Goal: Transaction & Acquisition: Book appointment/travel/reservation

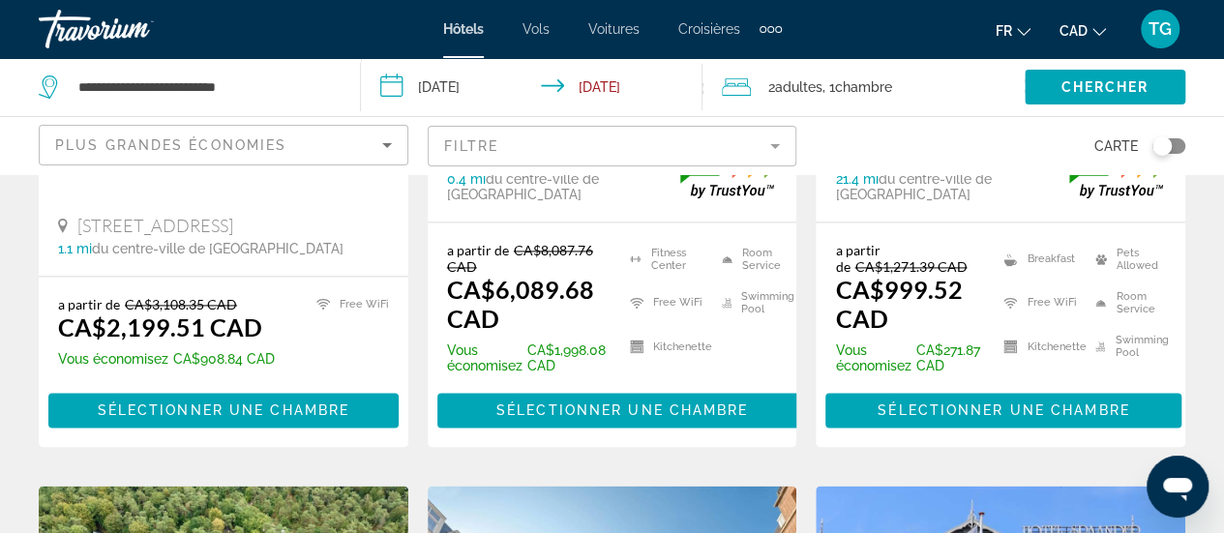
scroll to position [1452, 0]
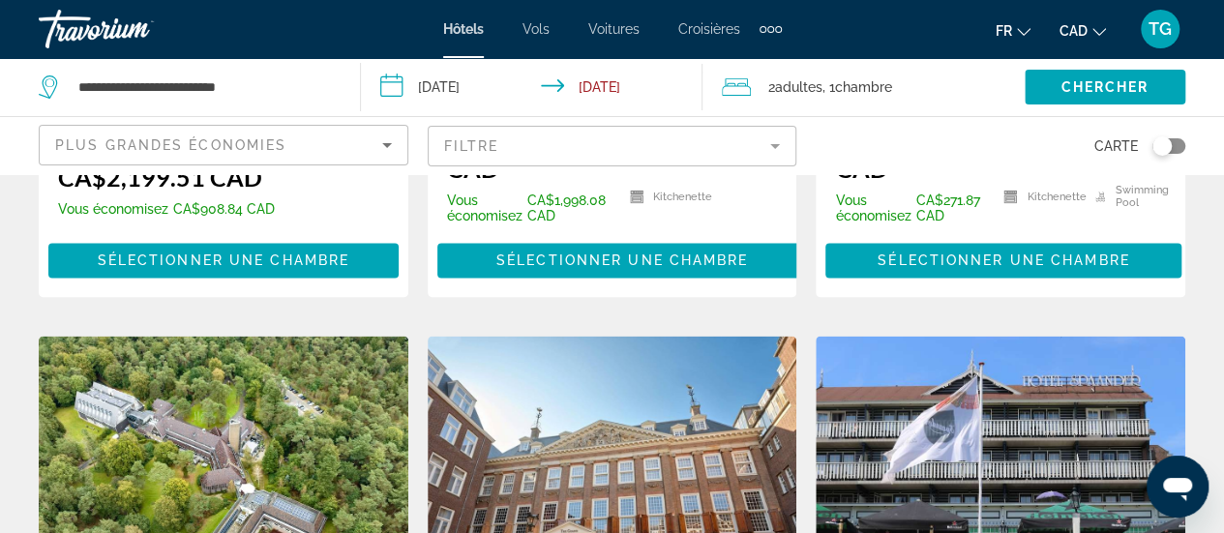
click at [834, 75] on span ", 1 Chambre pièces" at bounding box center [858, 87] width 70 height 27
click at [838, 86] on span ", 1 Chambre pièces" at bounding box center [858, 87] width 70 height 27
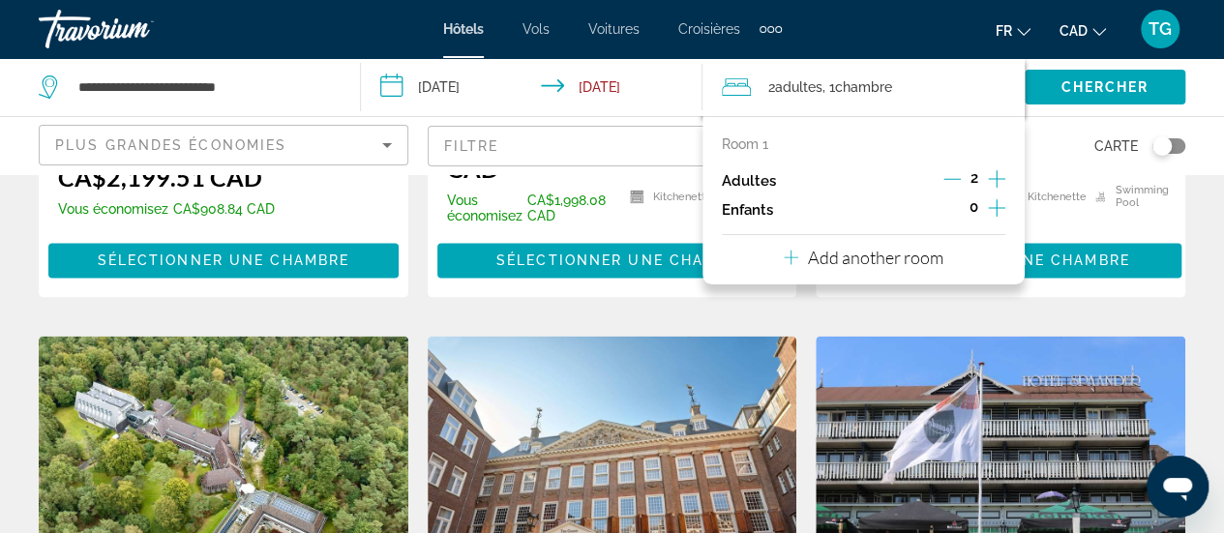
click at [1005, 184] on icon "Increment adults" at bounding box center [996, 178] width 17 height 23
click at [1065, 95] on span "Search widget" at bounding box center [1105, 87] width 161 height 46
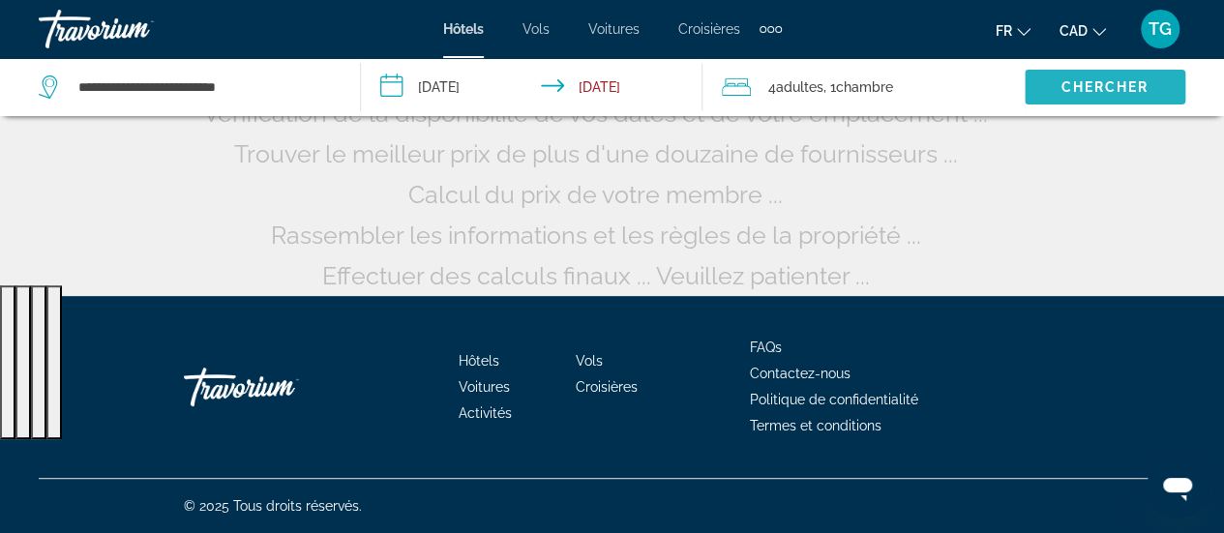
scroll to position [247, 0]
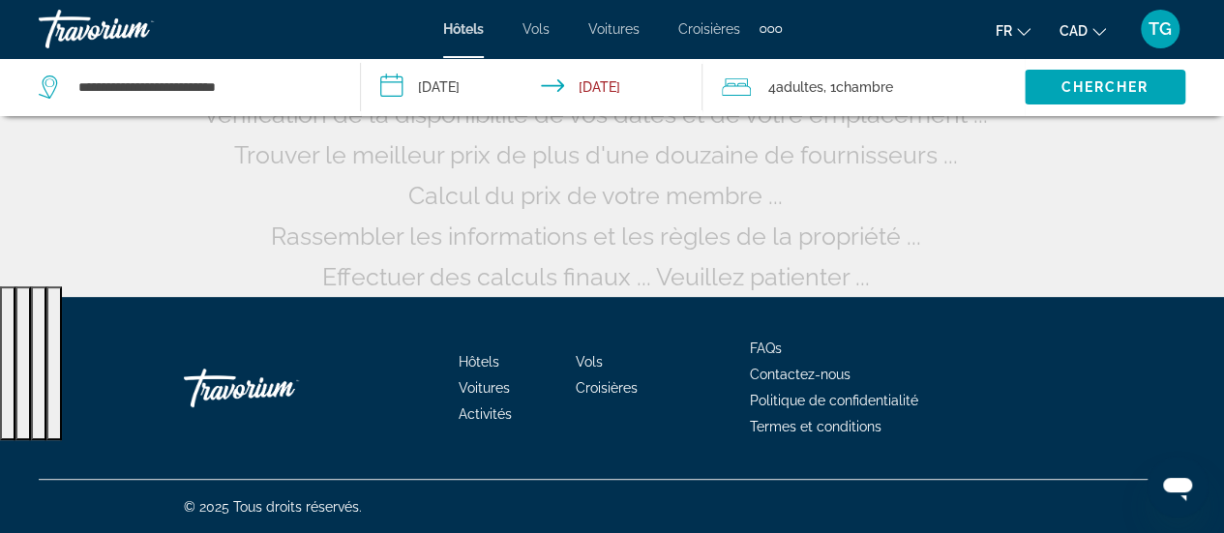
click at [859, 76] on span ", 1 Chambre pièces" at bounding box center [859, 87] width 70 height 27
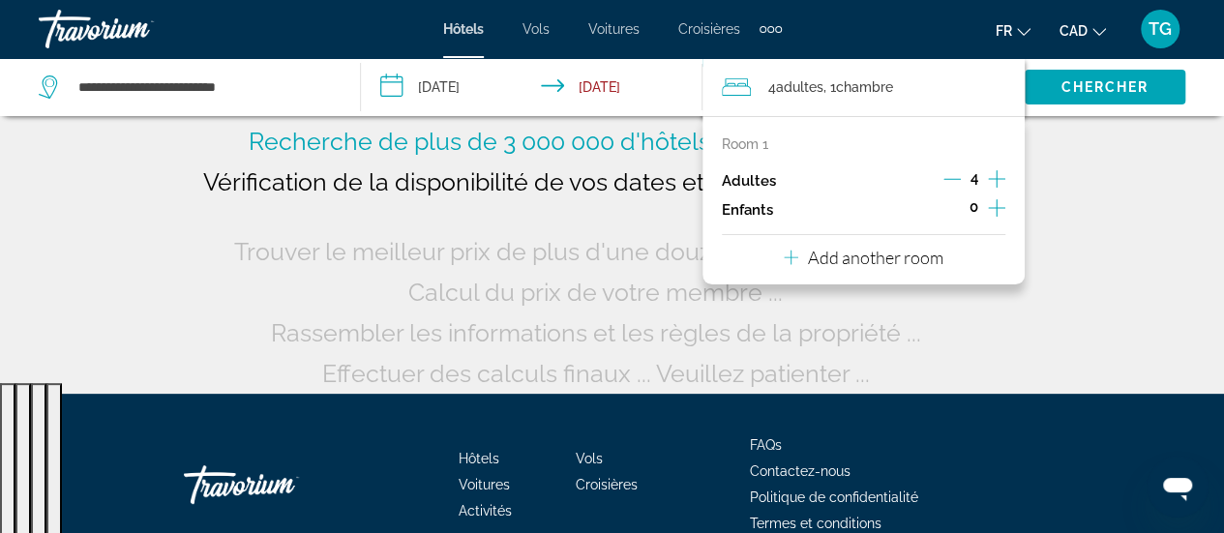
scroll to position [154, 0]
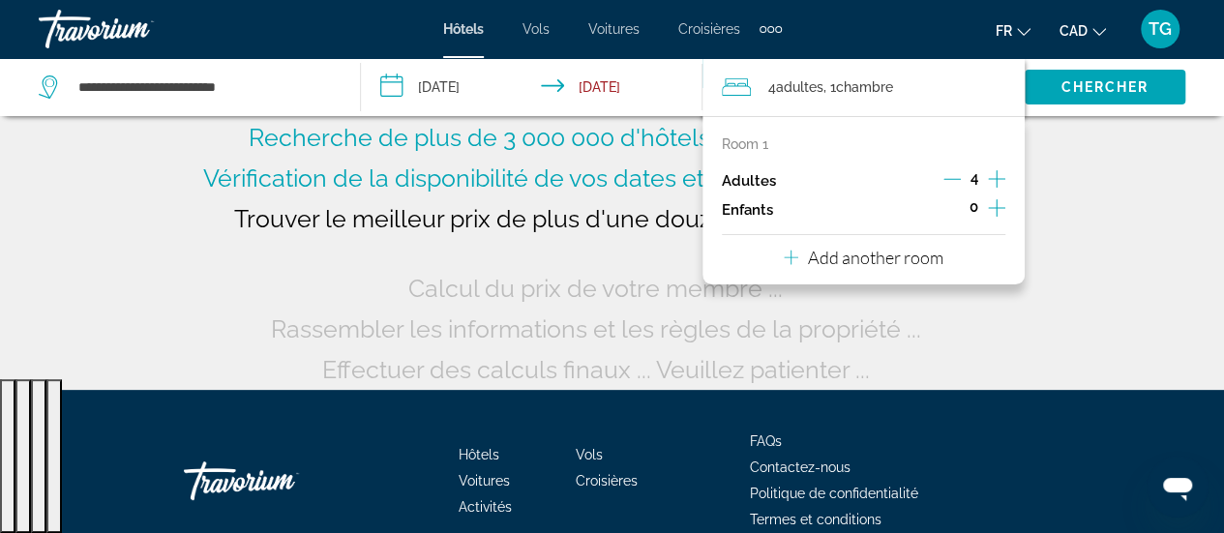
click at [991, 144] on div "Room 1" at bounding box center [864, 143] width 284 height 15
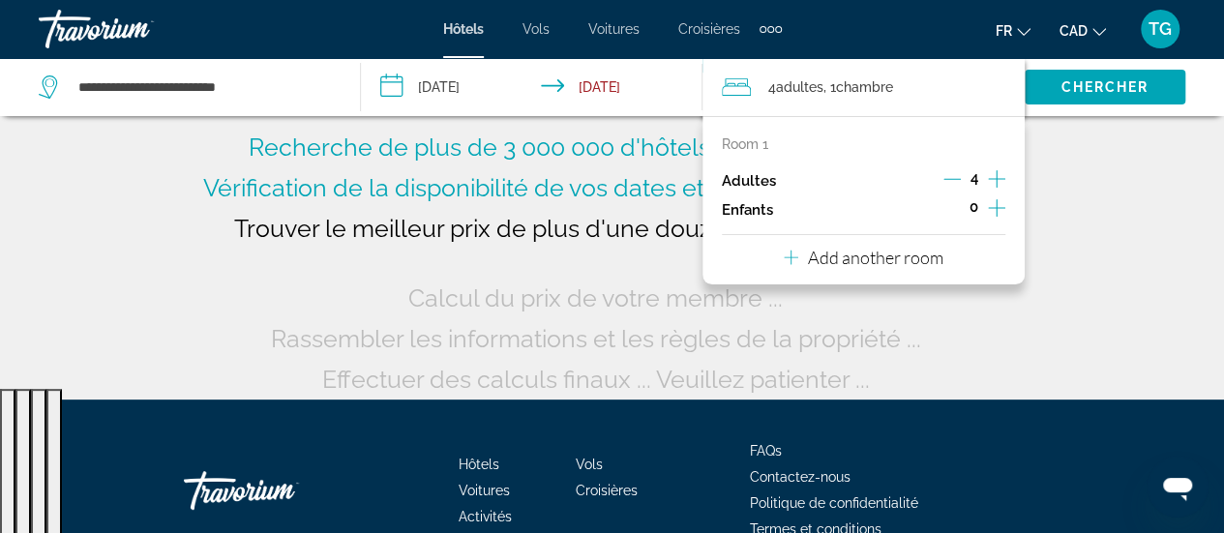
click at [755, 133] on div "Room 1 Adultes 4 Enfants 0 Add another room" at bounding box center [864, 200] width 322 height 168
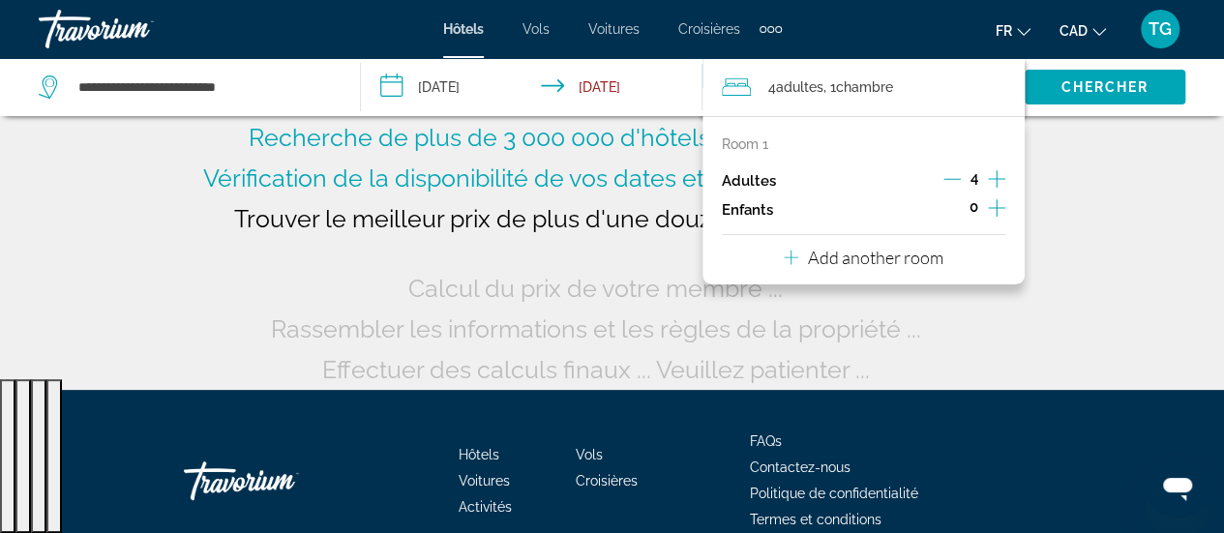
click at [952, 175] on icon "Decrement adults" at bounding box center [952, 178] width 17 height 17
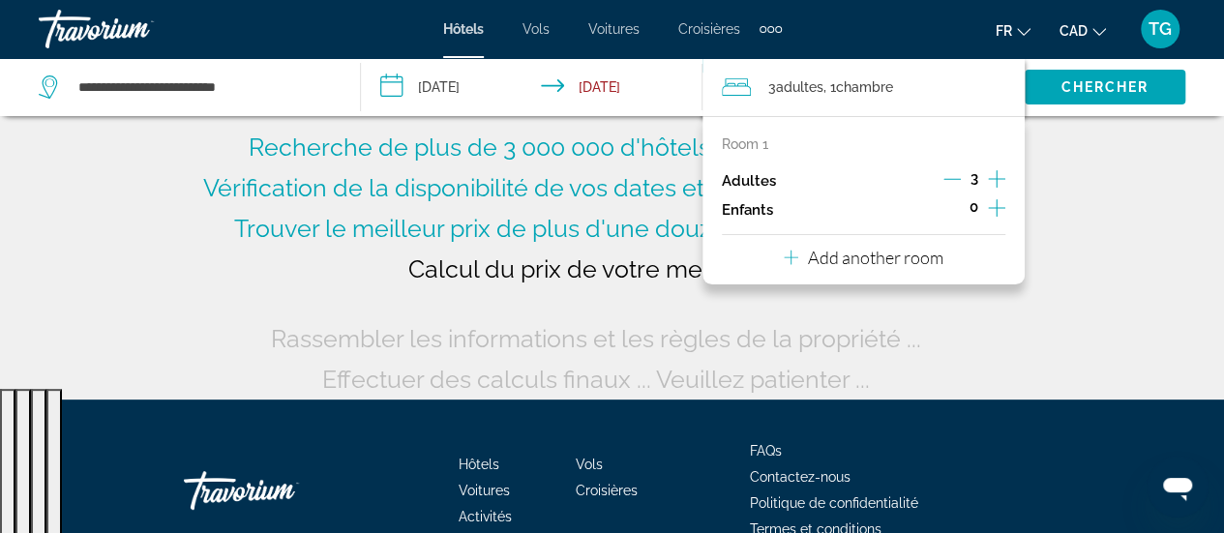
click at [952, 175] on icon "Decrement adults" at bounding box center [952, 178] width 17 height 17
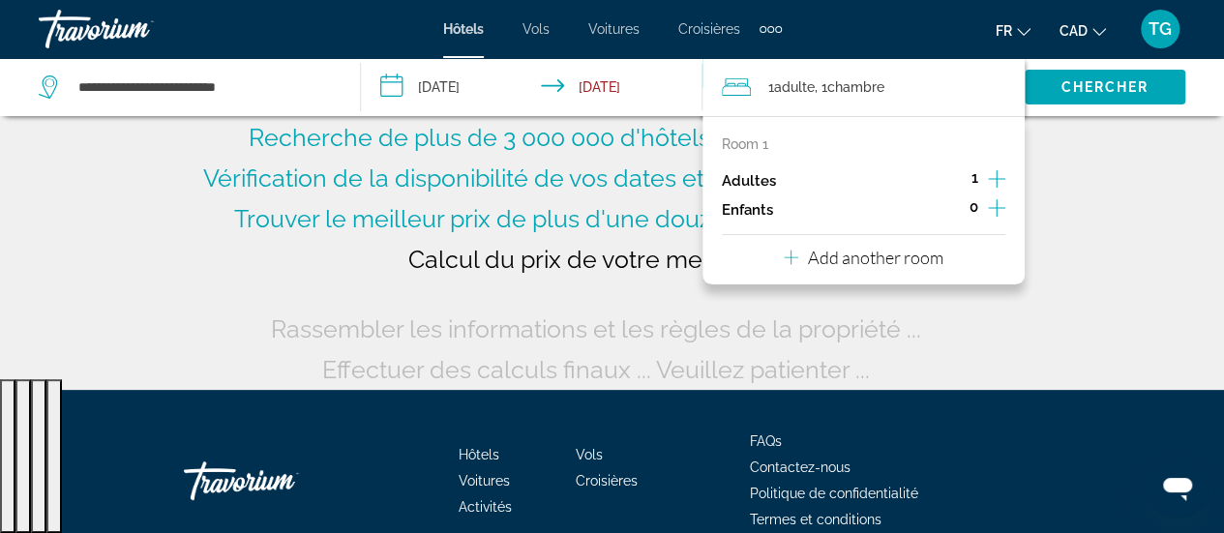
click at [996, 173] on icon "Increment adults" at bounding box center [996, 178] width 17 height 17
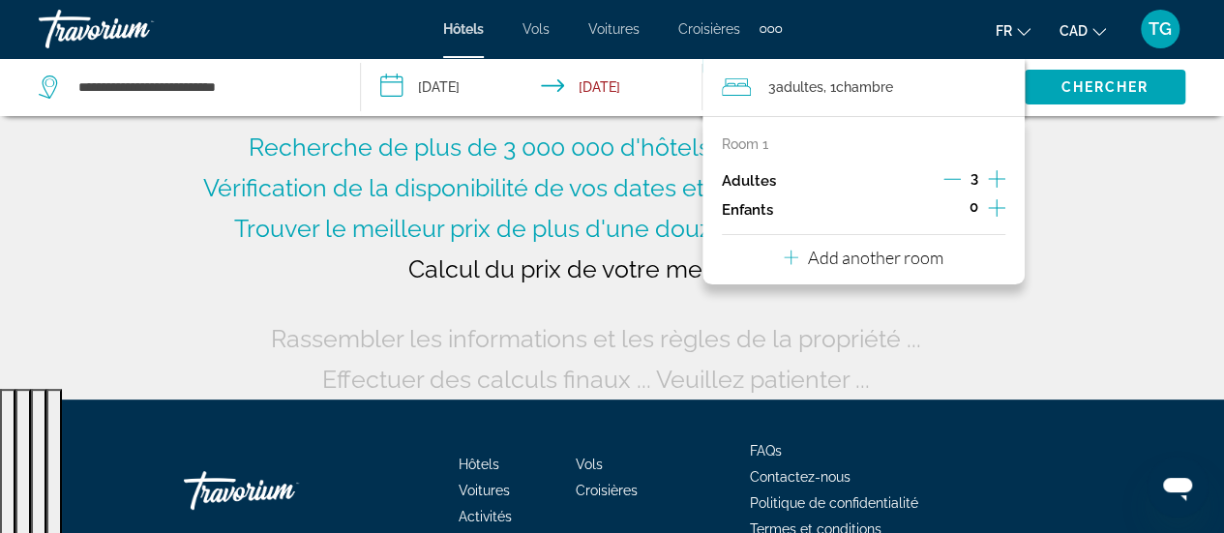
click at [996, 173] on icon "Increment adults" at bounding box center [996, 178] width 17 height 17
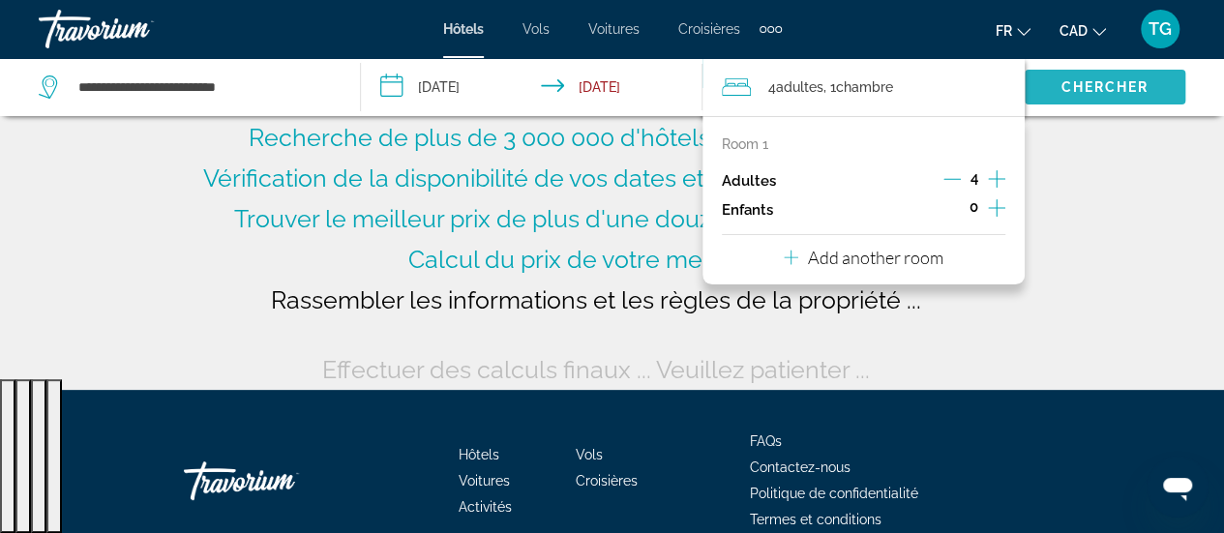
click at [1077, 89] on span "Chercher" at bounding box center [1105, 86] width 88 height 15
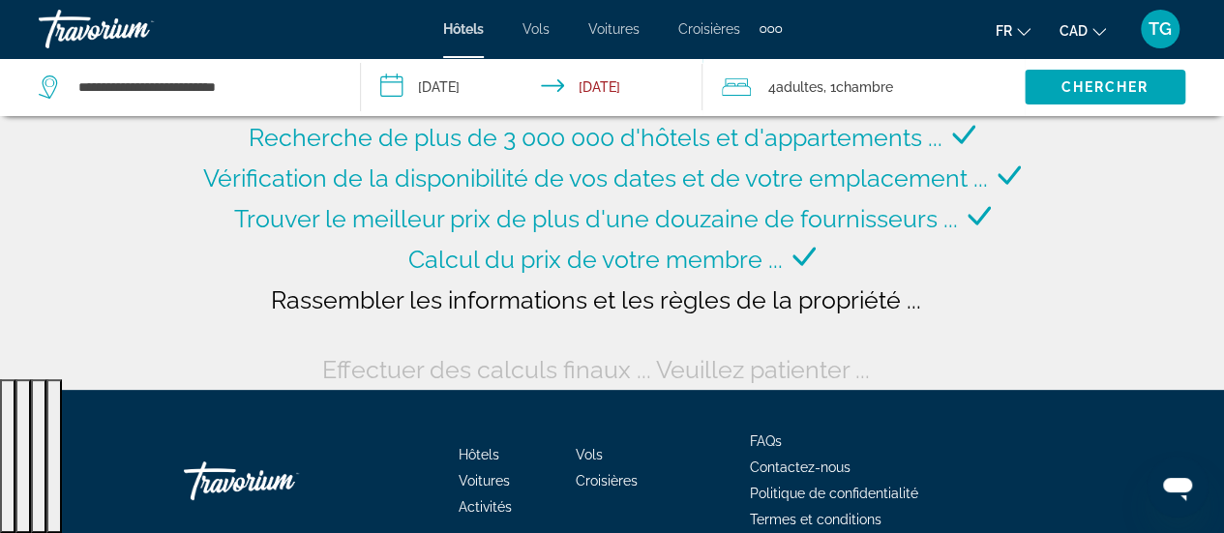
scroll to position [144, 0]
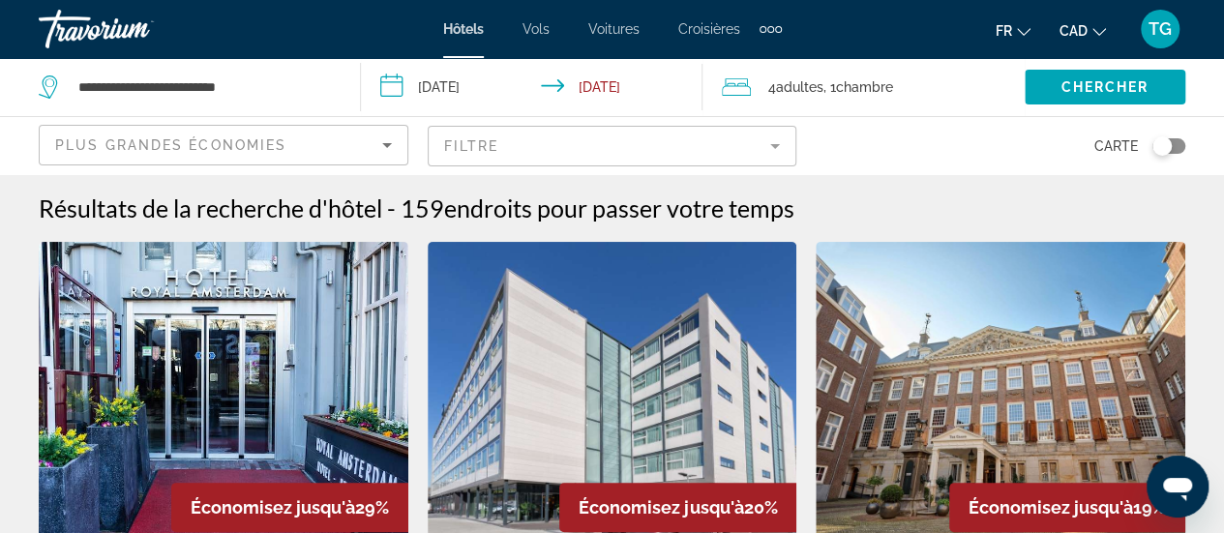
click at [819, 89] on span "Adultes" at bounding box center [799, 86] width 47 height 15
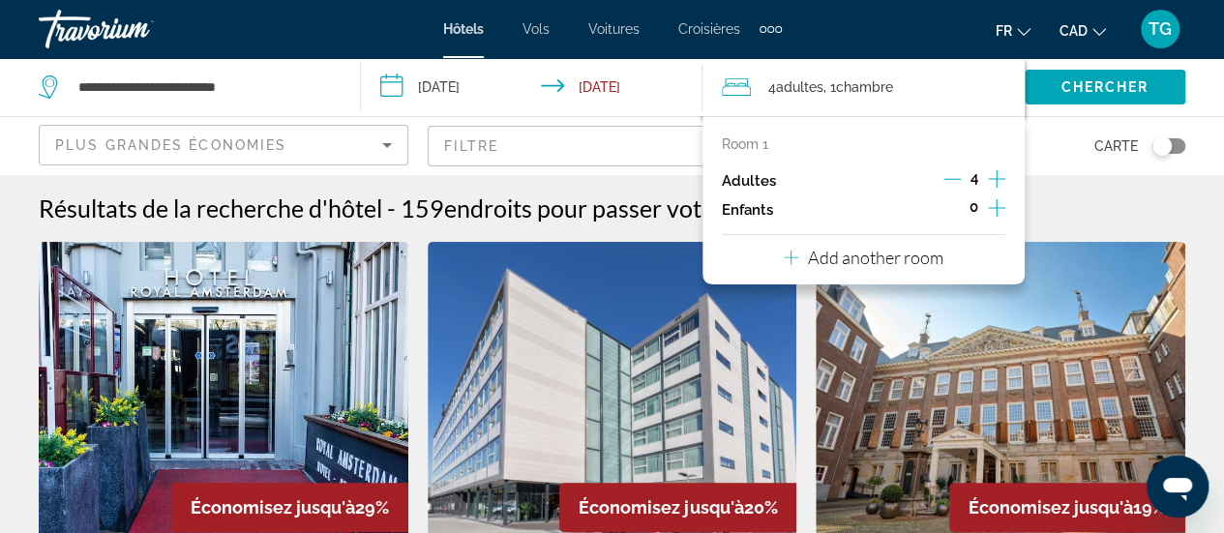
click at [724, 132] on div "Room 1 Adultes 4 Enfants 0 Add another room" at bounding box center [864, 200] width 322 height 168
click at [506, 148] on mat-form-field "Filtre" at bounding box center [613, 146] width 370 height 41
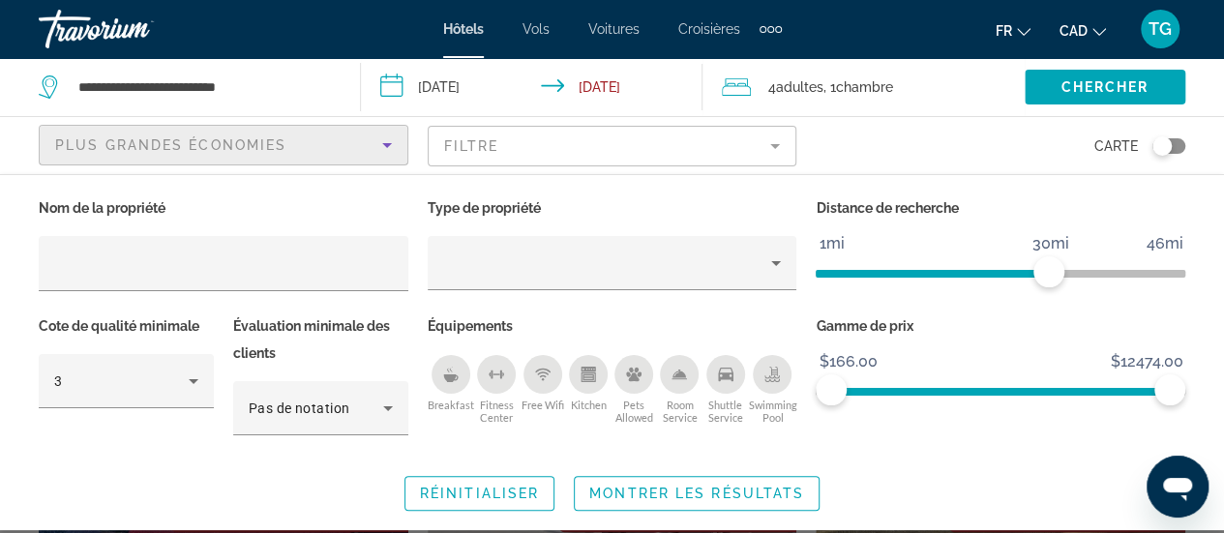
click at [389, 151] on icon "Sort by" at bounding box center [386, 145] width 23 height 23
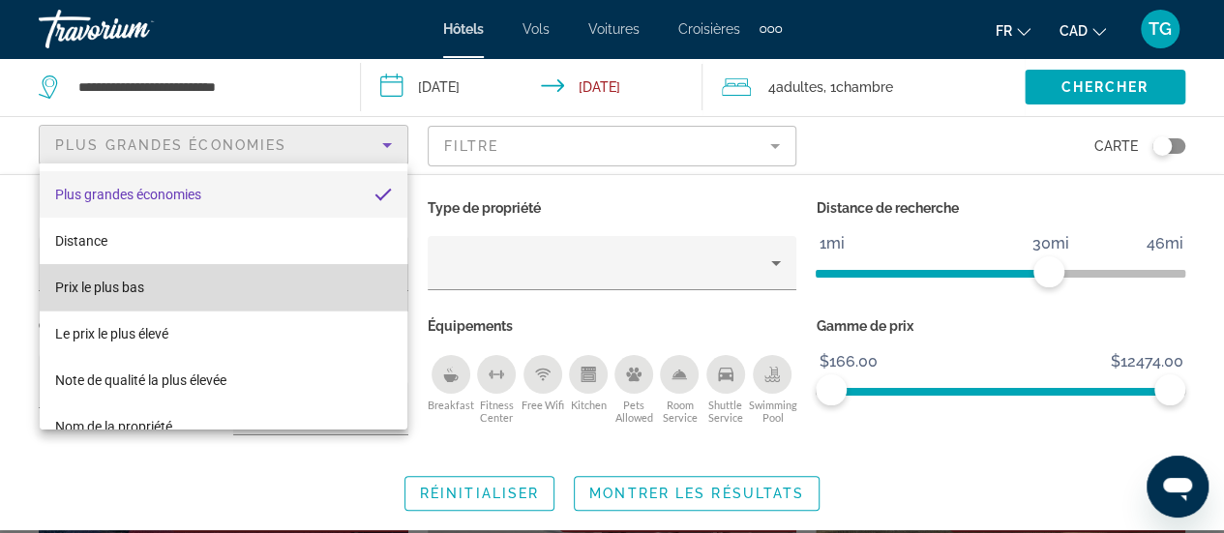
click at [263, 289] on mat-option "Prix le plus bas" at bounding box center [224, 287] width 368 height 46
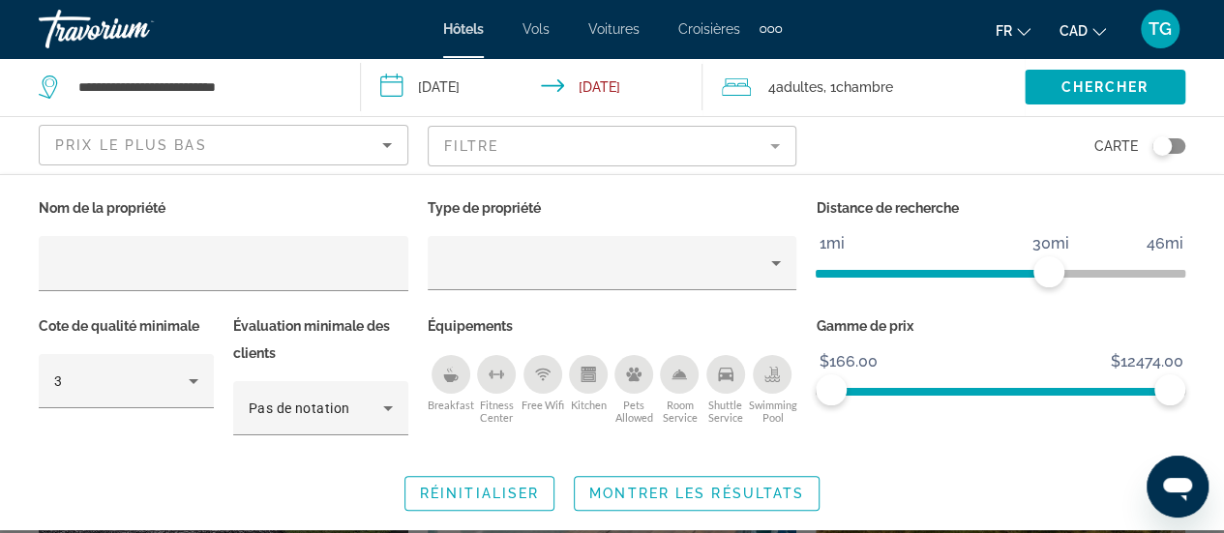
click at [776, 136] on mat-form-field "Filtre" at bounding box center [613, 146] width 370 height 41
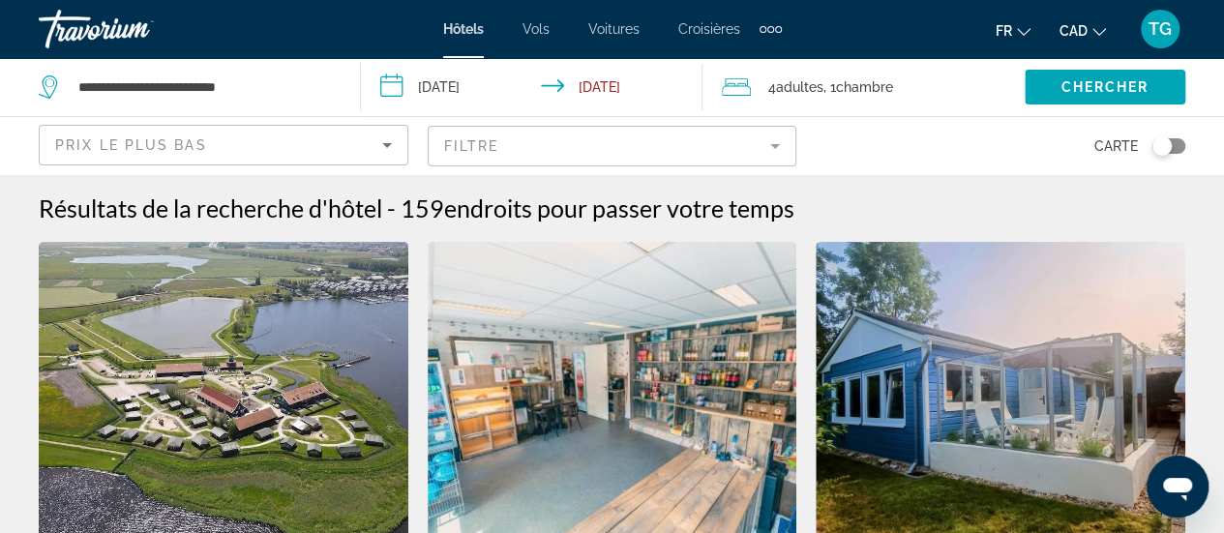
click at [1163, 149] on div "Toggle map" at bounding box center [1162, 145] width 19 height 19
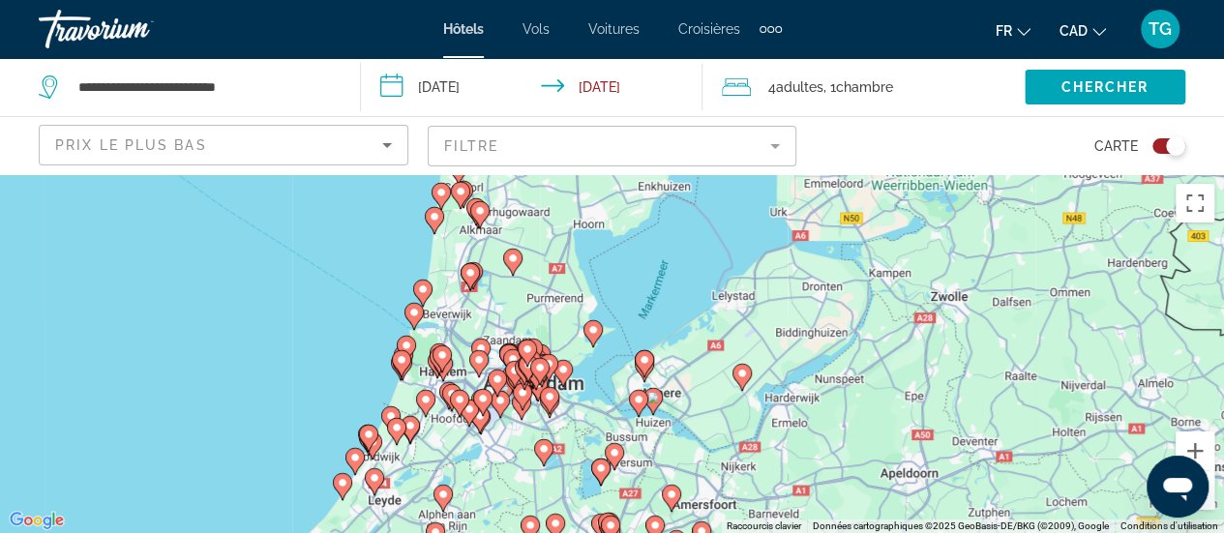
drag, startPoint x: 855, startPoint y: 350, endPoint x: 768, endPoint y: 239, distance: 140.7
click at [768, 239] on div "Pour activer le glissement avec le clavier, appuyez sur Alt+Entrée. Une fois ce…" at bounding box center [612, 353] width 1224 height 359
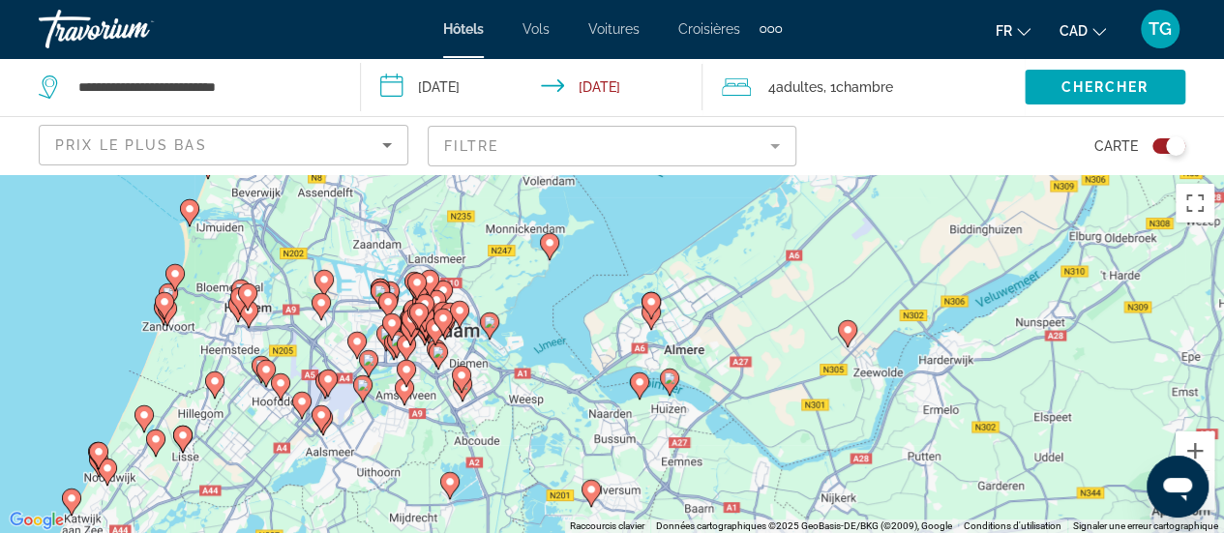
drag, startPoint x: 530, startPoint y: 378, endPoint x: 627, endPoint y: 258, distance: 154.2
click at [627, 258] on div "Pour activer le glissement avec le clavier, appuyez sur Alt+Entrée. Une fois ce…" at bounding box center [612, 353] width 1224 height 359
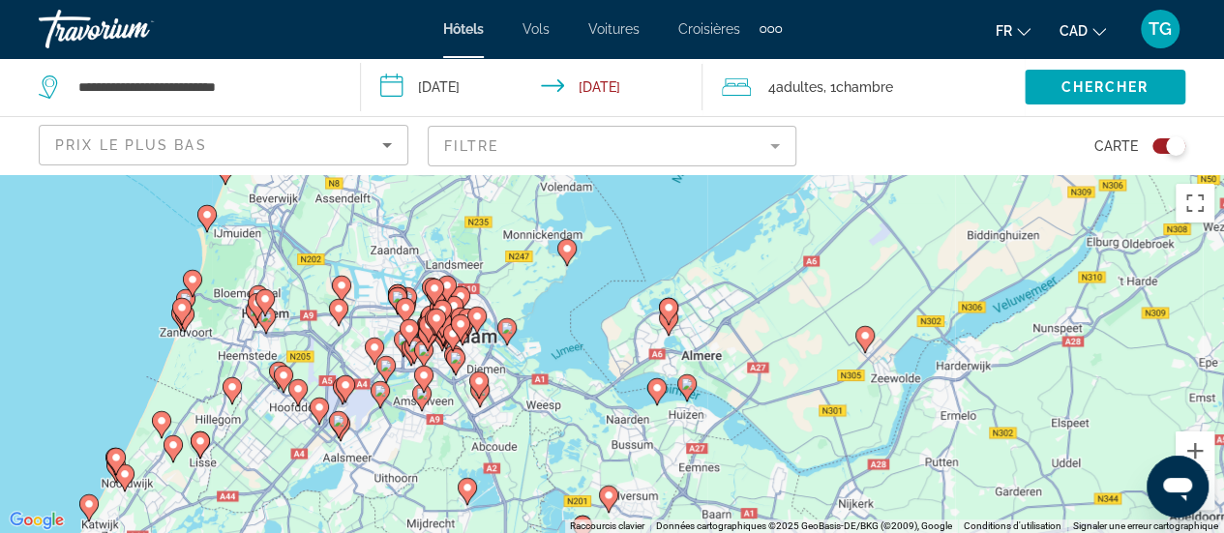
drag, startPoint x: 613, startPoint y: 309, endPoint x: 625, endPoint y: 341, distance: 34.3
click at [625, 341] on div "Pour activer le glissement avec le clavier, appuyez sur Alt+Entrée. Une fois ce…" at bounding box center [612, 353] width 1224 height 359
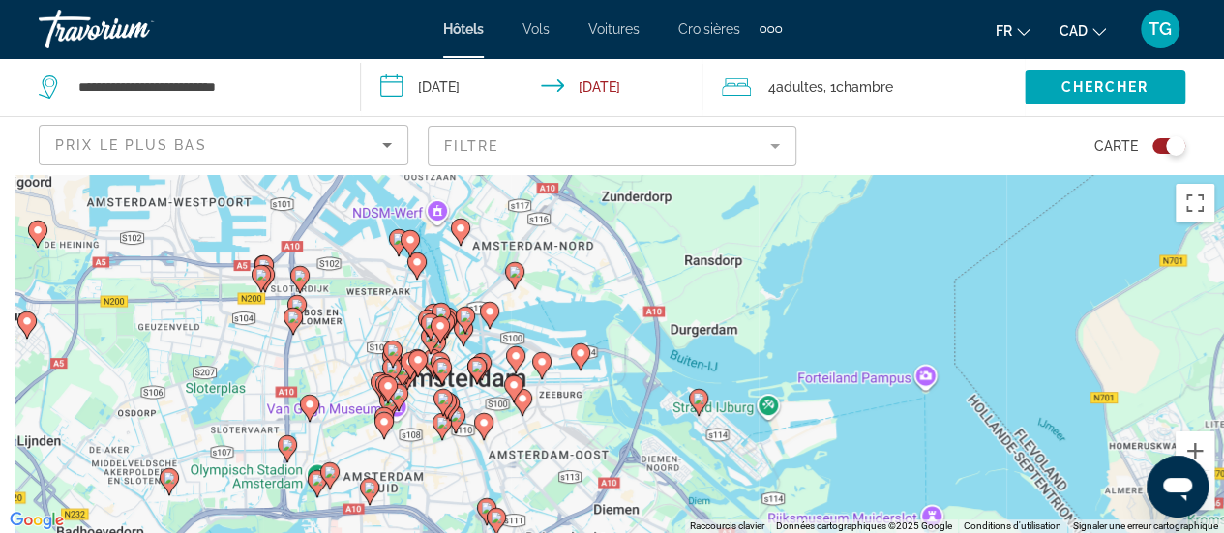
drag, startPoint x: 397, startPoint y: 347, endPoint x: 675, endPoint y: 278, distance: 286.4
click at [675, 278] on div "Pour activer le glissement avec le clavier, appuyez sur Alt+Entrée. Une fois ce…" at bounding box center [612, 353] width 1224 height 359
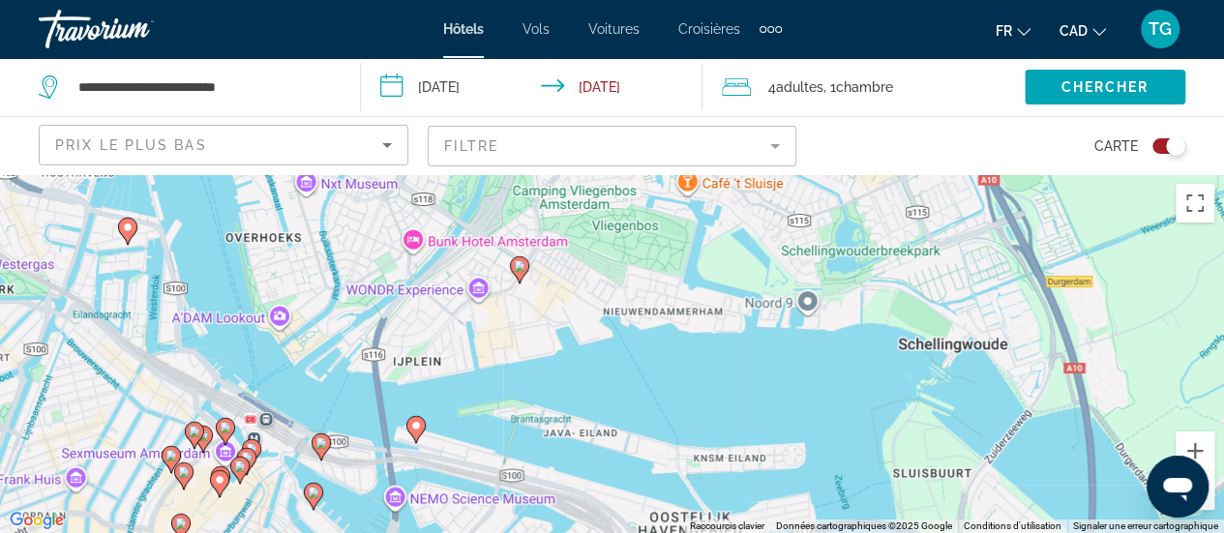
drag, startPoint x: 581, startPoint y: 237, endPoint x: 585, endPoint y: 383, distance: 146.2
click at [585, 383] on div "Pour activer le glissement avec le clavier, appuyez sur Alt+Entrée. Une fois ce…" at bounding box center [612, 353] width 1224 height 359
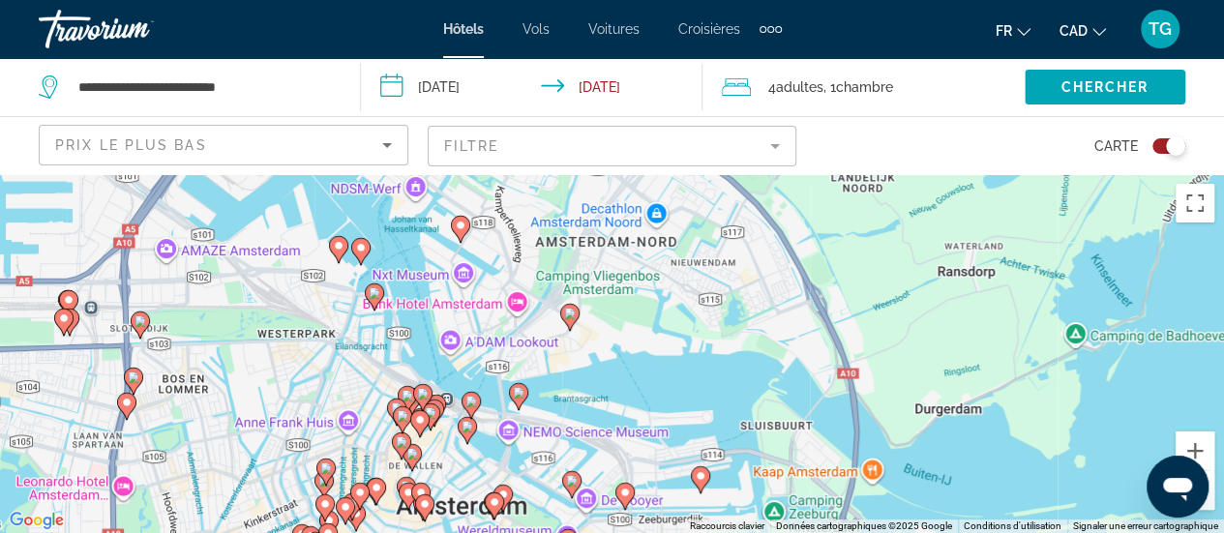
click at [568, 315] on image "Main content" at bounding box center [570, 314] width 12 height 12
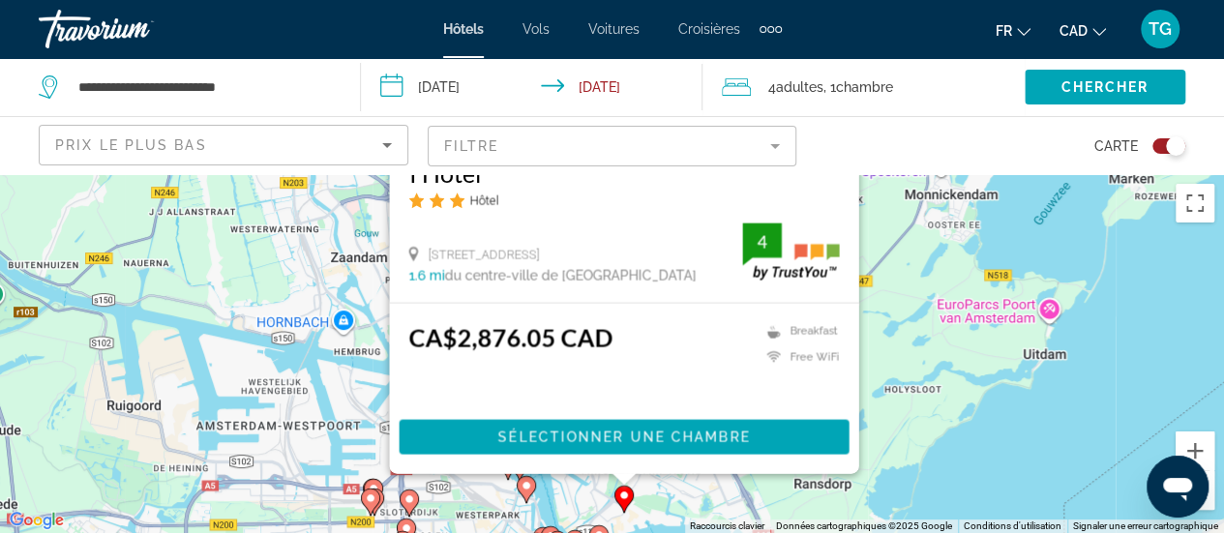
click at [918, 430] on div "Pour activer le glissement avec le clavier, appuyez sur Alt+Entrée. Une fois ce…" at bounding box center [612, 353] width 1224 height 359
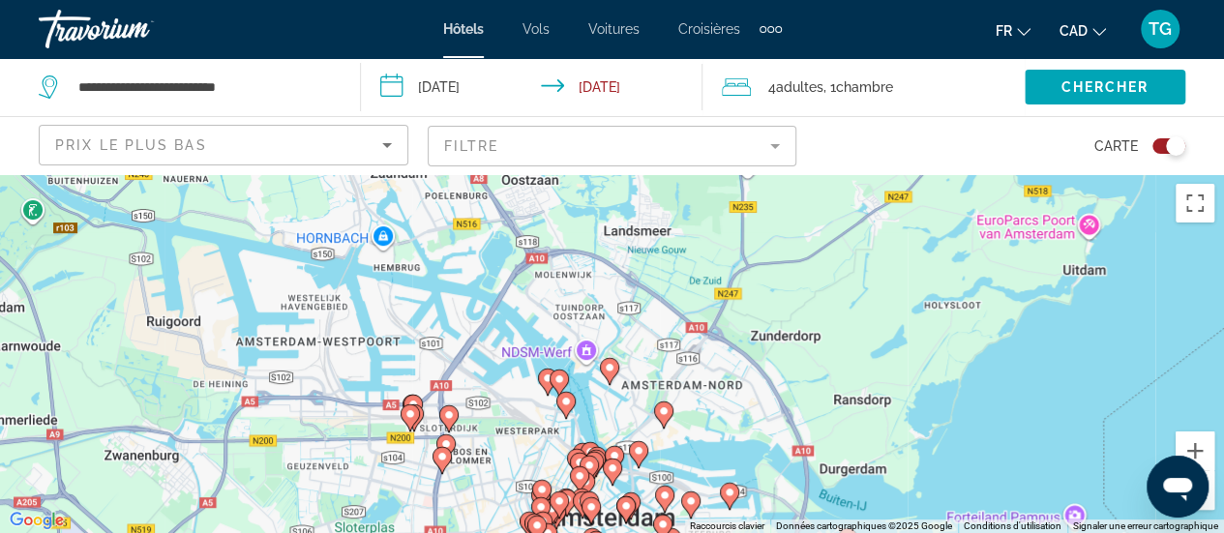
drag, startPoint x: 640, startPoint y: 363, endPoint x: 681, endPoint y: 277, distance: 95.7
click at [681, 277] on div "Pour activer le glissement avec le clavier, appuyez sur Alt+Entrée. Une fois ce…" at bounding box center [612, 353] width 1224 height 359
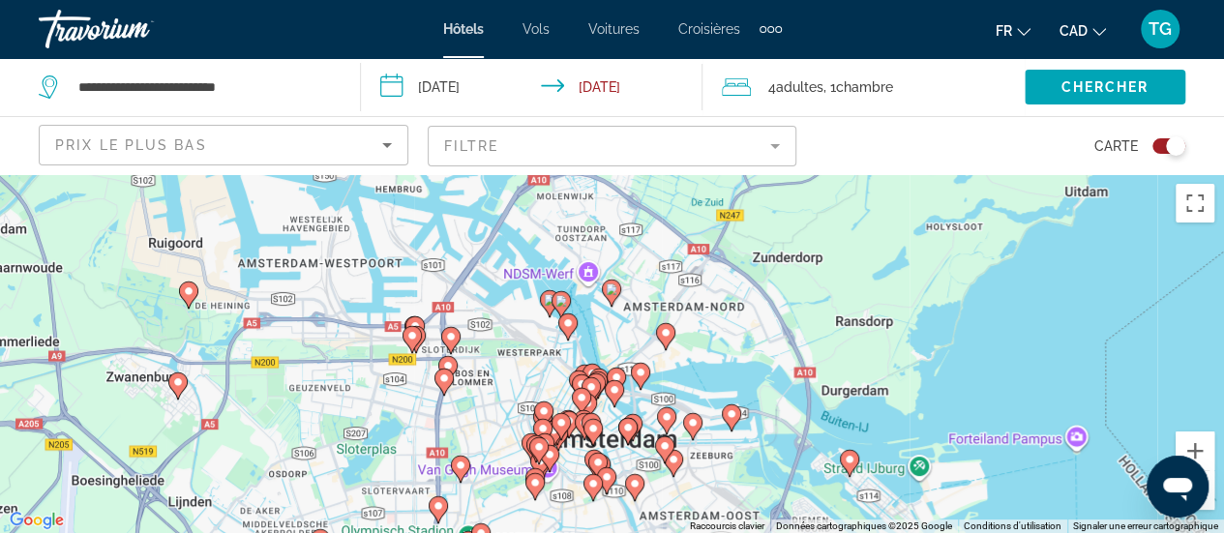
drag, startPoint x: 626, startPoint y: 412, endPoint x: 625, endPoint y: 298, distance: 114.2
click at [625, 298] on div "Pour activer le glissement avec le clavier, appuyez sur Alt+Entrée. Une fois ce…" at bounding box center [612, 353] width 1224 height 359
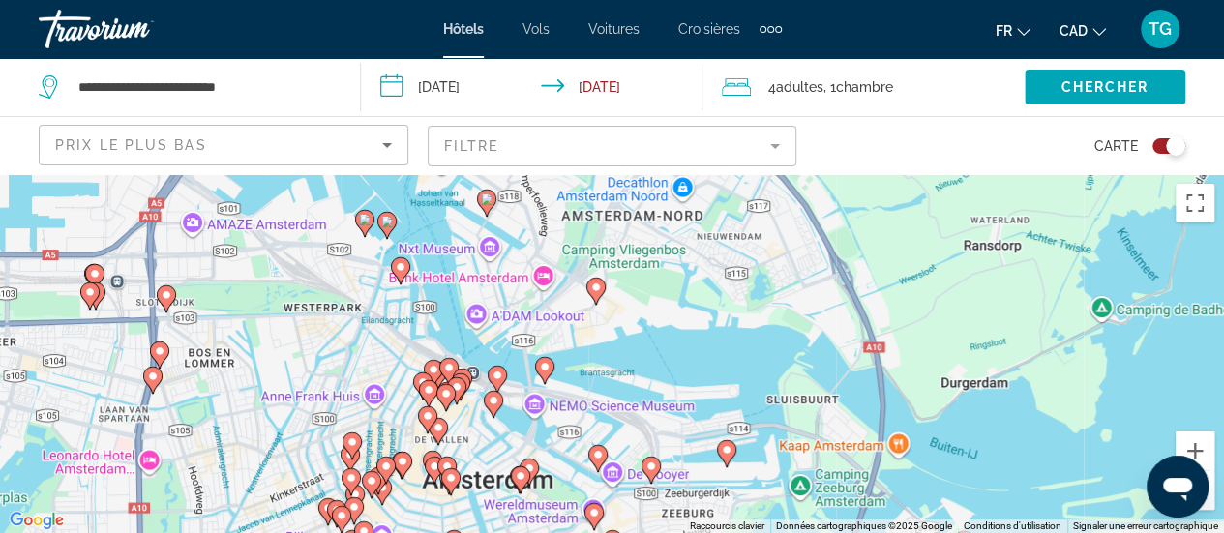
drag, startPoint x: 610, startPoint y: 340, endPoint x: 619, endPoint y: 411, distance: 72.3
click at [619, 411] on div "Pour activer le glissement avec le clavier, appuyez sur Alt+Entrée. Une fois ce…" at bounding box center [612, 353] width 1224 height 359
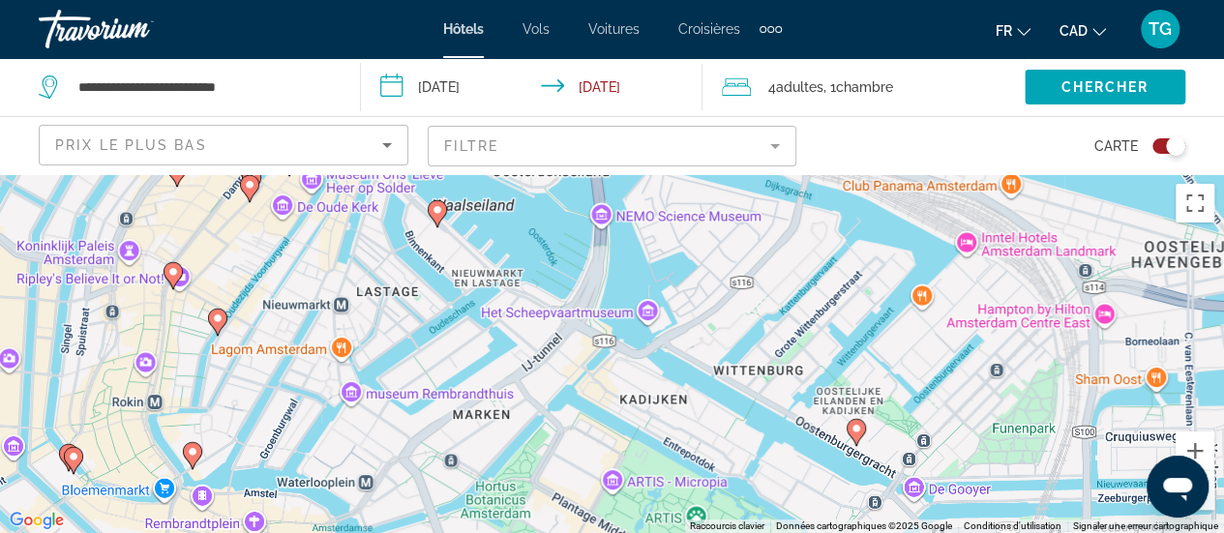
drag, startPoint x: 366, startPoint y: 389, endPoint x: 474, endPoint y: 222, distance: 199.4
click at [474, 222] on div "Pour activer le glissement avec le clavier, appuyez sur Alt+Entrée. Une fois ce…" at bounding box center [612, 353] width 1224 height 359
click at [194, 456] on image "Main content" at bounding box center [193, 451] width 12 height 12
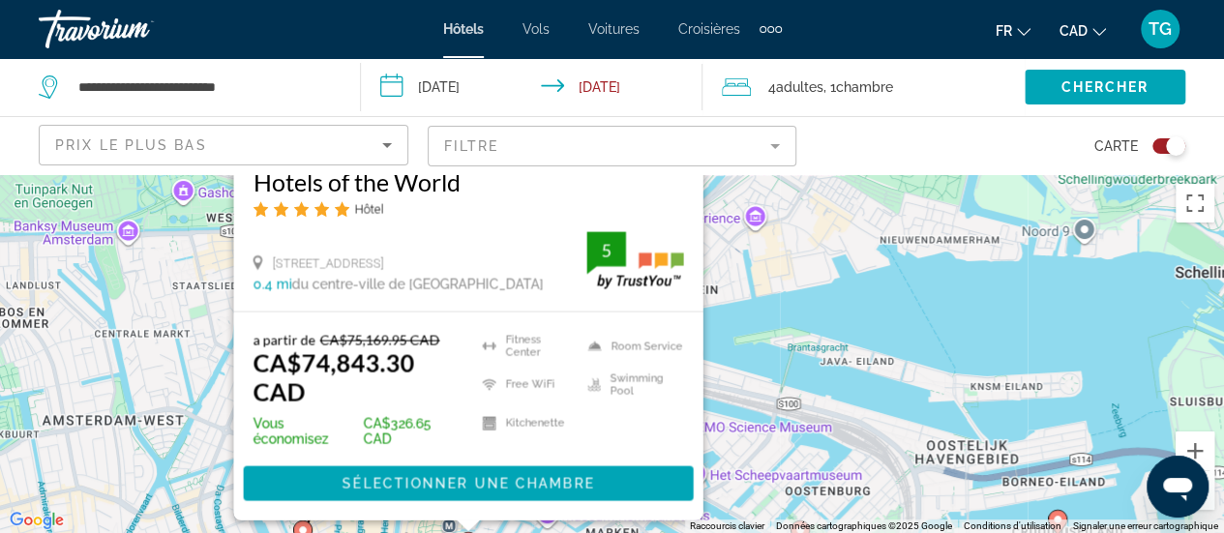
click at [842, 326] on div "Pour activer le glissement avec le clavier, appuyez sur Alt+Entrée. Une fois ce…" at bounding box center [612, 353] width 1224 height 359
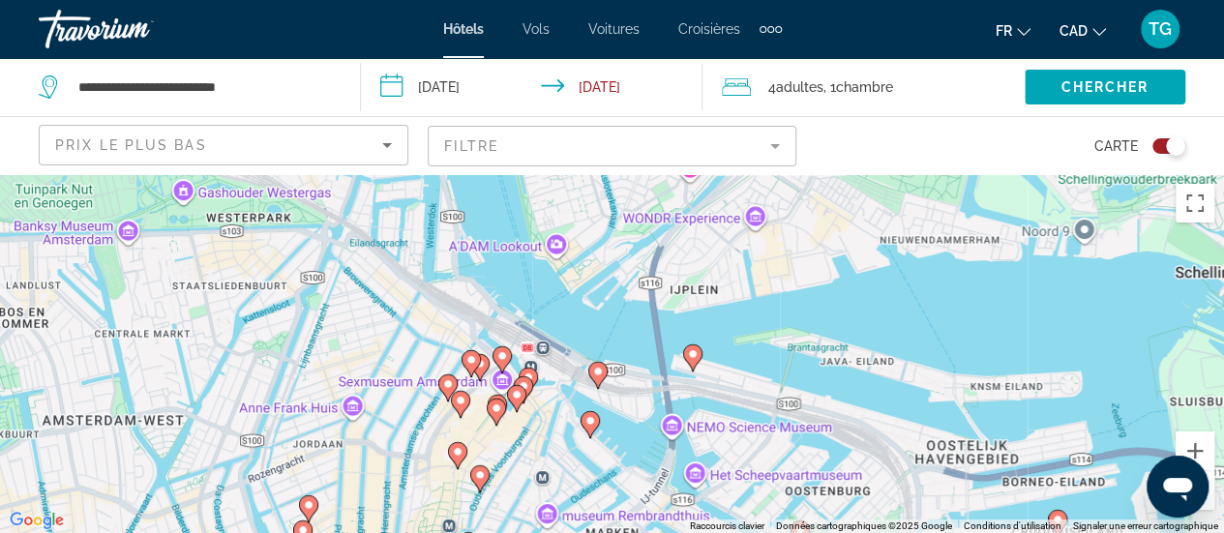
click at [482, 481] on icon "Main content" at bounding box center [478, 477] width 17 height 25
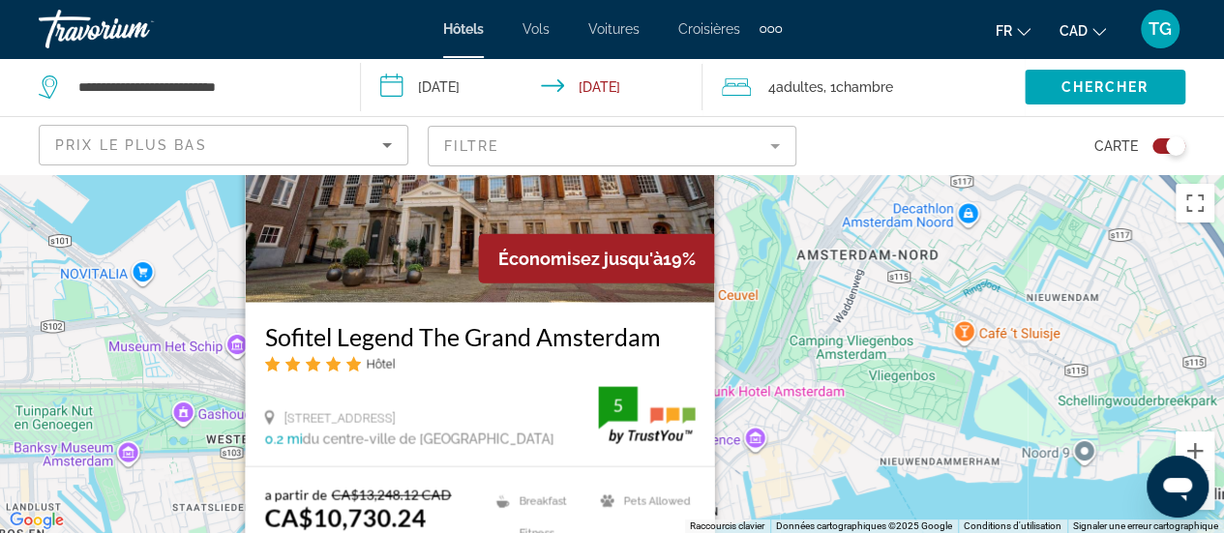
click at [844, 326] on div "Pour activer le glissement avec le clavier, appuyez sur Alt+Entrée. Une fois ce…" at bounding box center [612, 353] width 1224 height 359
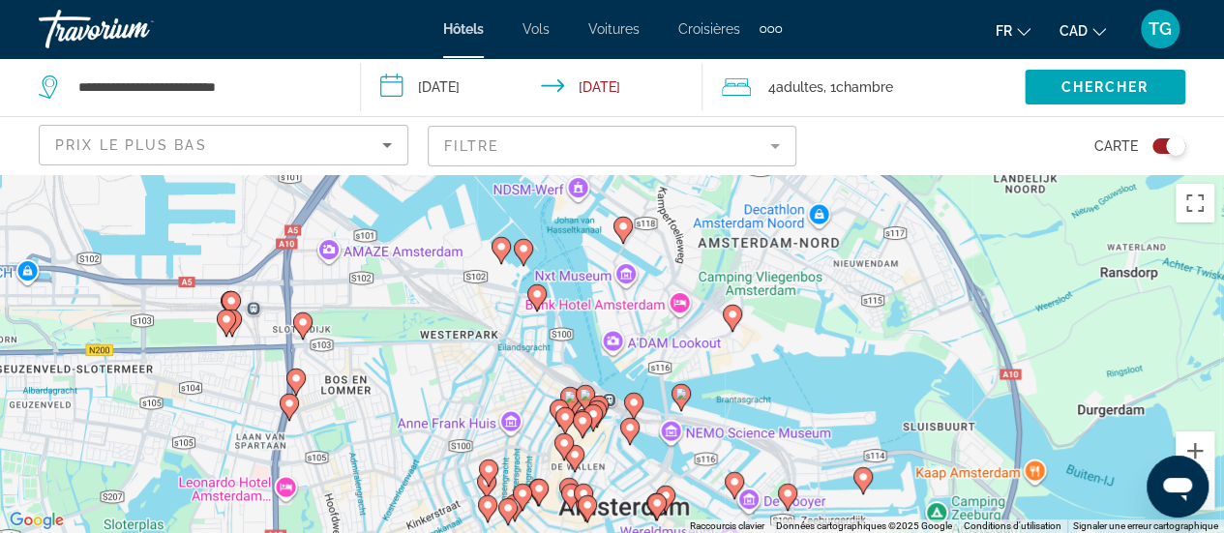
drag, startPoint x: 587, startPoint y: 396, endPoint x: 555, endPoint y: 289, distance: 111.1
click at [560, 282] on div "Pour activer le glissement avec le clavier, appuyez sur Alt+Entrée. Une fois ce…" at bounding box center [612, 353] width 1224 height 359
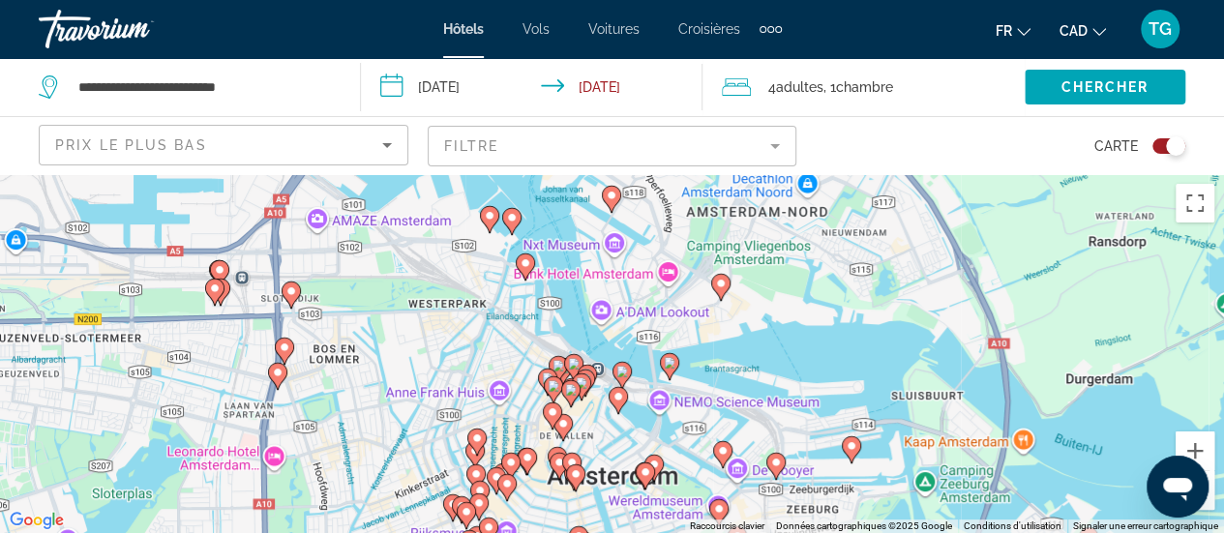
click at [548, 384] on image "Main content" at bounding box center [554, 386] width 12 height 12
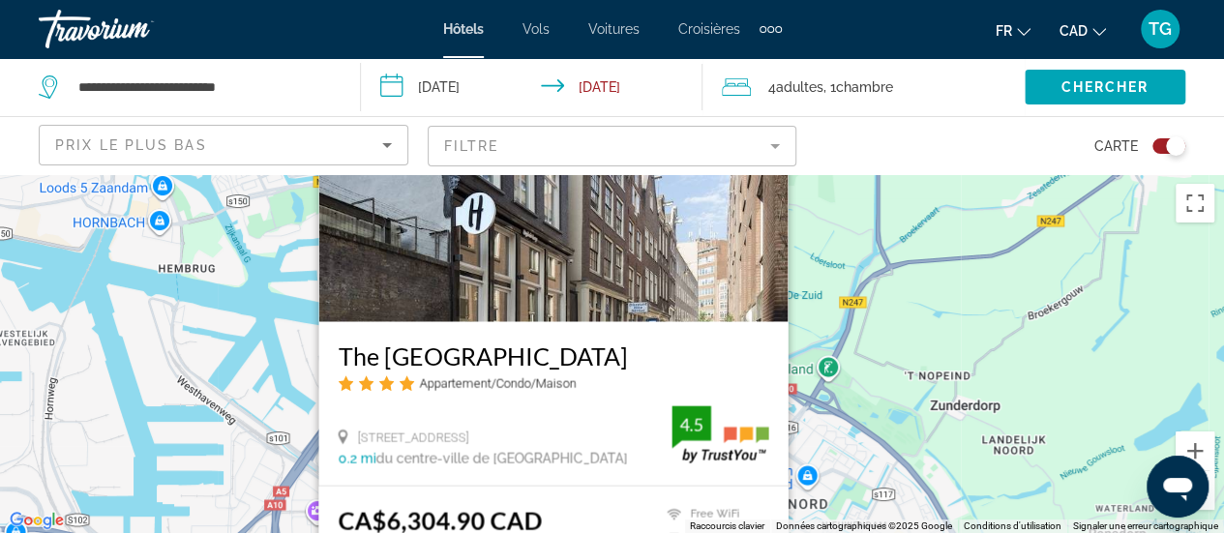
click at [911, 351] on div "Pour activer le glissement avec le clavier, appuyez sur Alt+Entrée. Une fois ce…" at bounding box center [612, 353] width 1224 height 359
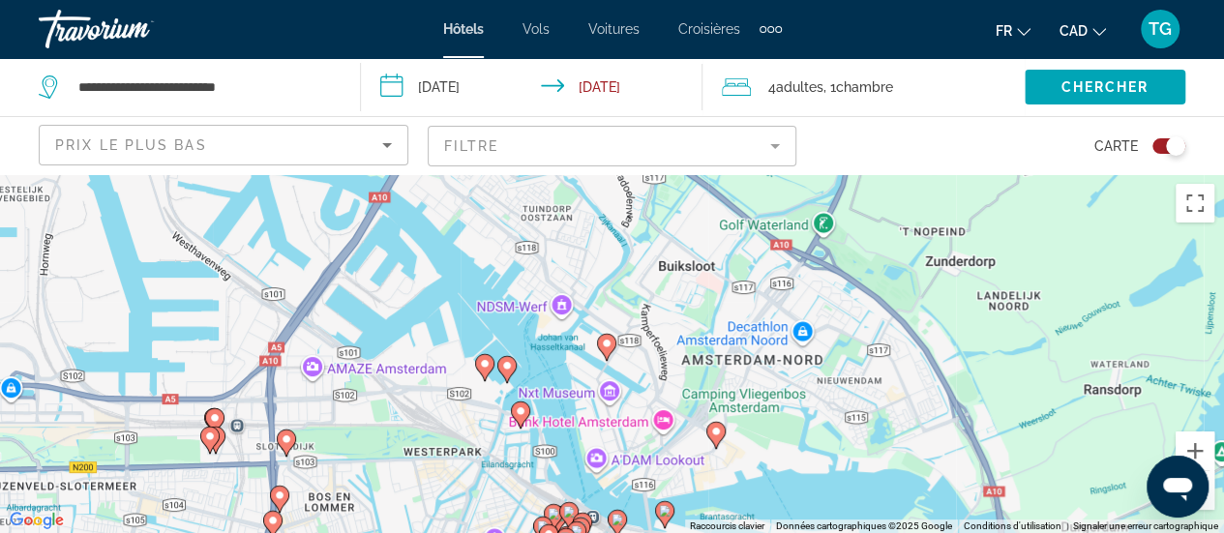
drag, startPoint x: 718, startPoint y: 478, endPoint x: 706, endPoint y: 285, distance: 192.9
click at [708, 288] on div "Pour activer le glissement avec le clavier, appuyez sur Alt+Entrée. Une fois ce…" at bounding box center [612, 353] width 1224 height 359
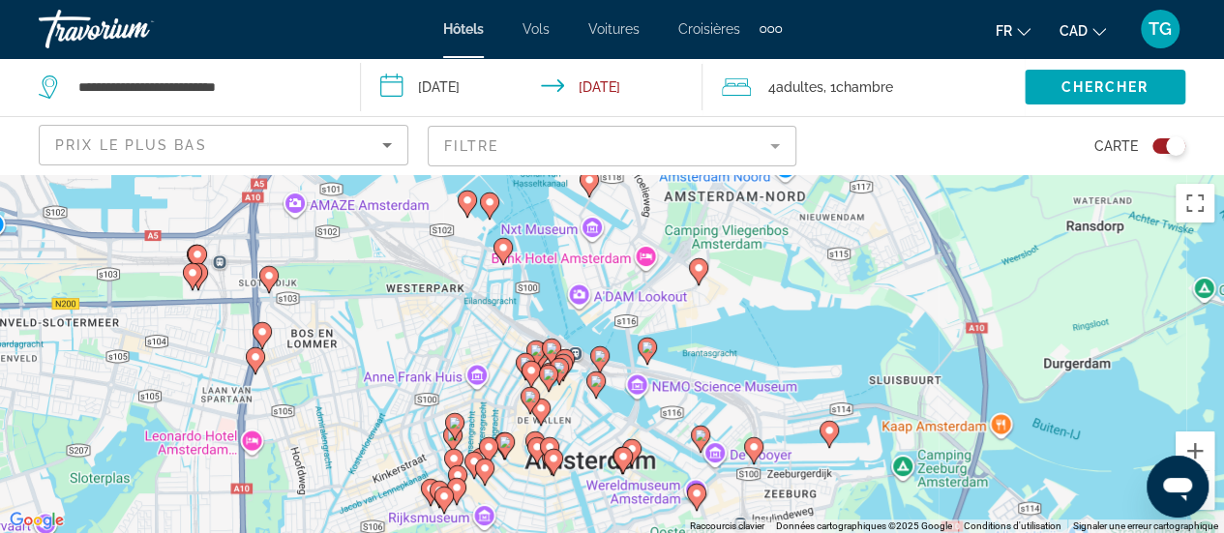
drag, startPoint x: 681, startPoint y: 421, endPoint x: 664, endPoint y: 240, distance: 181.8
click at [664, 240] on div "Pour activer le glissement avec le clavier, appuyez sur Alt+Entrée. Une fois ce…" at bounding box center [612, 353] width 1224 height 359
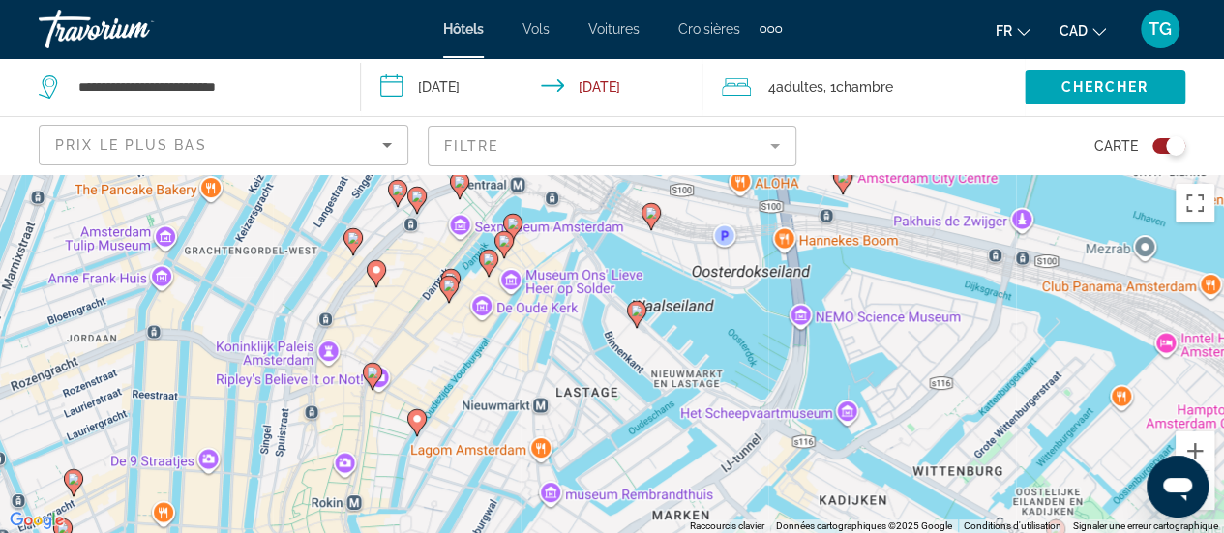
drag, startPoint x: 551, startPoint y: 295, endPoint x: 546, endPoint y: 348, distance: 53.4
click at [546, 348] on div "Pour activer le glissement avec le clavier, appuyez sur Alt+Entrée. Une fois ce…" at bounding box center [612, 353] width 1224 height 359
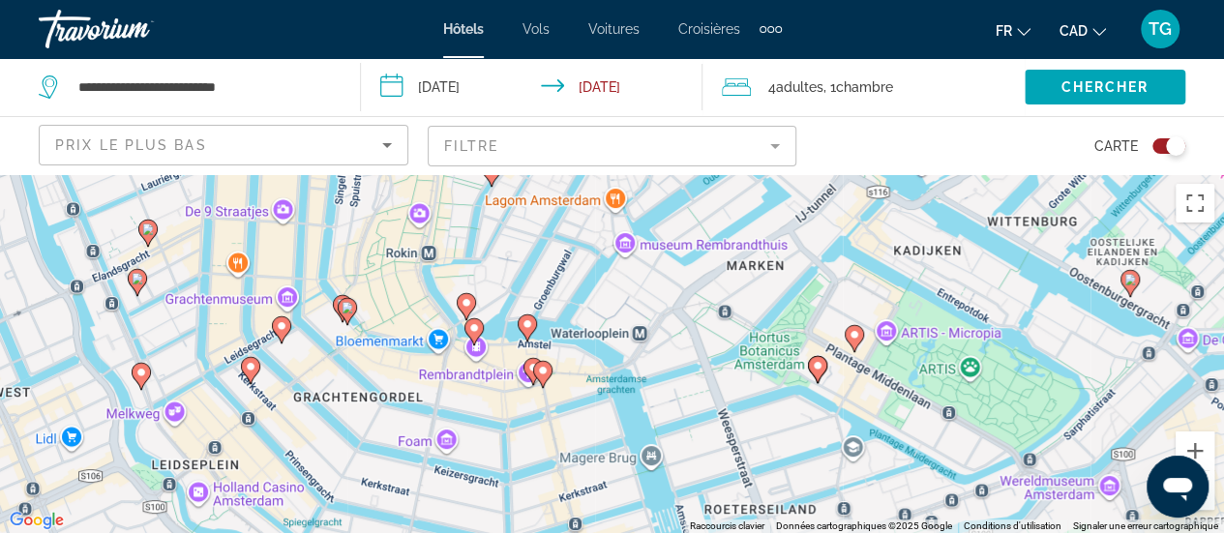
drag, startPoint x: 572, startPoint y: 398, endPoint x: 646, endPoint y: 144, distance: 264.3
click at [646, 174] on div "**********" at bounding box center [612, 440] width 1224 height 533
click at [539, 369] on image "Main content" at bounding box center [543, 371] width 12 height 12
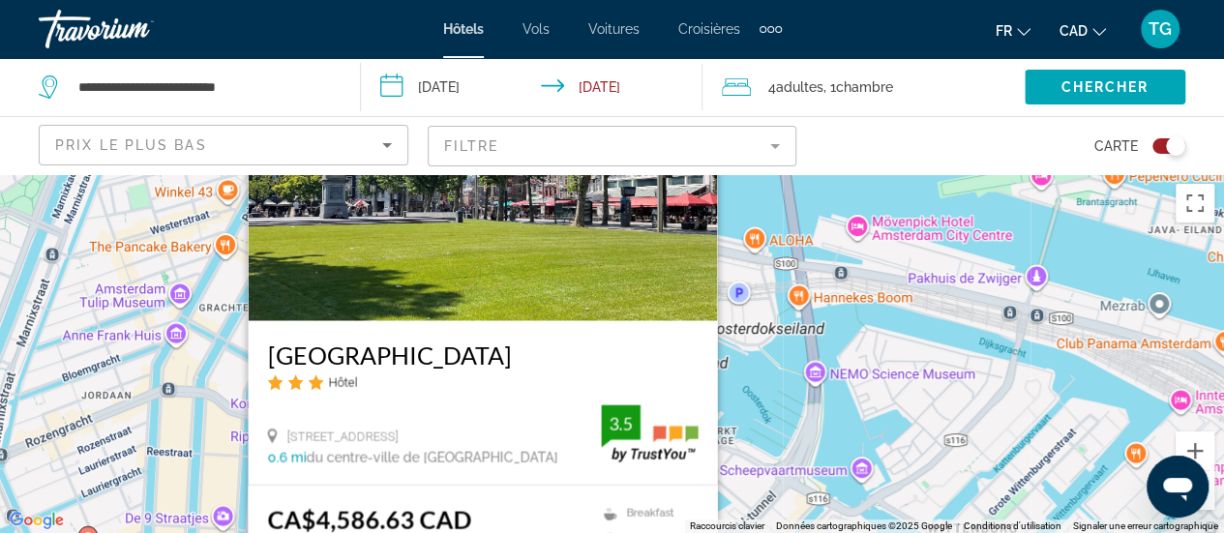
click at [1163, 145] on div "Toggle map" at bounding box center [1169, 145] width 33 height 15
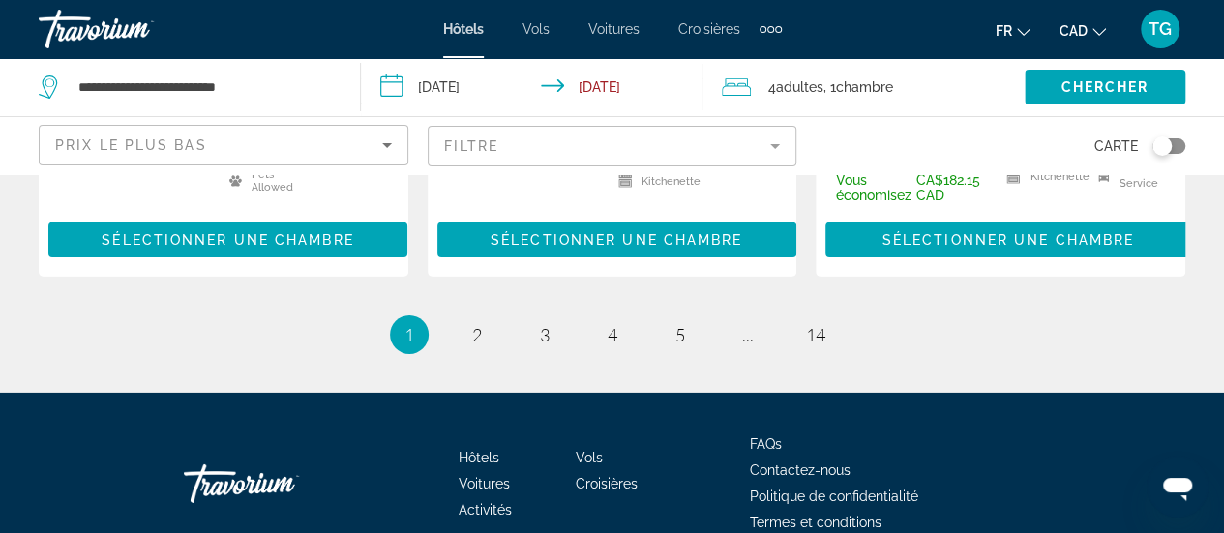
scroll to position [3027, 0]
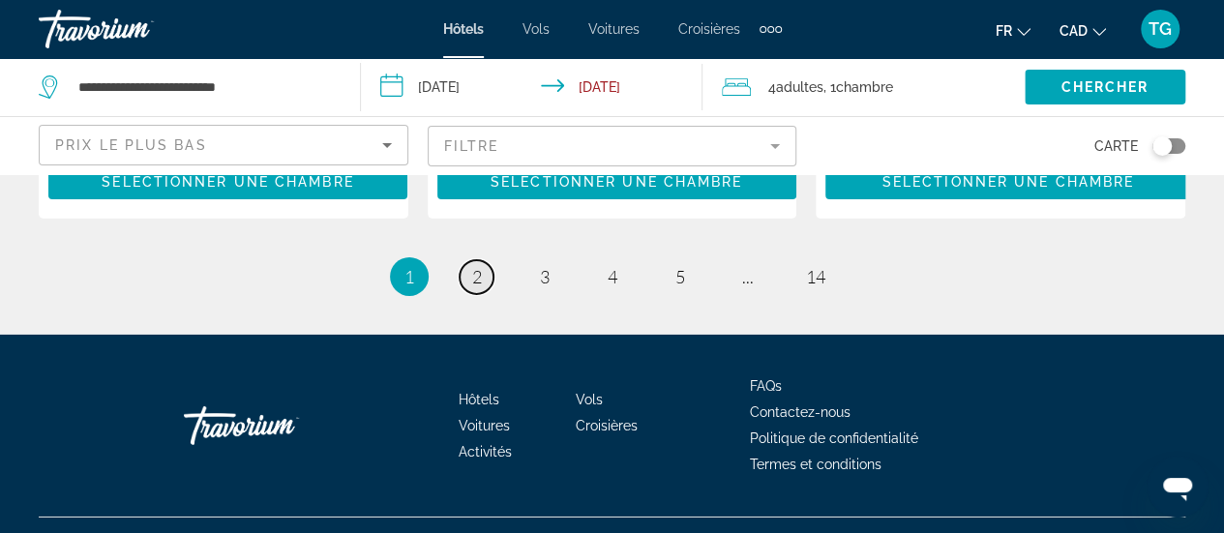
click at [480, 266] on span "2" at bounding box center [477, 276] width 10 height 21
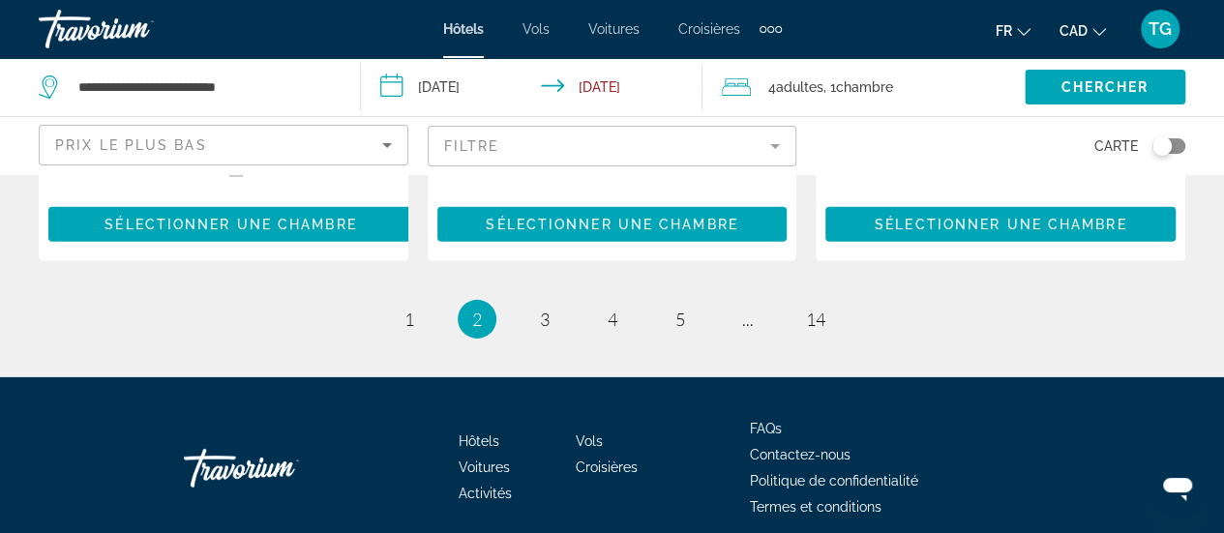
scroll to position [2944, 0]
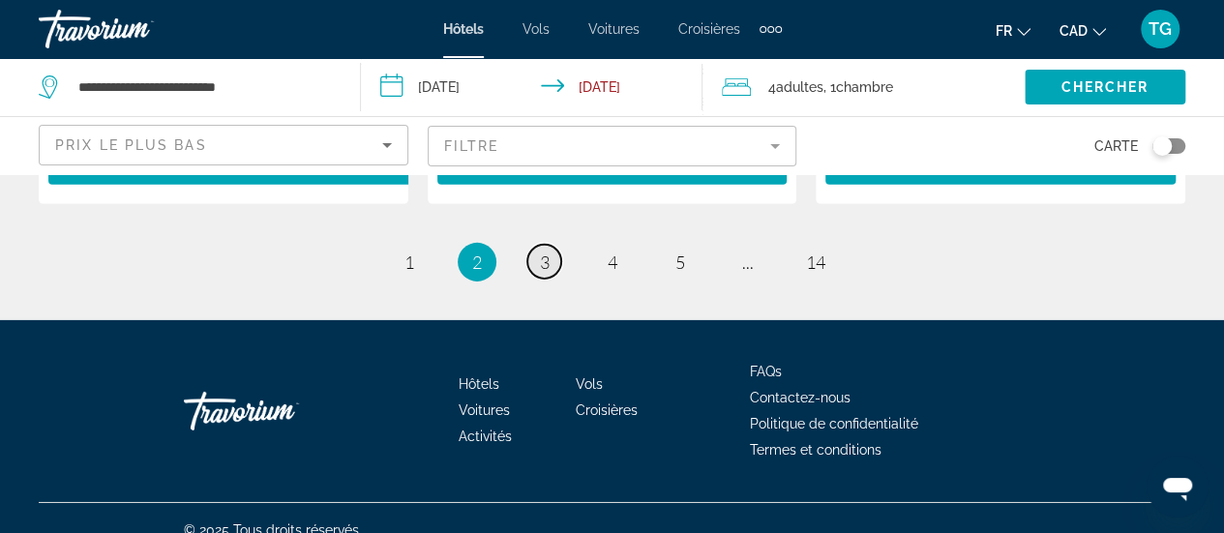
click at [552, 246] on link "page 3" at bounding box center [544, 262] width 34 height 34
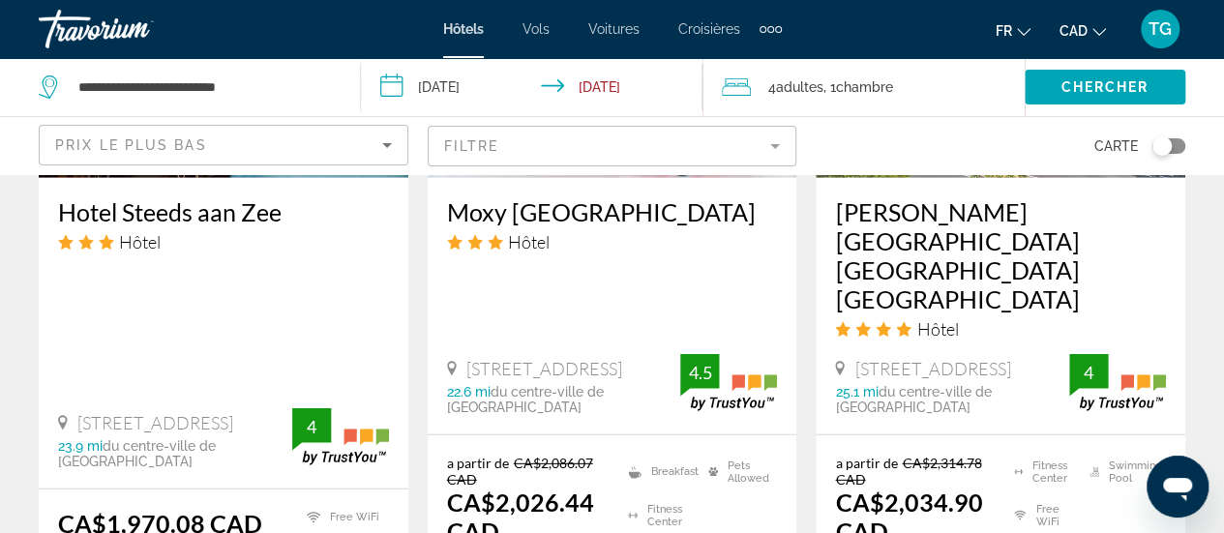
scroll to position [2710, 0]
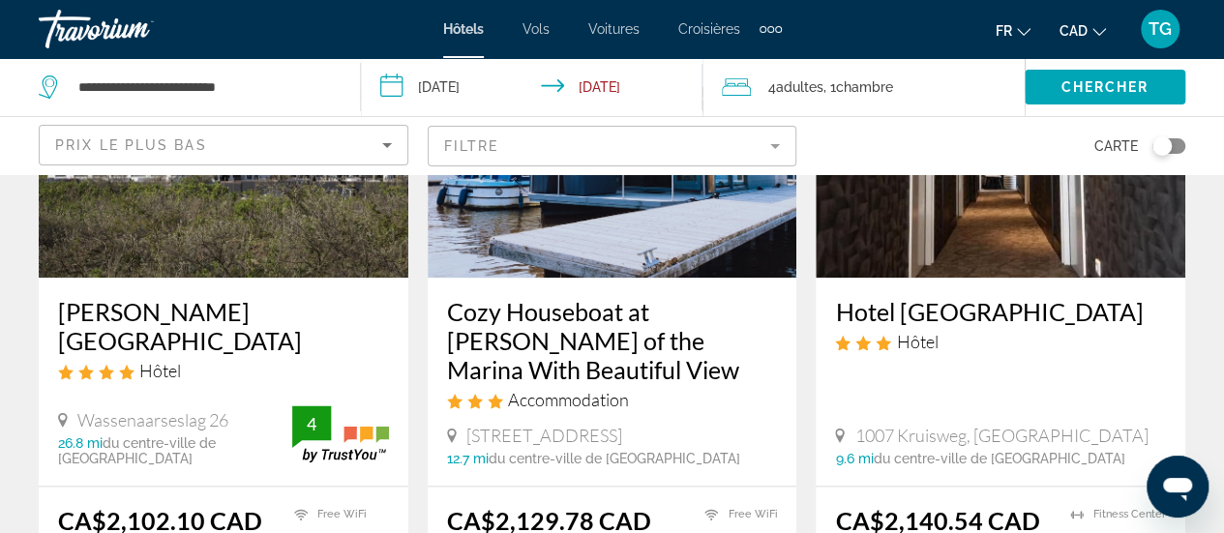
scroll to position [773, 0]
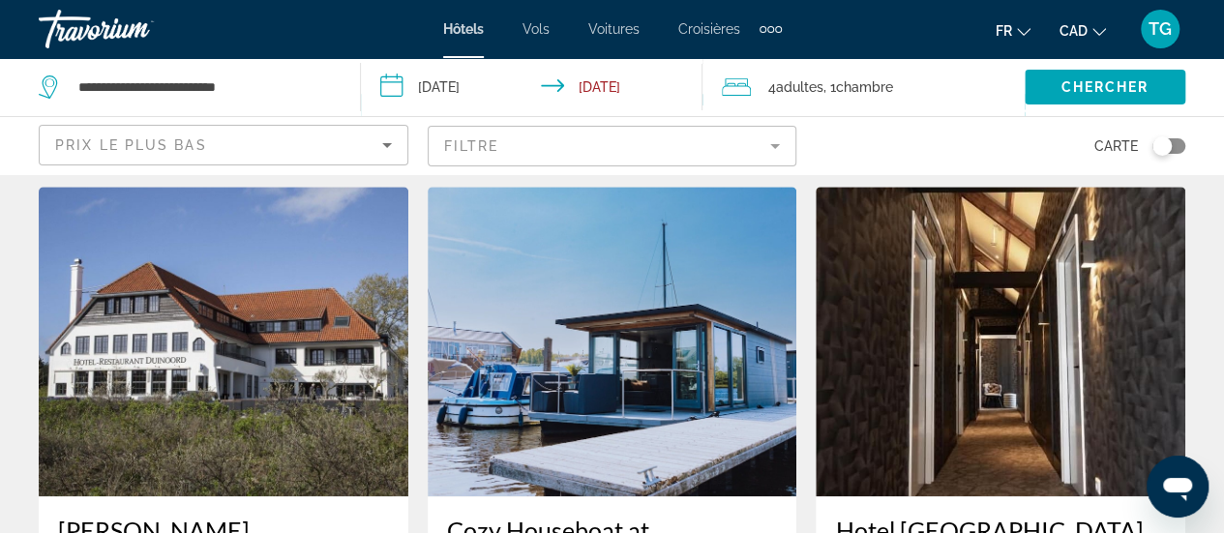
click at [714, 155] on mat-form-field "Filtre" at bounding box center [613, 146] width 370 height 41
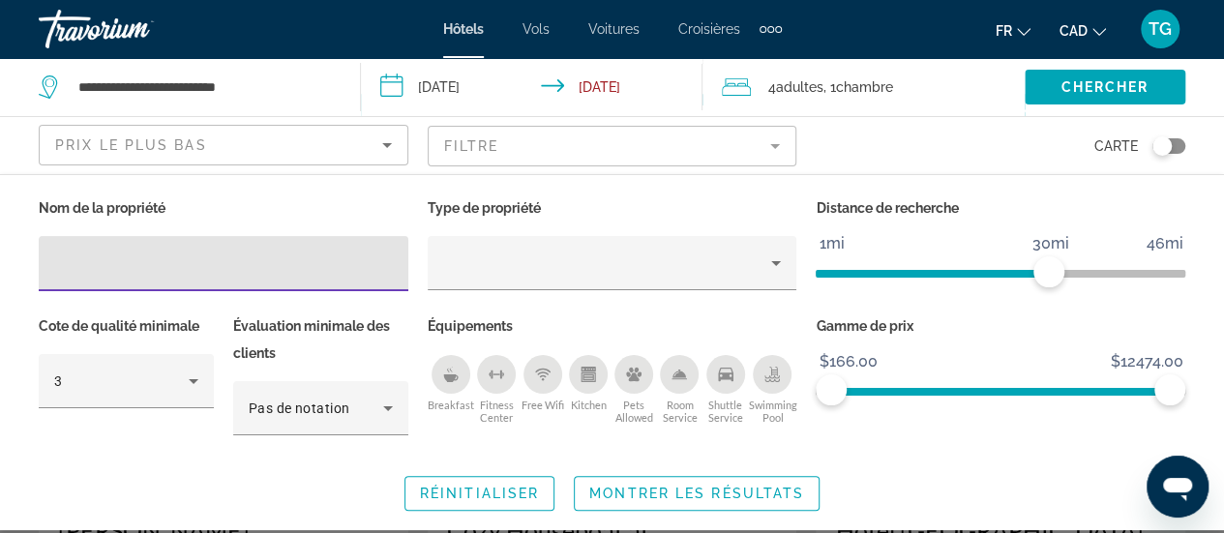
click at [801, 149] on div "Prix le plus bas Filtre Carte" at bounding box center [612, 145] width 1147 height 57
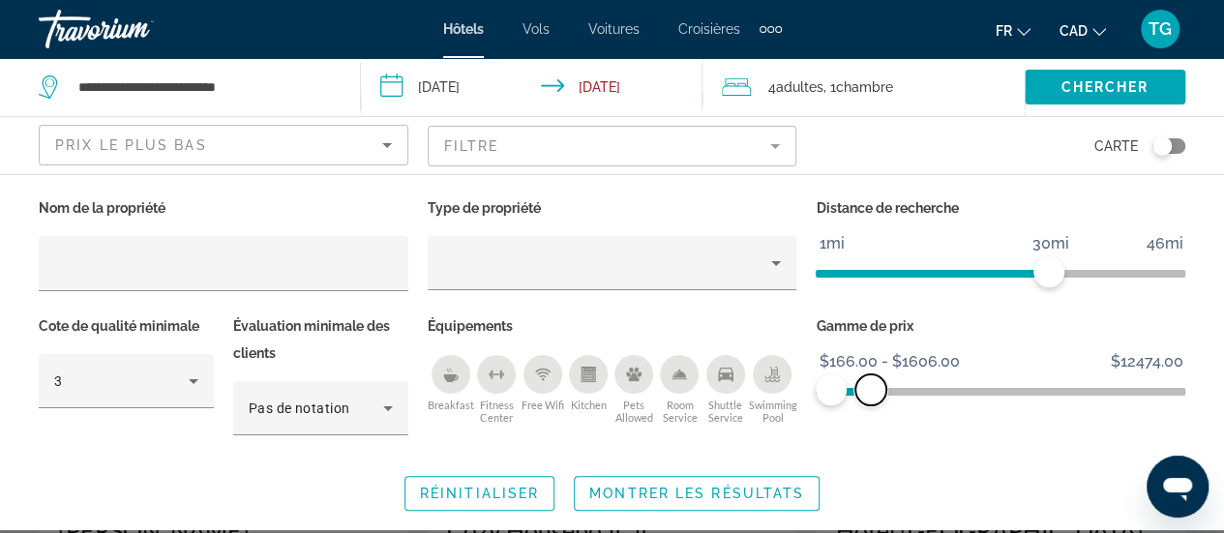
drag, startPoint x: 1166, startPoint y: 388, endPoint x: 871, endPoint y: 405, distance: 295.6
click at [871, 405] on div "Gamme de prix $166.00 $12474.00 $166.00 $1606.00 $166.00 - $1606.00" at bounding box center [1000, 385] width 389 height 144
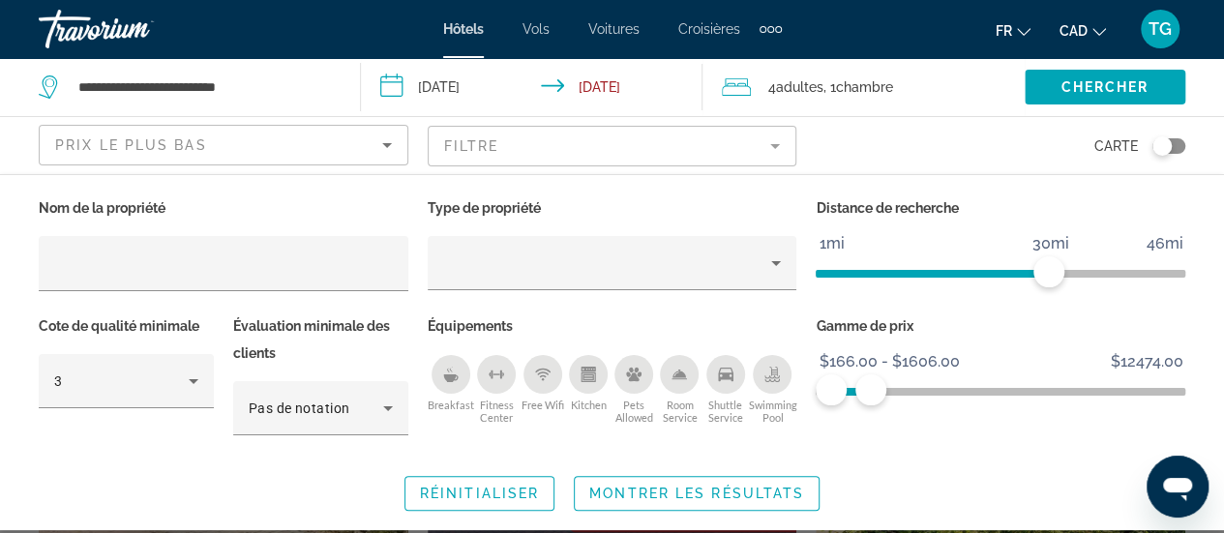
click at [1001, 449] on div "Gamme de prix $166.00 $12474.00 $166.00 $1606.00 $166.00 - $1606.00" at bounding box center [1000, 385] width 389 height 144
click at [767, 493] on span "Montrer les résultats" at bounding box center [696, 493] width 215 height 15
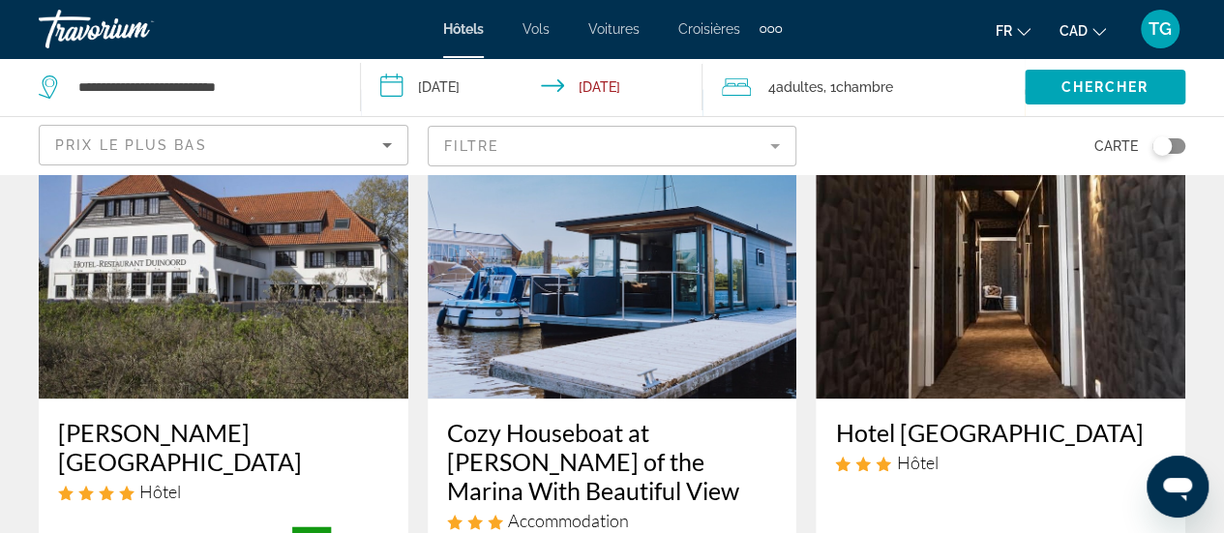
scroll to position [581, 0]
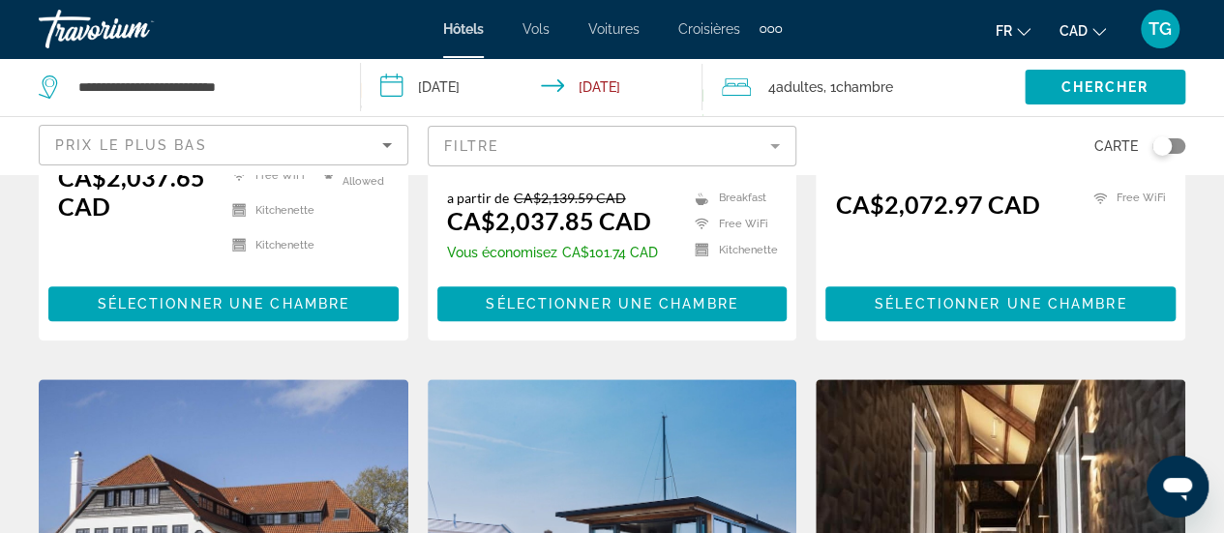
click at [305, 134] on div "Prix le plus bas" at bounding box center [218, 145] width 327 height 23
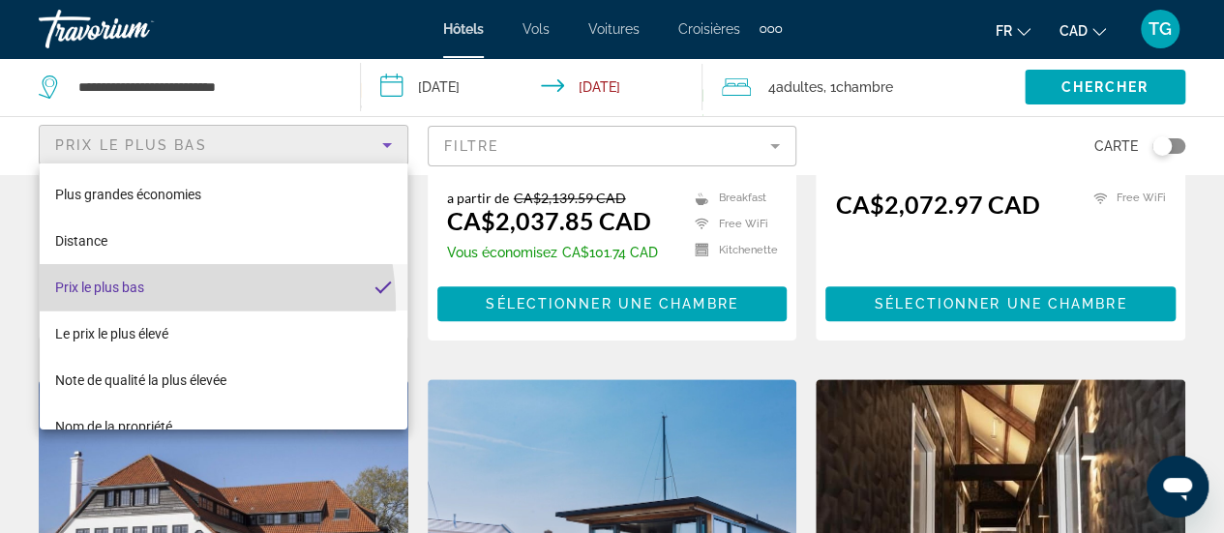
click at [122, 308] on mat-option "Prix le plus bas" at bounding box center [224, 287] width 368 height 46
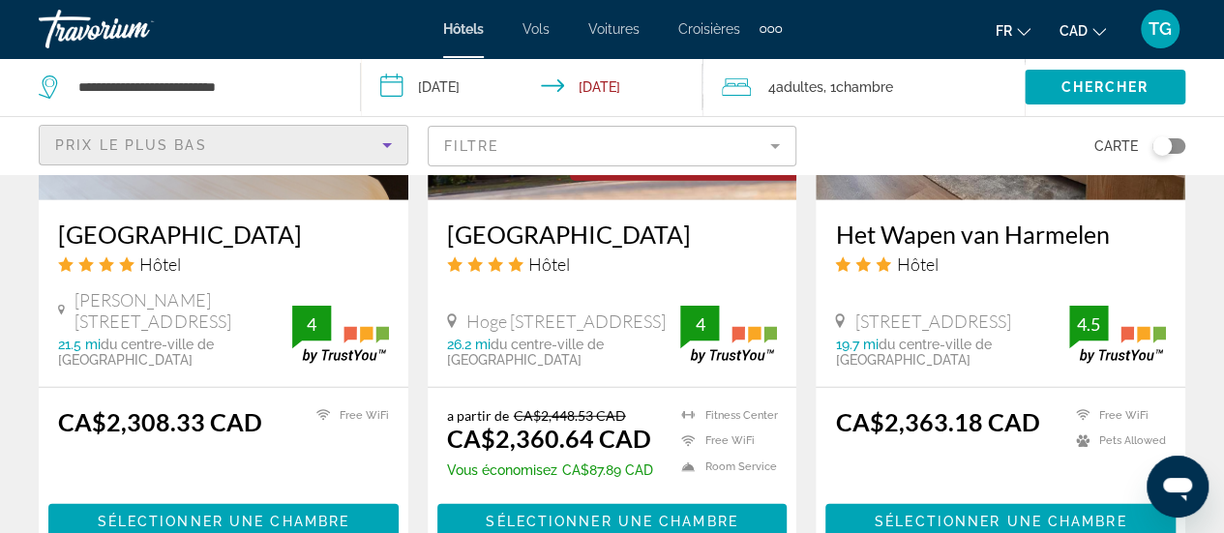
scroll to position [2807, 0]
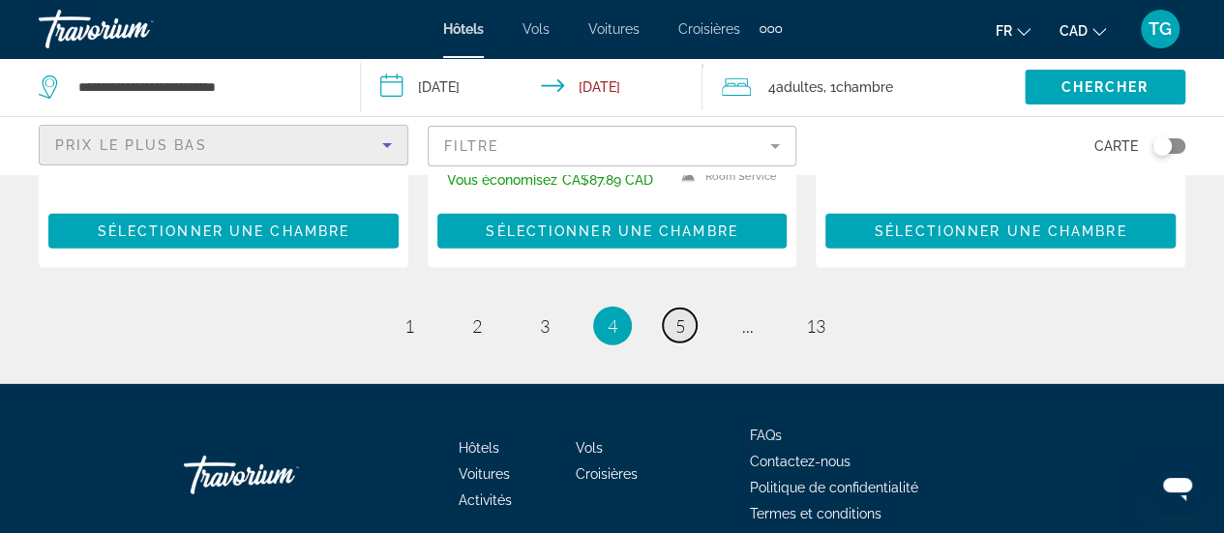
click at [676, 328] on span "5" at bounding box center [681, 325] width 10 height 21
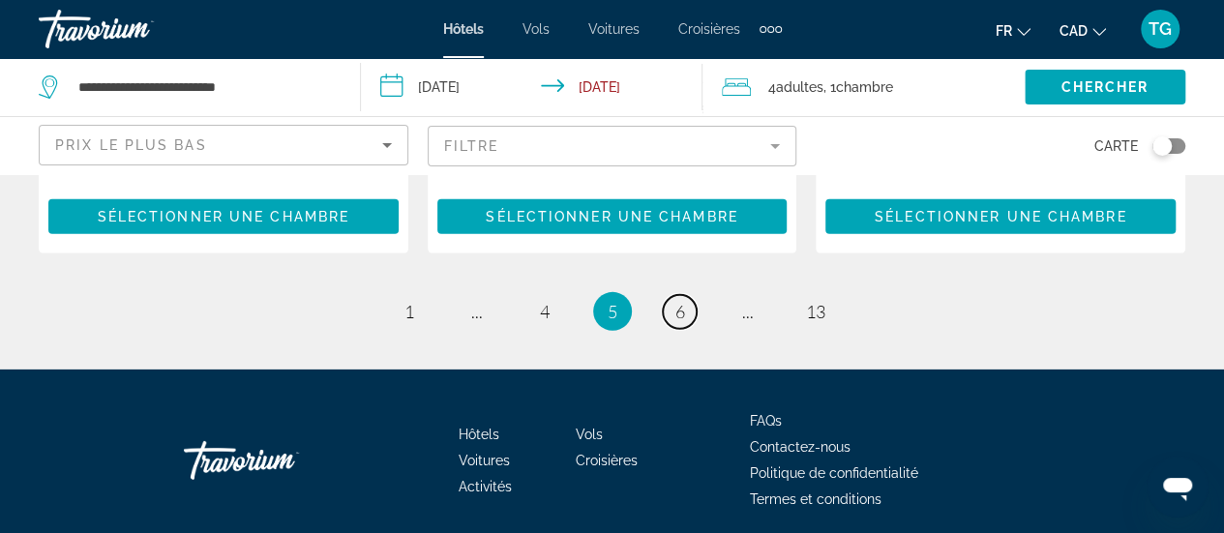
scroll to position [2913, 0]
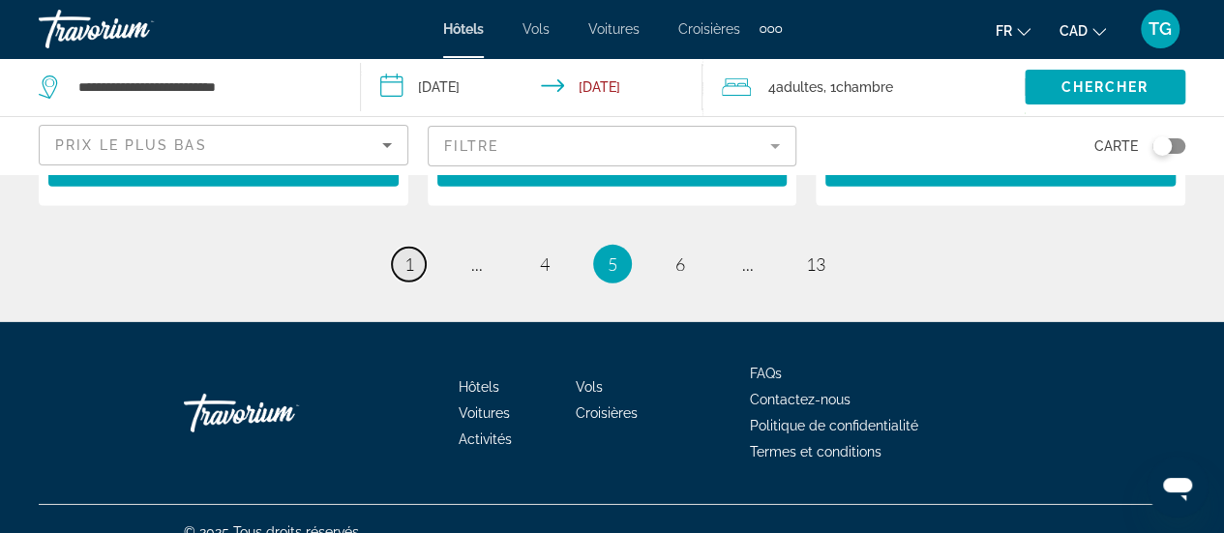
click at [409, 254] on span "1" at bounding box center [410, 264] width 10 height 21
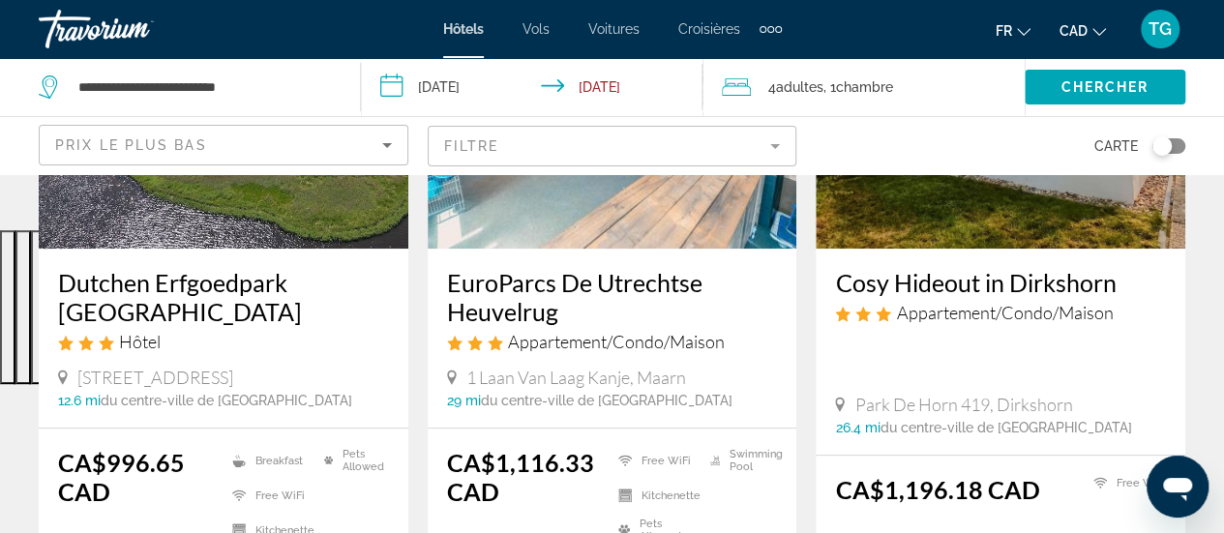
scroll to position [194, 0]
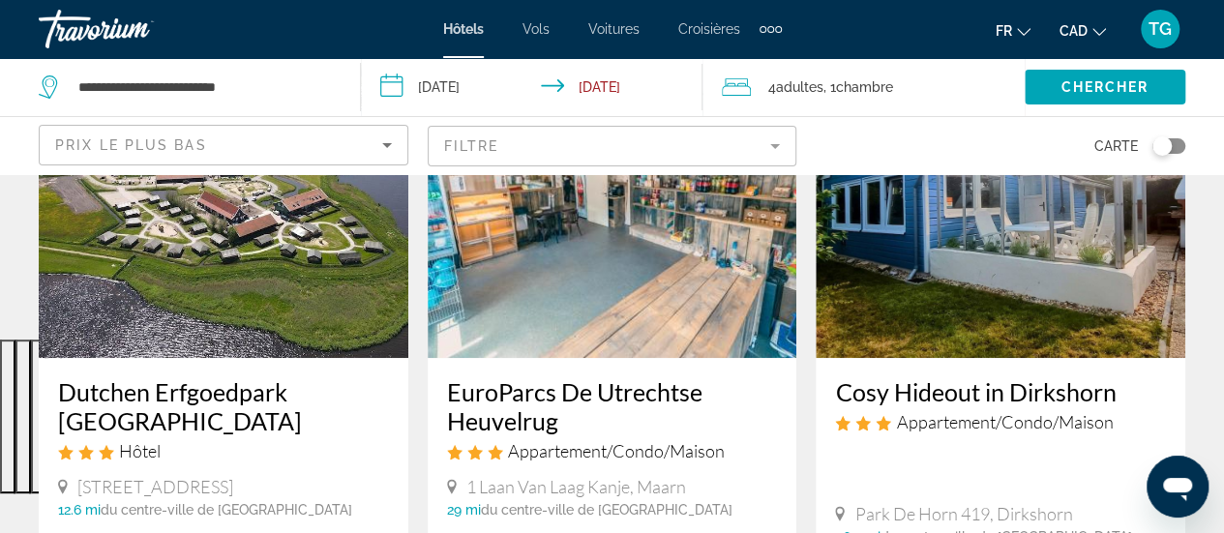
click at [135, 264] on img "Main content" at bounding box center [224, 203] width 370 height 310
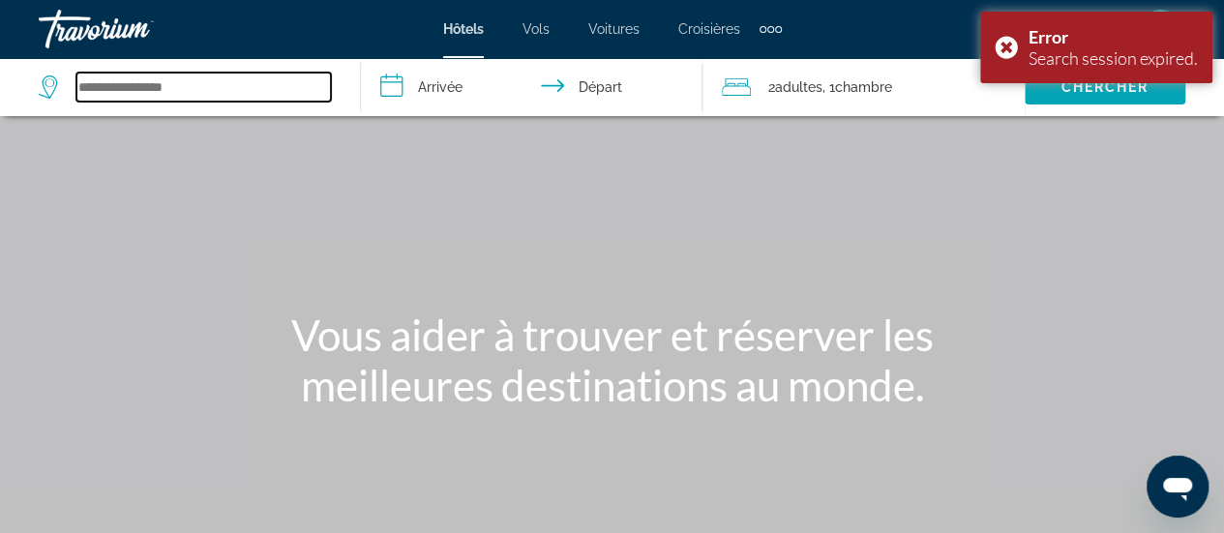
click at [273, 81] on input "Search widget" at bounding box center [203, 87] width 255 height 29
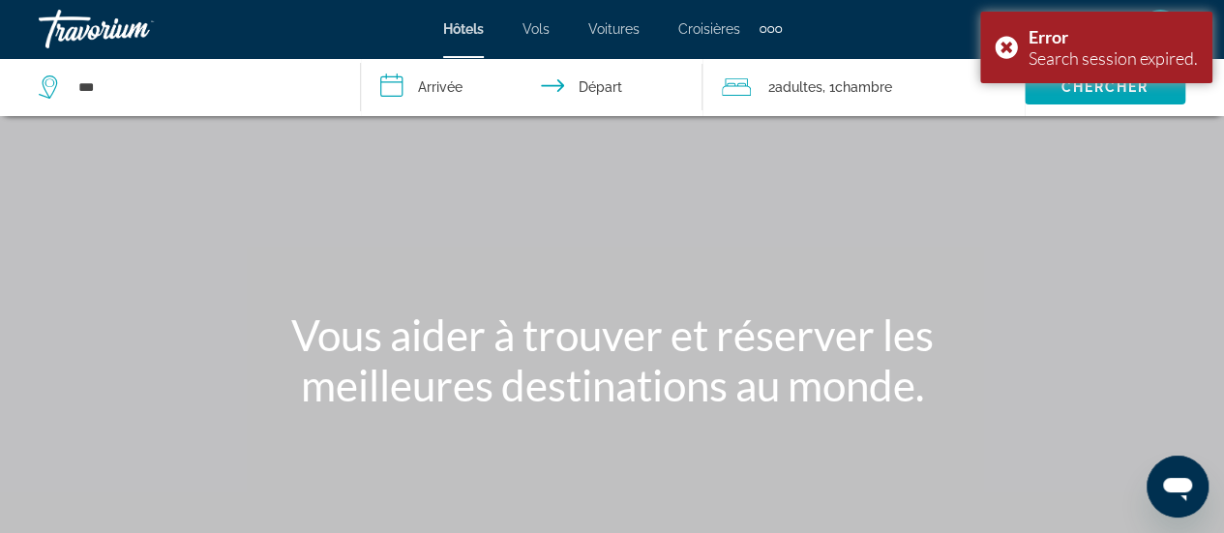
click at [475, 84] on input "**********" at bounding box center [535, 90] width 349 height 64
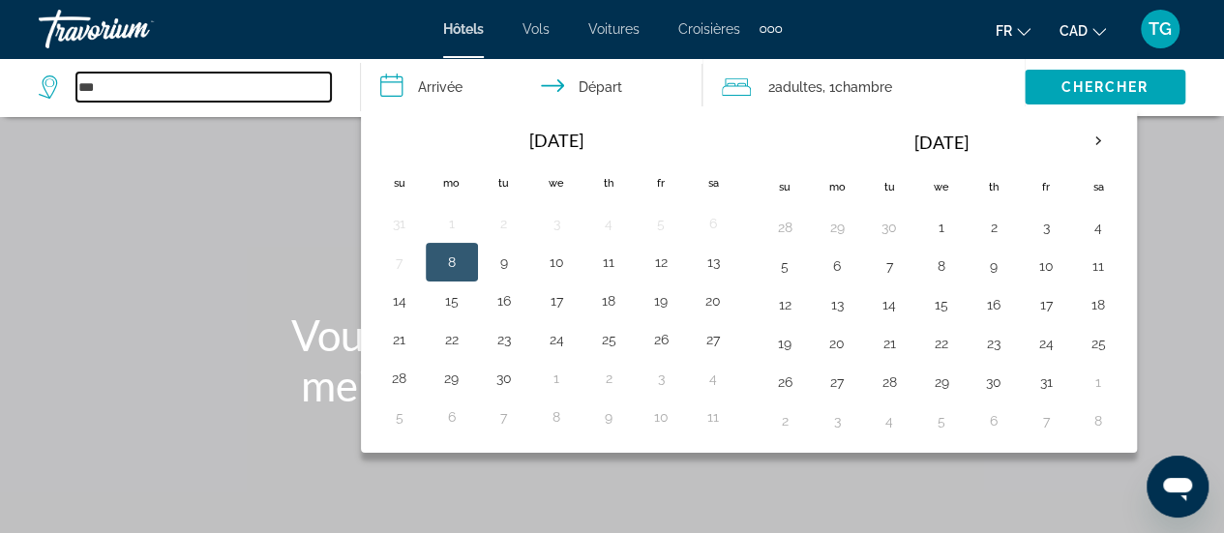
click at [319, 88] on input "***" at bounding box center [203, 87] width 255 height 29
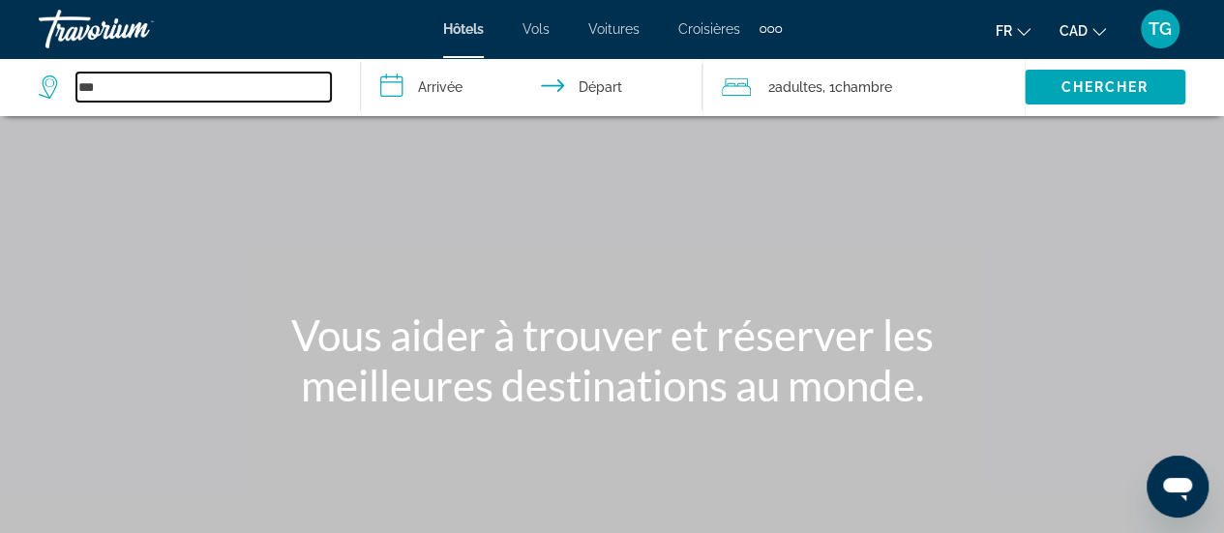
click at [271, 90] on input "***" at bounding box center [203, 87] width 255 height 29
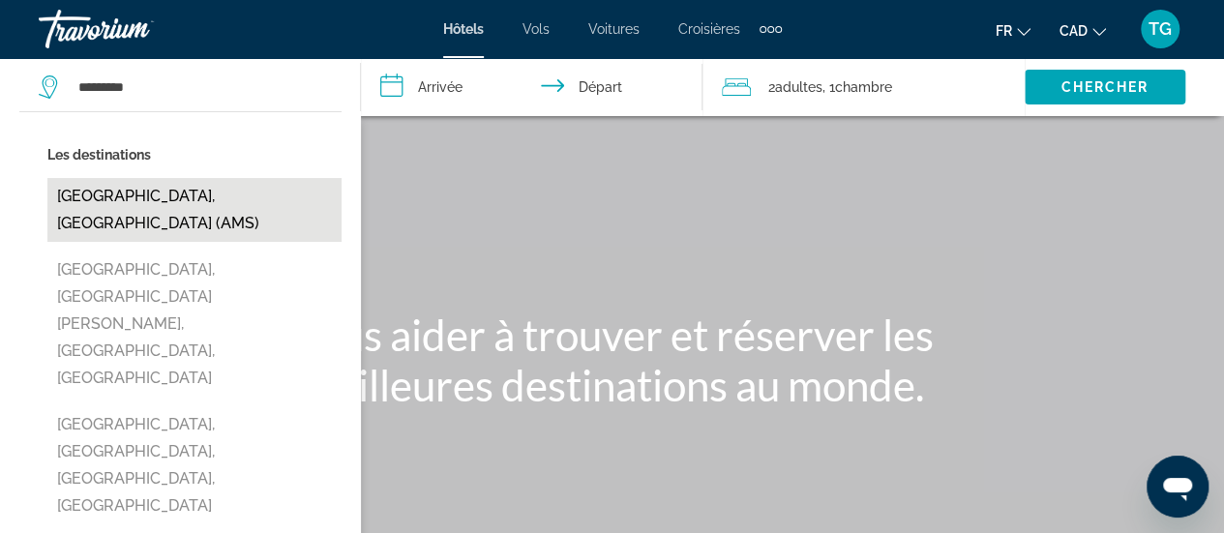
click at [226, 193] on button "Amsterdam, Netherlands (AMS)" at bounding box center [194, 210] width 294 height 64
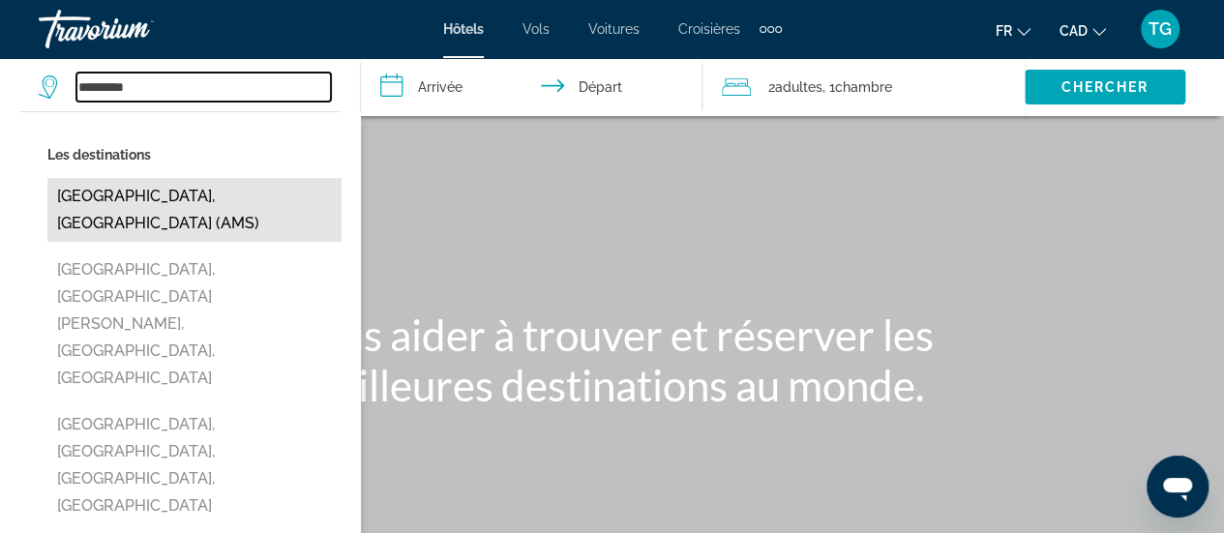
type input "**********"
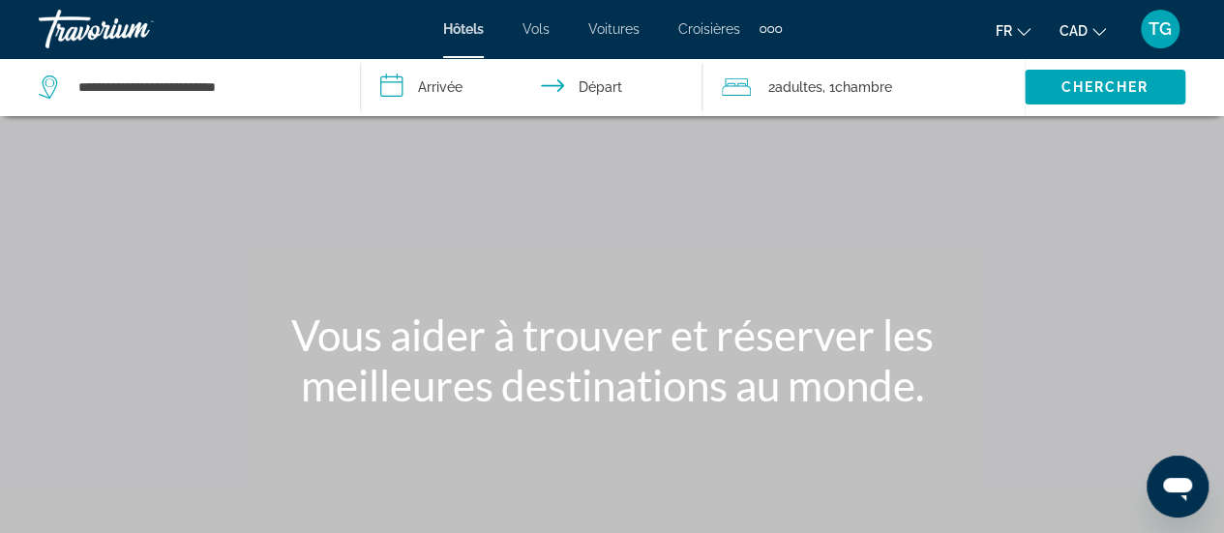
click at [467, 96] on input "**********" at bounding box center [535, 90] width 349 height 64
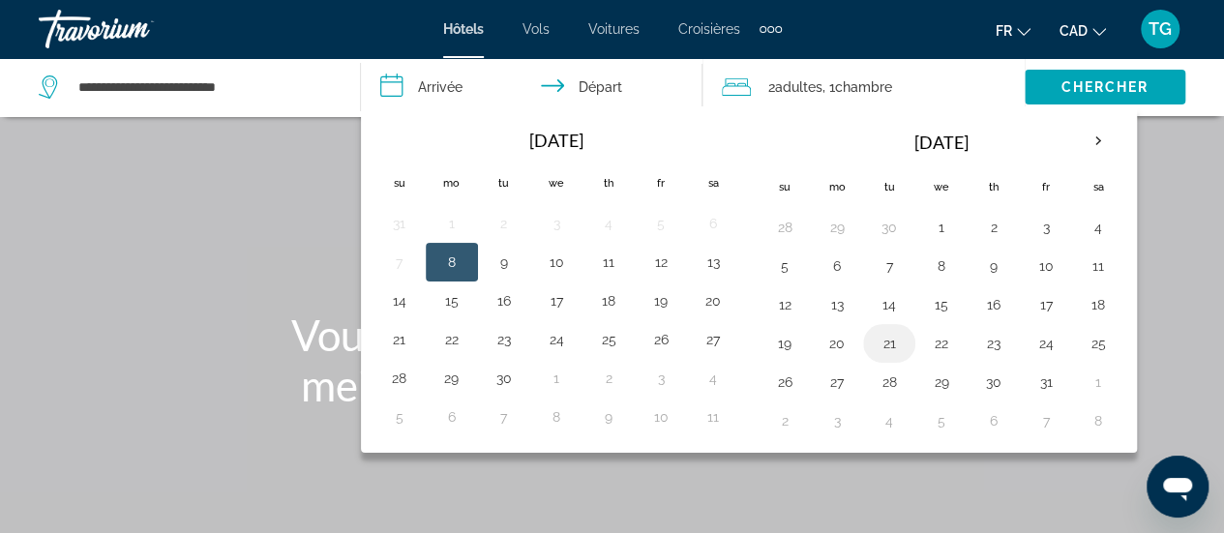
click at [874, 342] on button "21" at bounding box center [889, 343] width 31 height 27
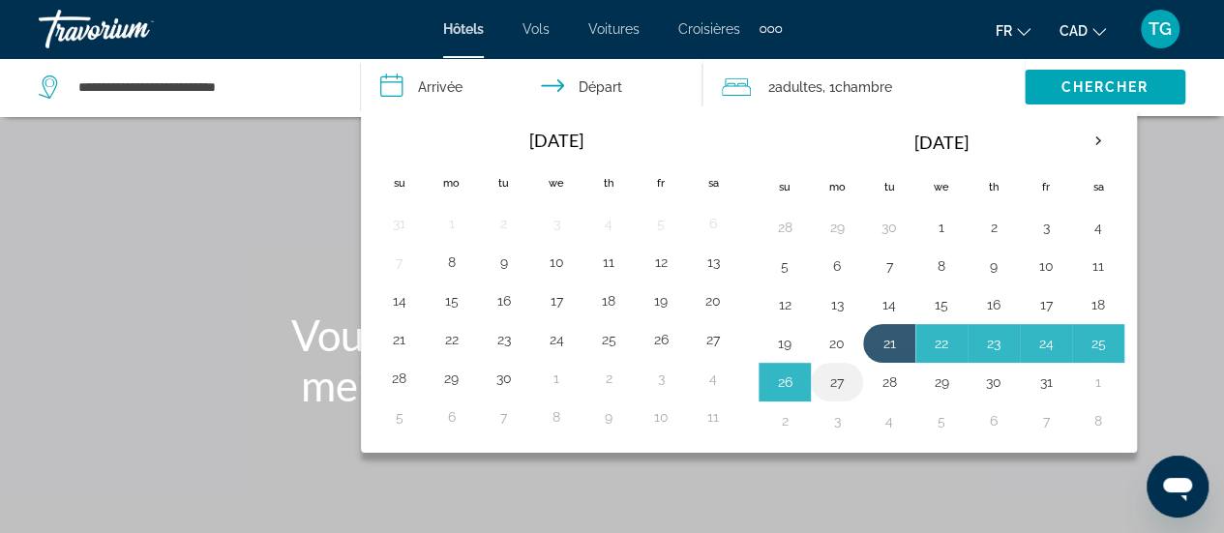
click at [840, 380] on button "27" at bounding box center [837, 382] width 31 height 27
type input "**********"
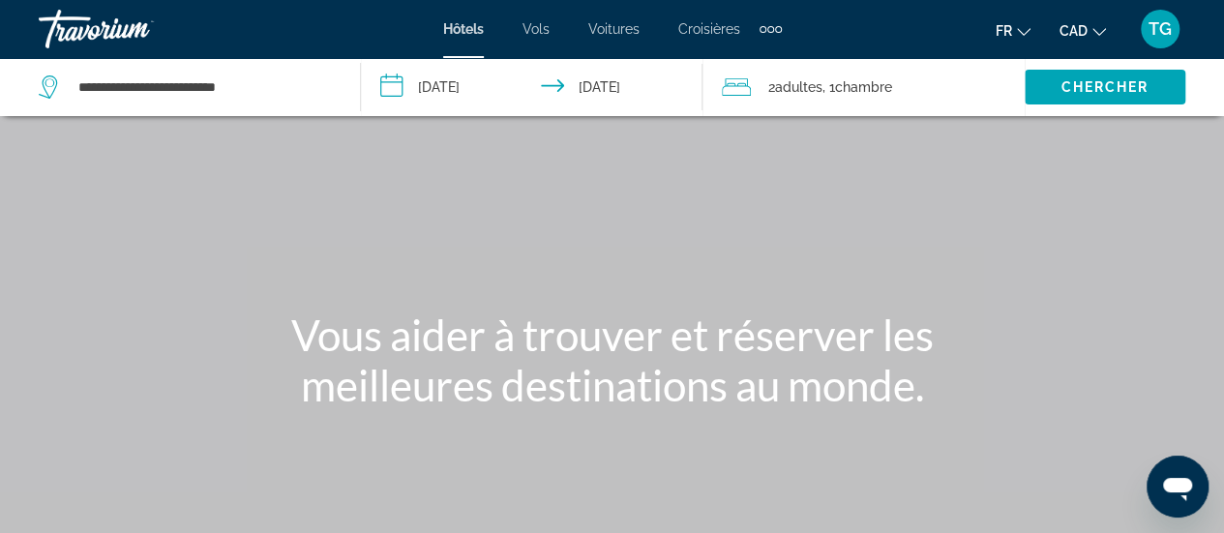
click at [838, 88] on span ", 1 Chambre pièces" at bounding box center [858, 87] width 70 height 27
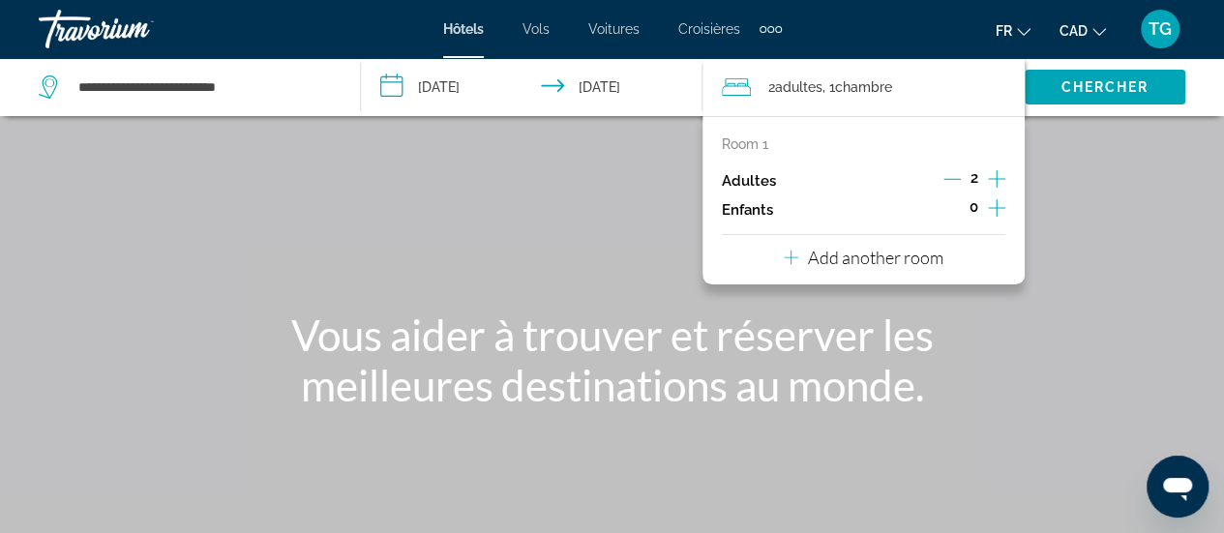
click at [968, 127] on div "Room 1 Adultes 2 Enfants 0 Add another room" at bounding box center [864, 200] width 322 height 168
click at [997, 175] on icon "Increment adults" at bounding box center [996, 178] width 17 height 23
click at [1111, 238] on div "Main content" at bounding box center [612, 290] width 1224 height 581
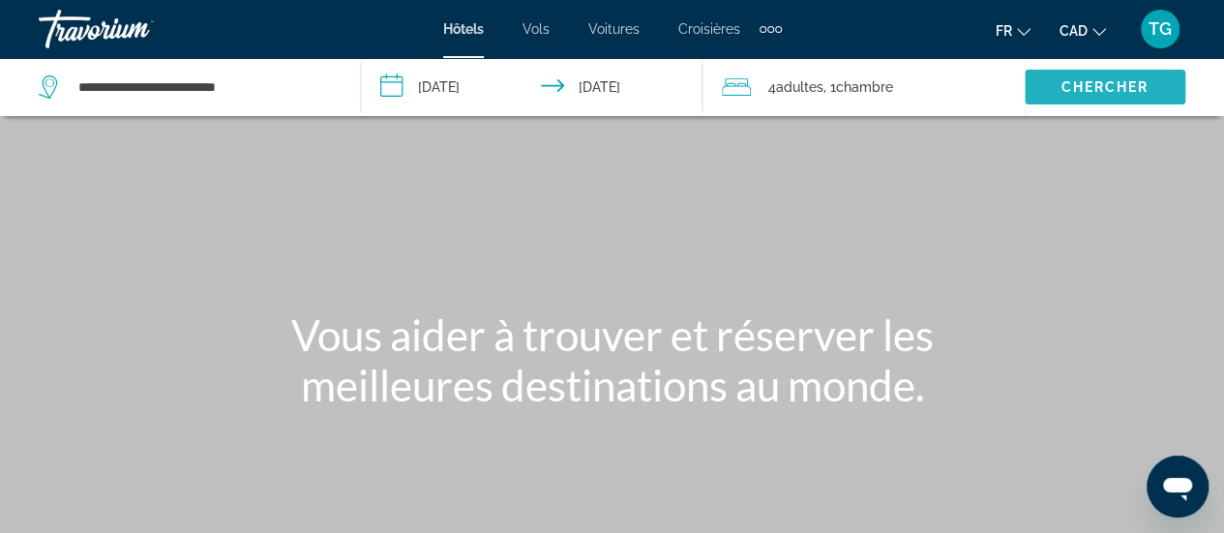
click at [1094, 94] on span "Chercher" at bounding box center [1105, 86] width 88 height 15
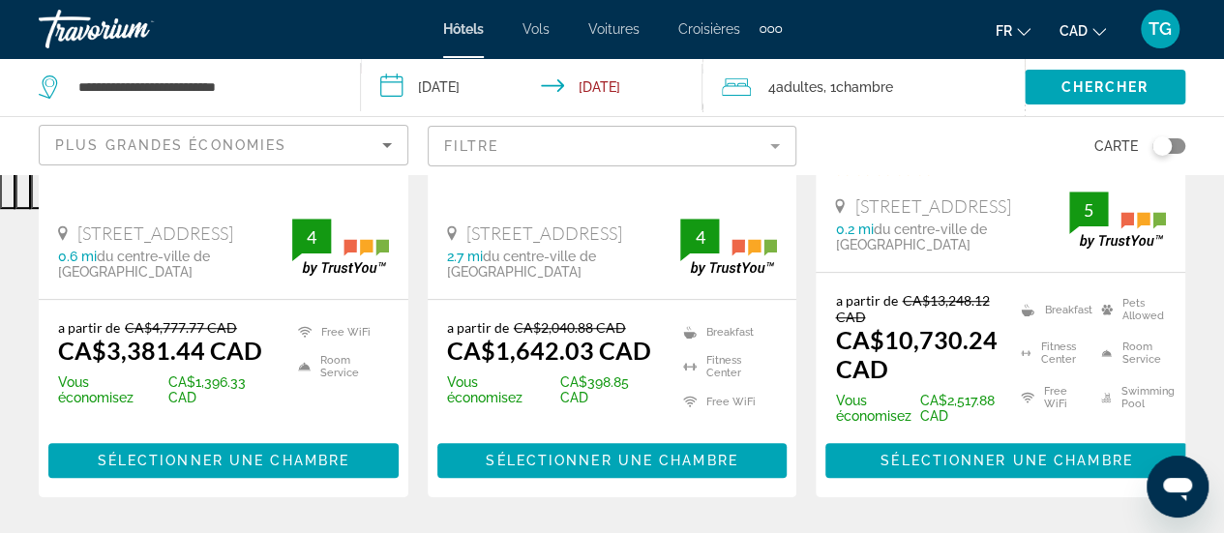
scroll to position [484, 0]
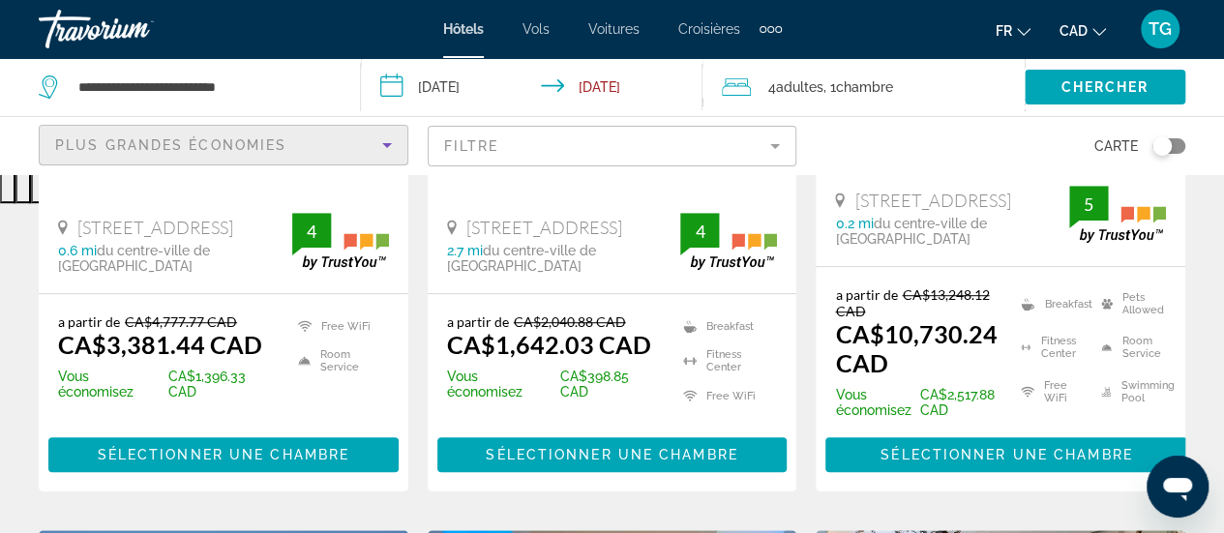
click at [198, 144] on span "Plus grandes économies" at bounding box center [170, 144] width 231 height 15
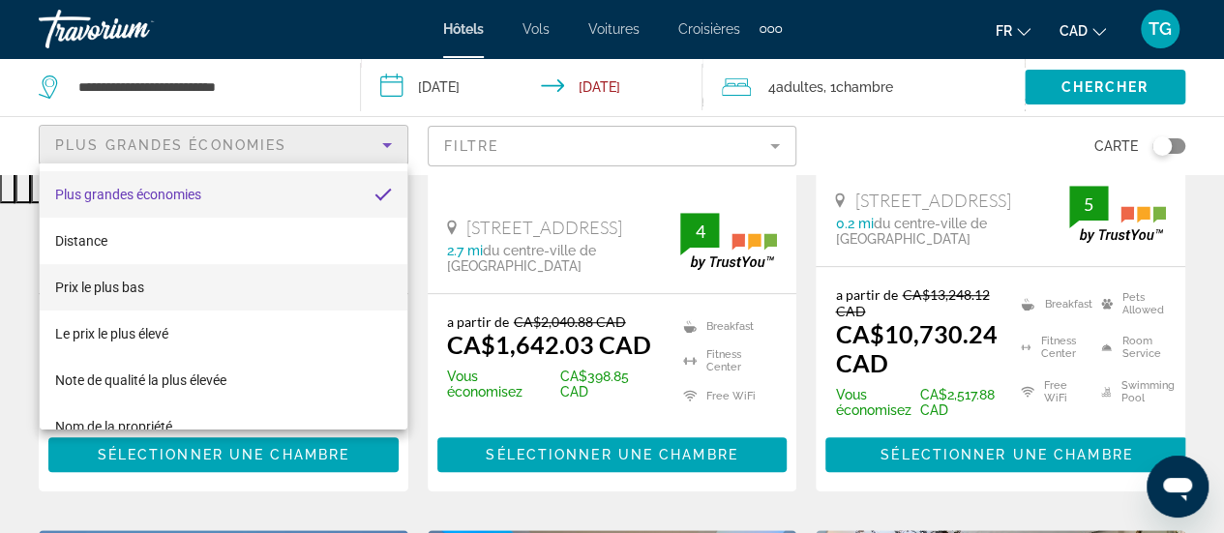
drag, startPoint x: 192, startPoint y: 328, endPoint x: 203, endPoint y: 290, distance: 39.5
click at [203, 290] on div "Plus grandes économies Distance Prix le plus bas Le prix le plus élevé Note de …" at bounding box center [224, 297] width 368 height 266
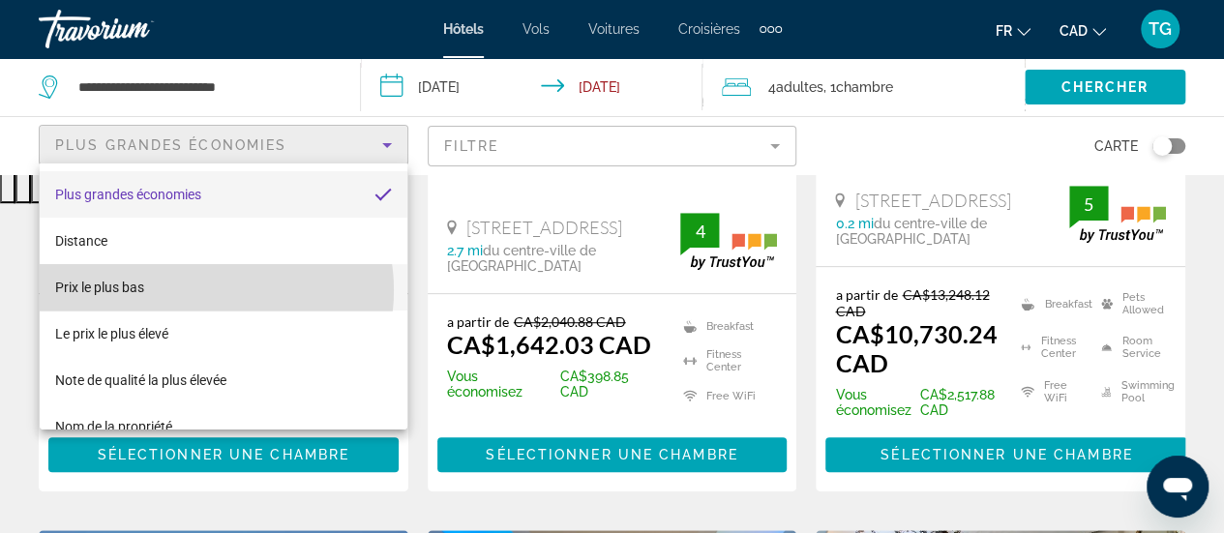
click at [203, 290] on mat-option "Prix le plus bas" at bounding box center [224, 287] width 368 height 46
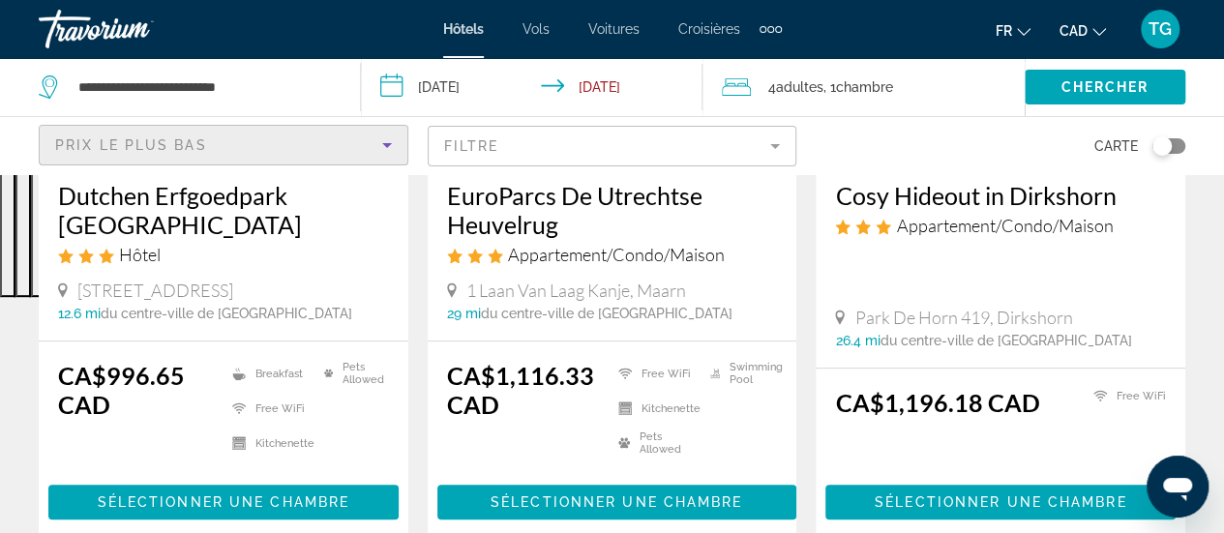
scroll to position [97, 0]
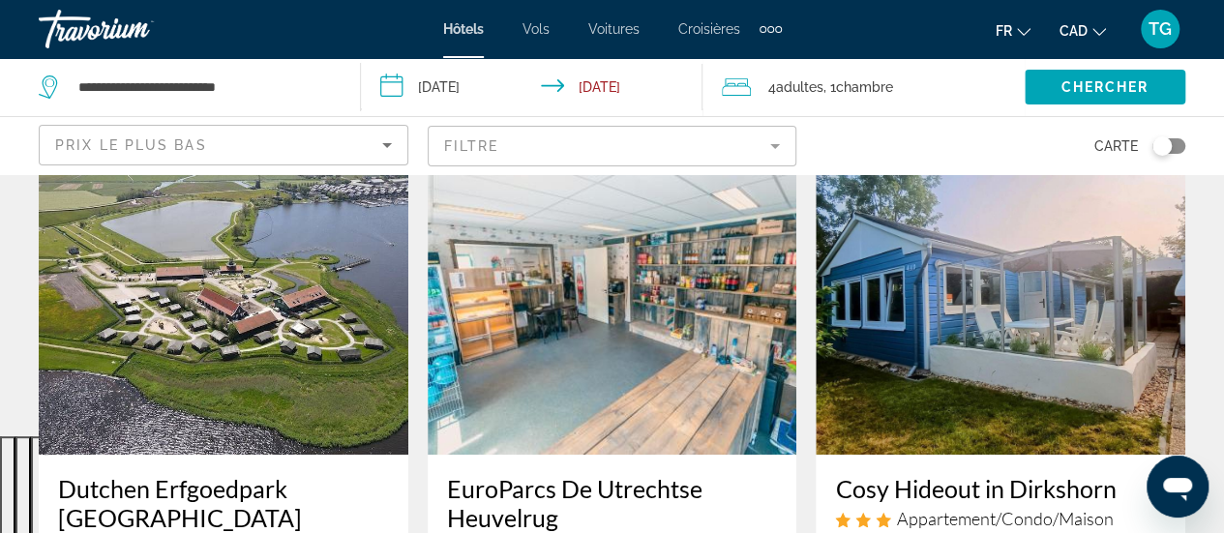
click at [106, 306] on img "Main content" at bounding box center [224, 300] width 370 height 310
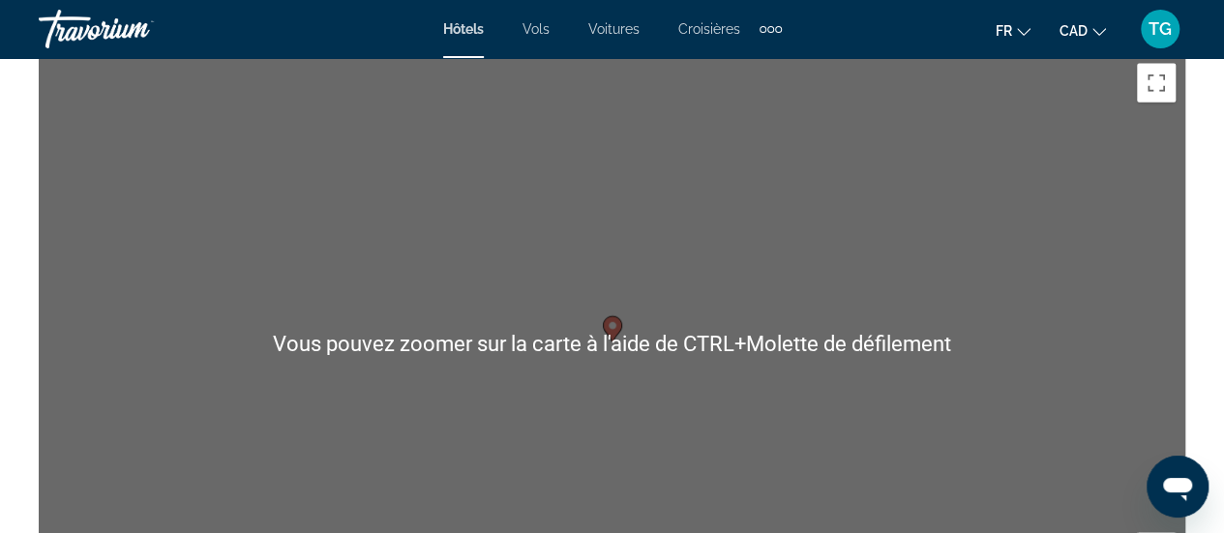
scroll to position [2226, 0]
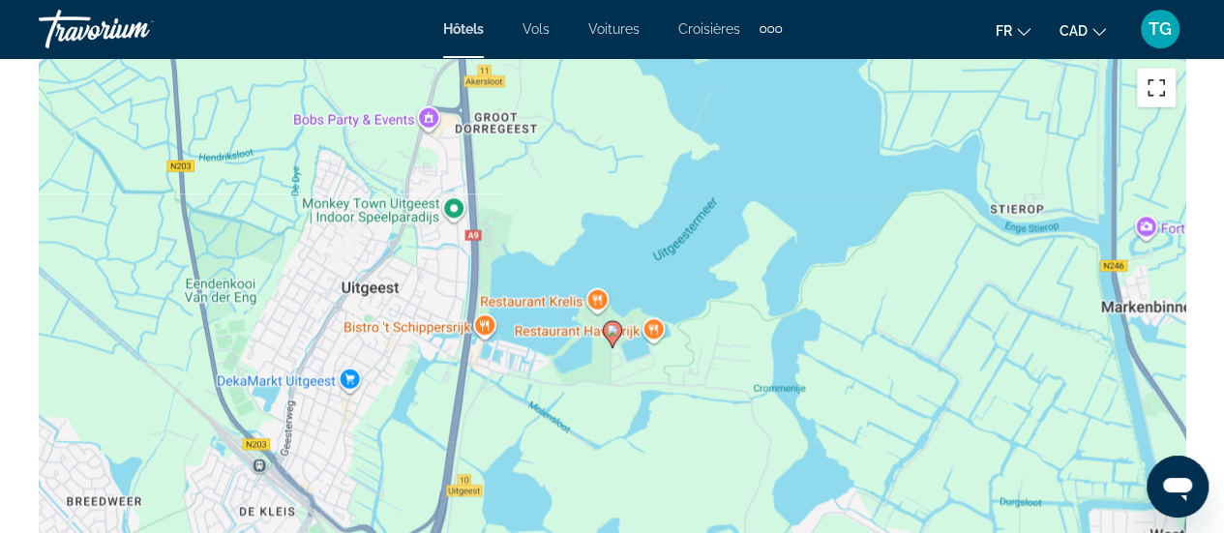
click at [1164, 89] on button "Passer en plein écran" at bounding box center [1156, 88] width 39 height 39
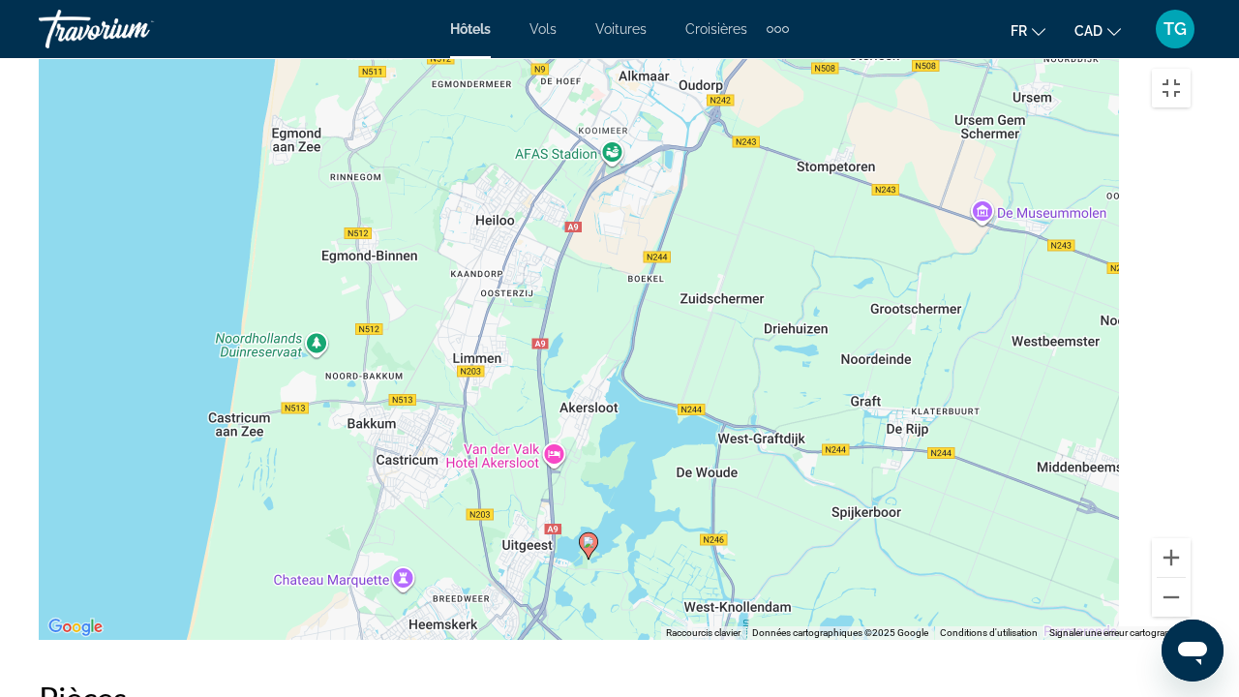
drag, startPoint x: 881, startPoint y: 248, endPoint x: 639, endPoint y: 497, distance: 347.7
click at [639, 497] on div "Pour activer le glissement avec le clavier, appuyez sur Alt+Entrée. Une fois ce…" at bounding box center [619, 349] width 1161 height 581
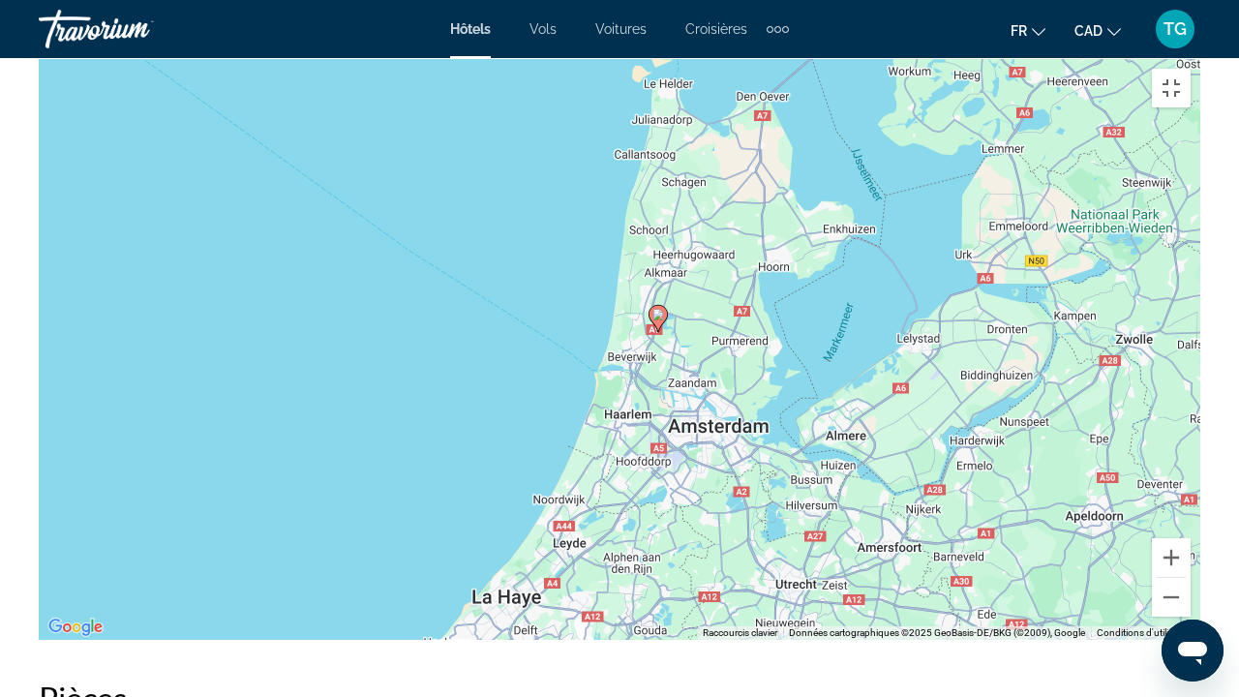
drag, startPoint x: 678, startPoint y: 533, endPoint x: 687, endPoint y: 395, distance: 138.7
click at [687, 395] on div "Pour activer le glissement avec le clavier, appuyez sur Alt+Entrée. Une fois ce…" at bounding box center [619, 349] width 1161 height 581
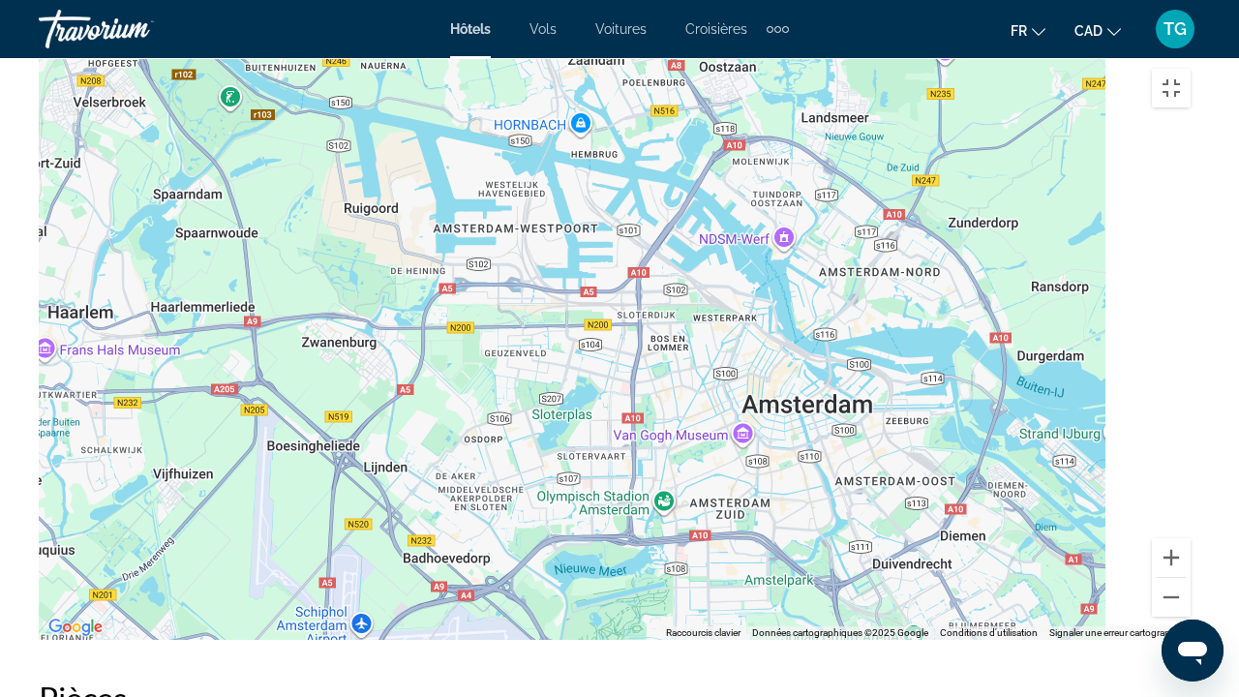
drag, startPoint x: 862, startPoint y: 333, endPoint x: 25, endPoint y: 81, distance: 874.1
click at [39, 75] on div "Pour activer le glissement avec le clavier, appuyez sur Alt+Entrée. Une fois ce…" at bounding box center [619, 349] width 1161 height 581
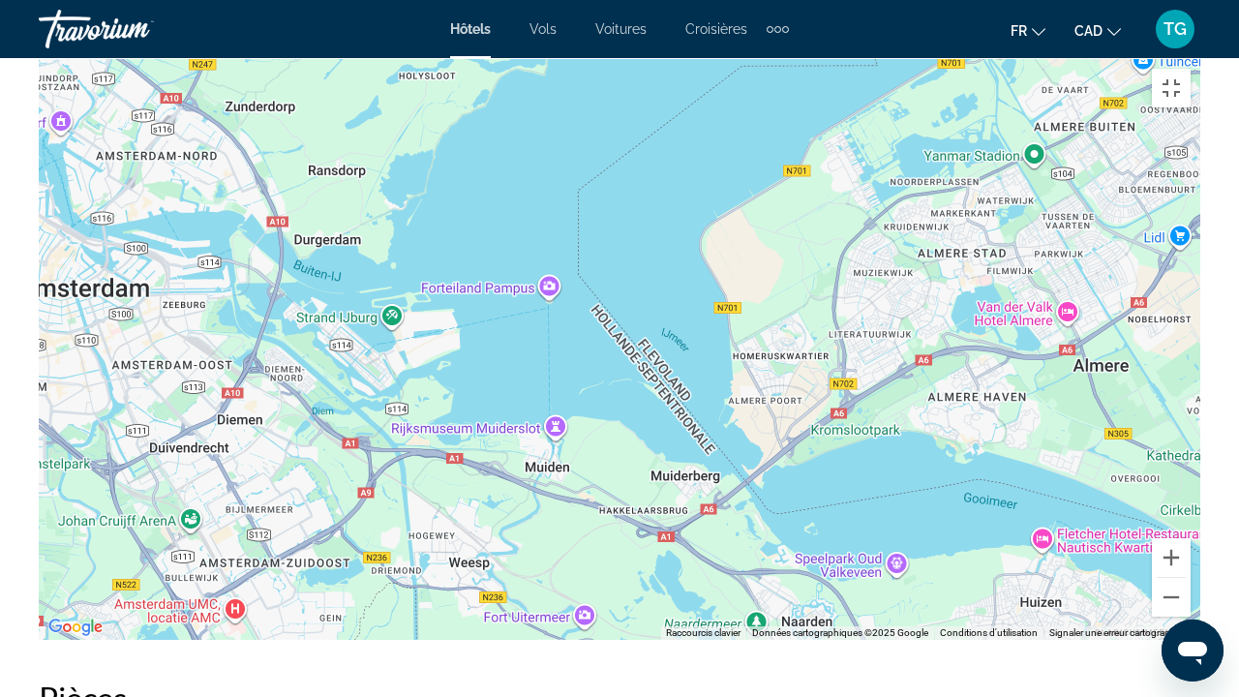
drag, startPoint x: 736, startPoint y: 478, endPoint x: 0, endPoint y: 361, distance: 744.8
click at [39, 361] on div "Main content" at bounding box center [619, 349] width 1161 height 581
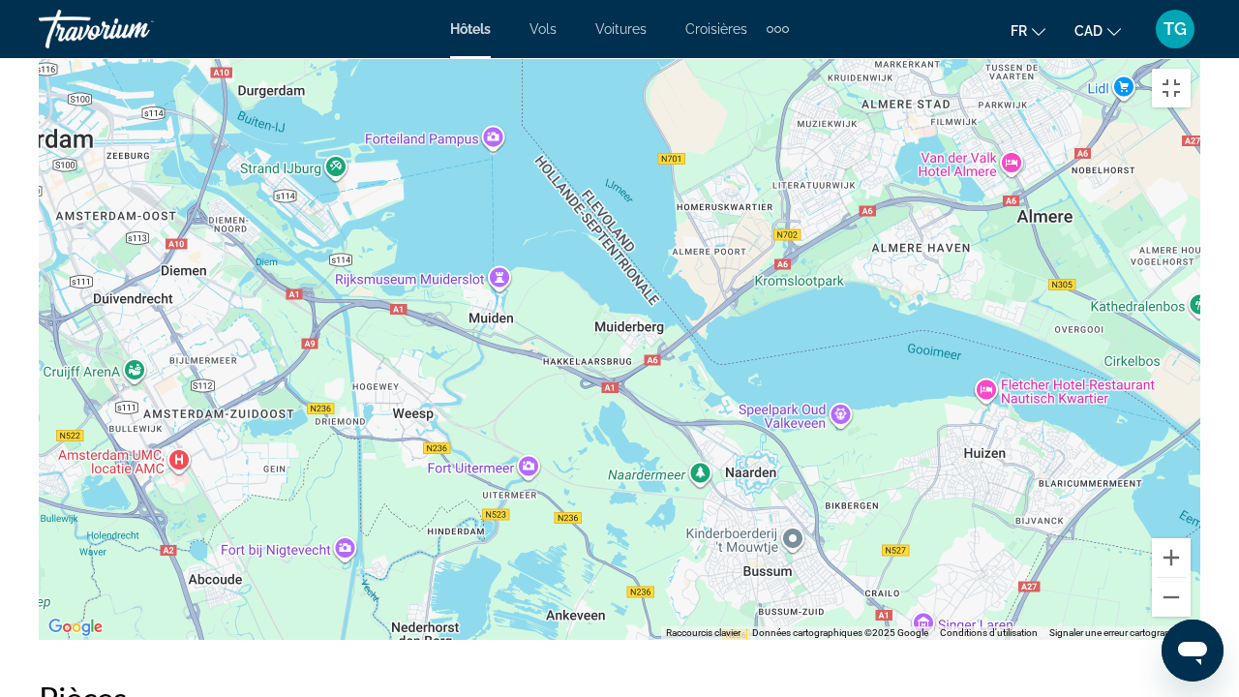
drag, startPoint x: 505, startPoint y: 458, endPoint x: 451, endPoint y: 308, distance: 159.5
click at [451, 308] on div "Main content" at bounding box center [619, 349] width 1161 height 581
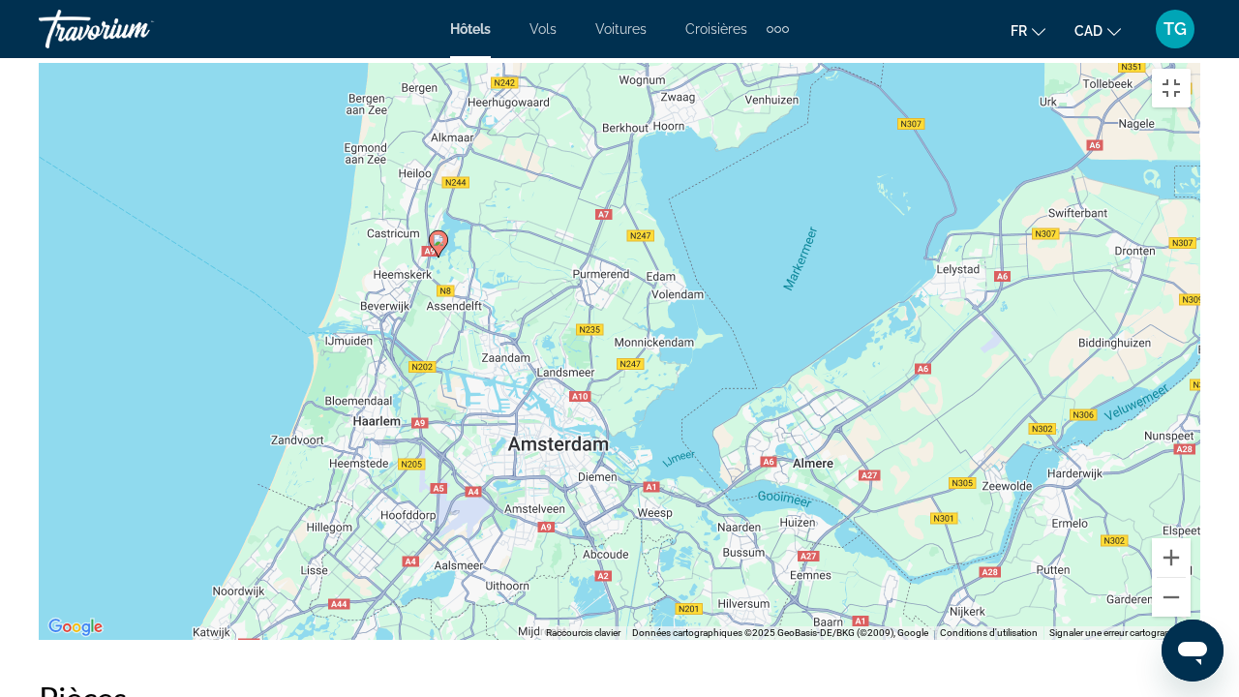
drag, startPoint x: 588, startPoint y: 513, endPoint x: 610, endPoint y: 545, distance: 38.4
click at [610, 532] on div "Pour activer le glissement avec le clavier, appuyez sur Alt+Entrée. Une fois ce…" at bounding box center [619, 349] width 1161 height 581
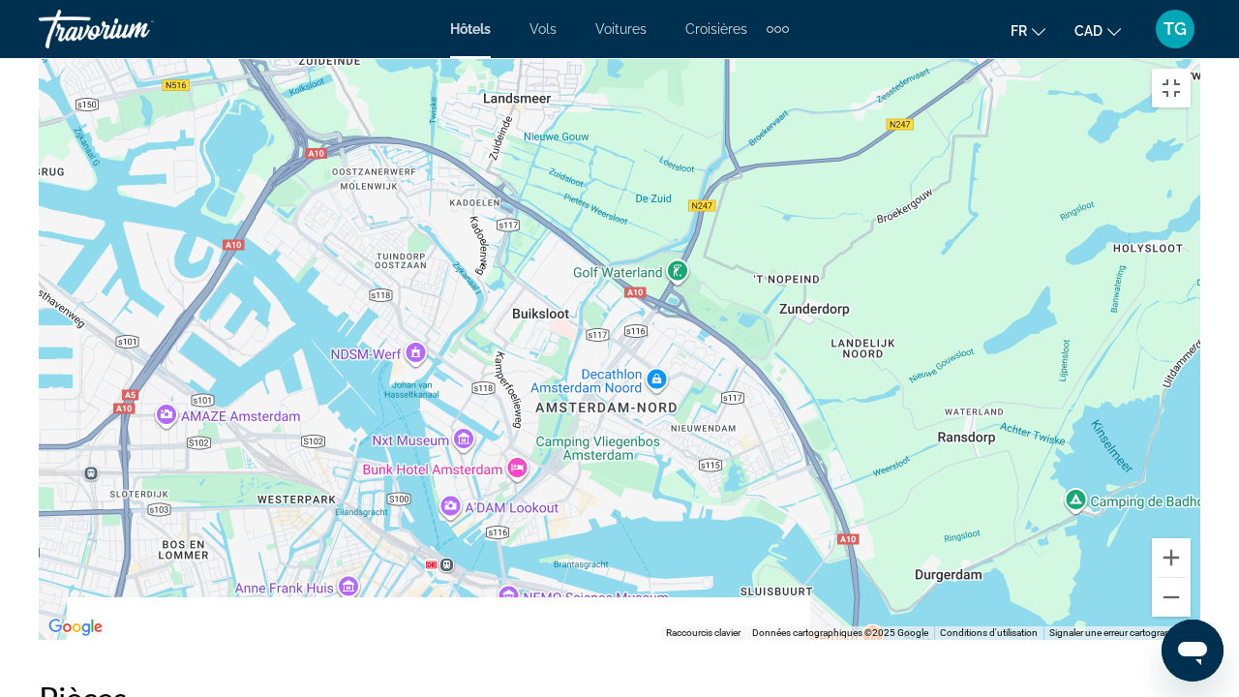
drag, startPoint x: 585, startPoint y: 515, endPoint x: 698, endPoint y: 250, distance: 288.3
click at [702, 247] on div "Main content" at bounding box center [619, 349] width 1161 height 581
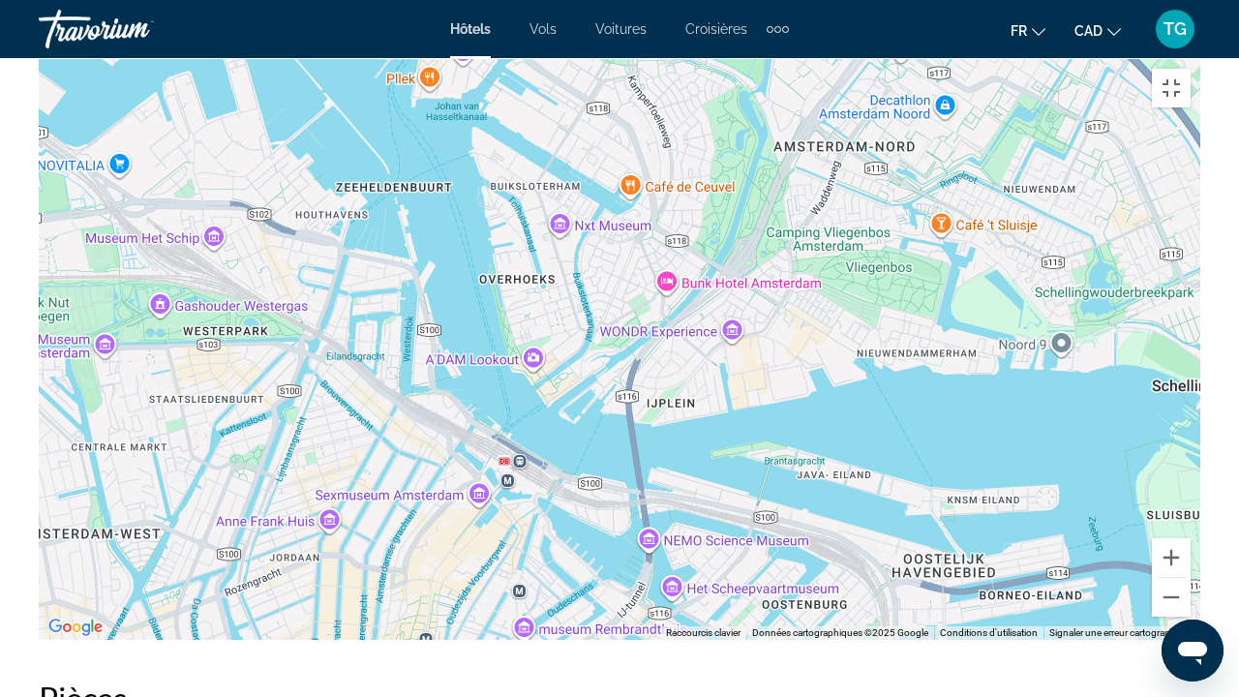
drag, startPoint x: 736, startPoint y: 378, endPoint x: 852, endPoint y: 323, distance: 128.6
click at [852, 323] on div "Main content" at bounding box center [619, 349] width 1161 height 581
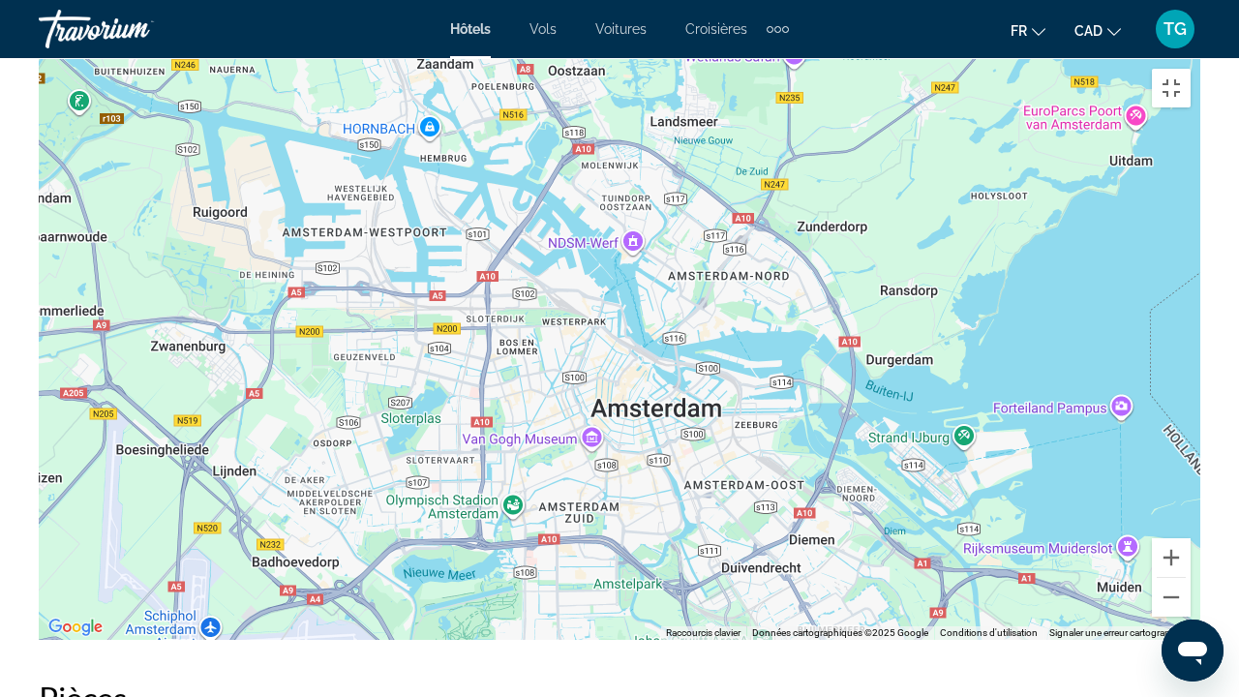
drag, startPoint x: 766, startPoint y: 505, endPoint x: 736, endPoint y: 371, distance: 137.8
click at [736, 371] on div "Pour activer le glissement avec le clavier, appuyez sur Alt+Entrée. Une fois ce…" at bounding box center [619, 349] width 1161 height 581
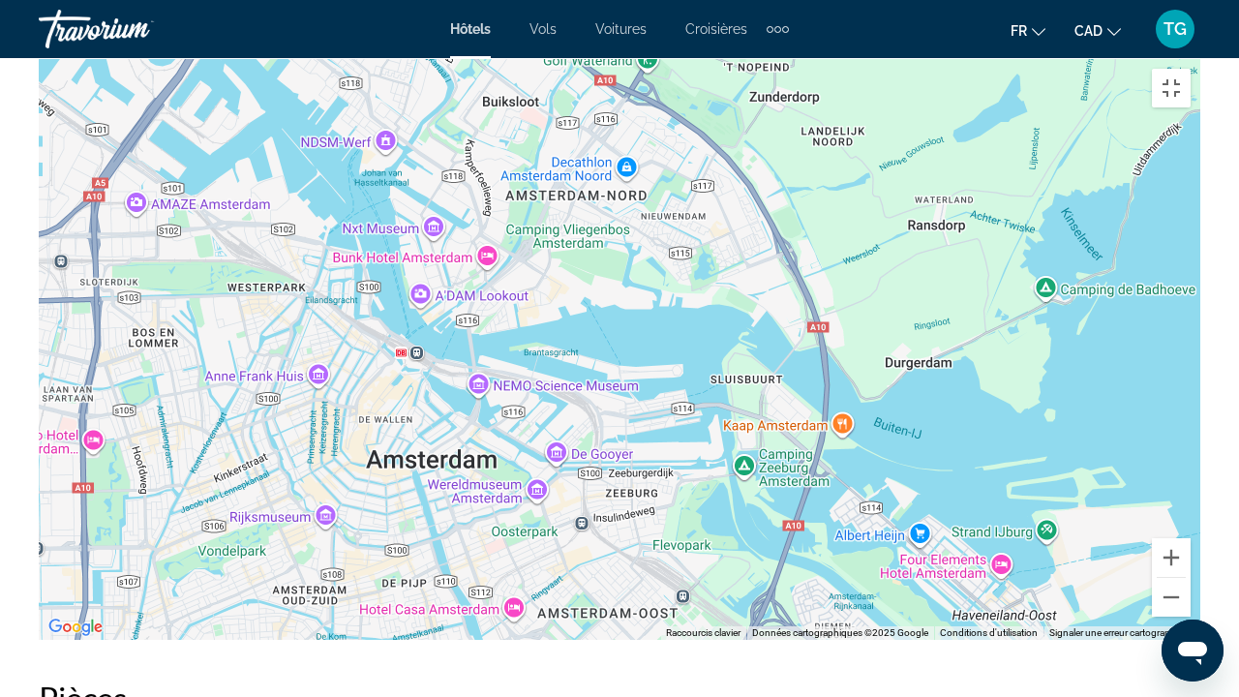
drag, startPoint x: 671, startPoint y: 475, endPoint x: 885, endPoint y: 602, distance: 248.6
click at [885, 532] on div "Main content" at bounding box center [619, 349] width 1161 height 581
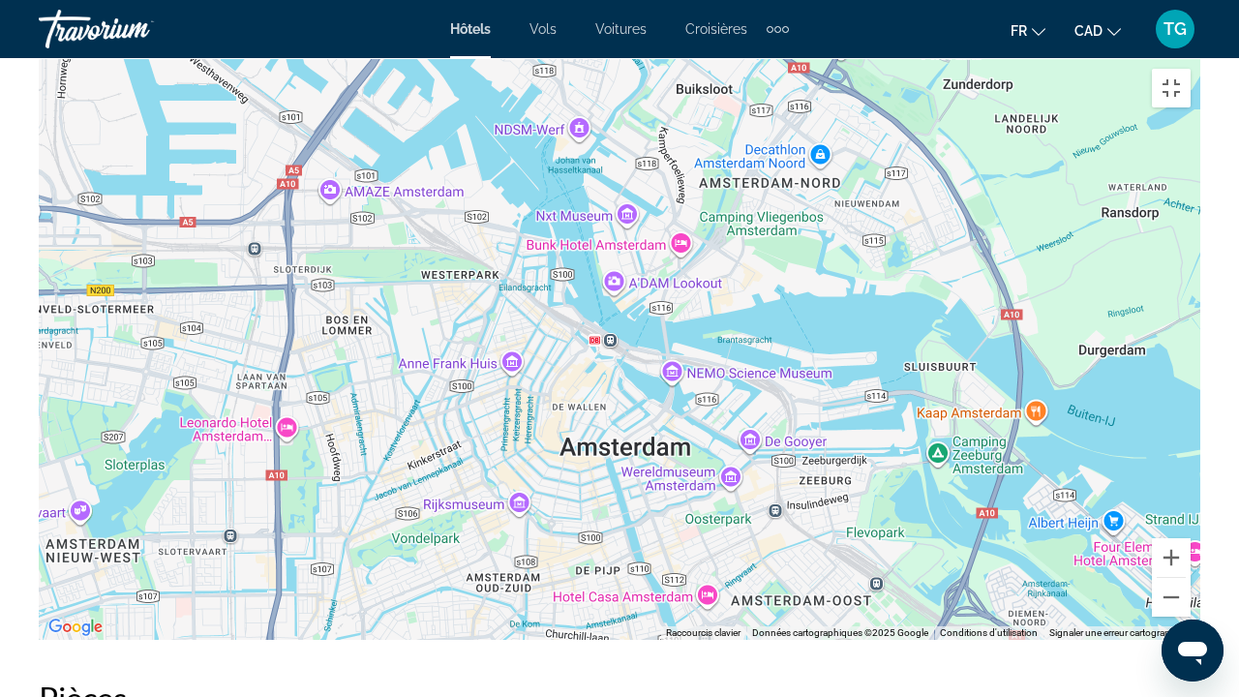
drag, startPoint x: 488, startPoint y: 384, endPoint x: 681, endPoint y: 374, distance: 193.8
click at [681, 374] on div "Main content" at bounding box center [619, 349] width 1161 height 581
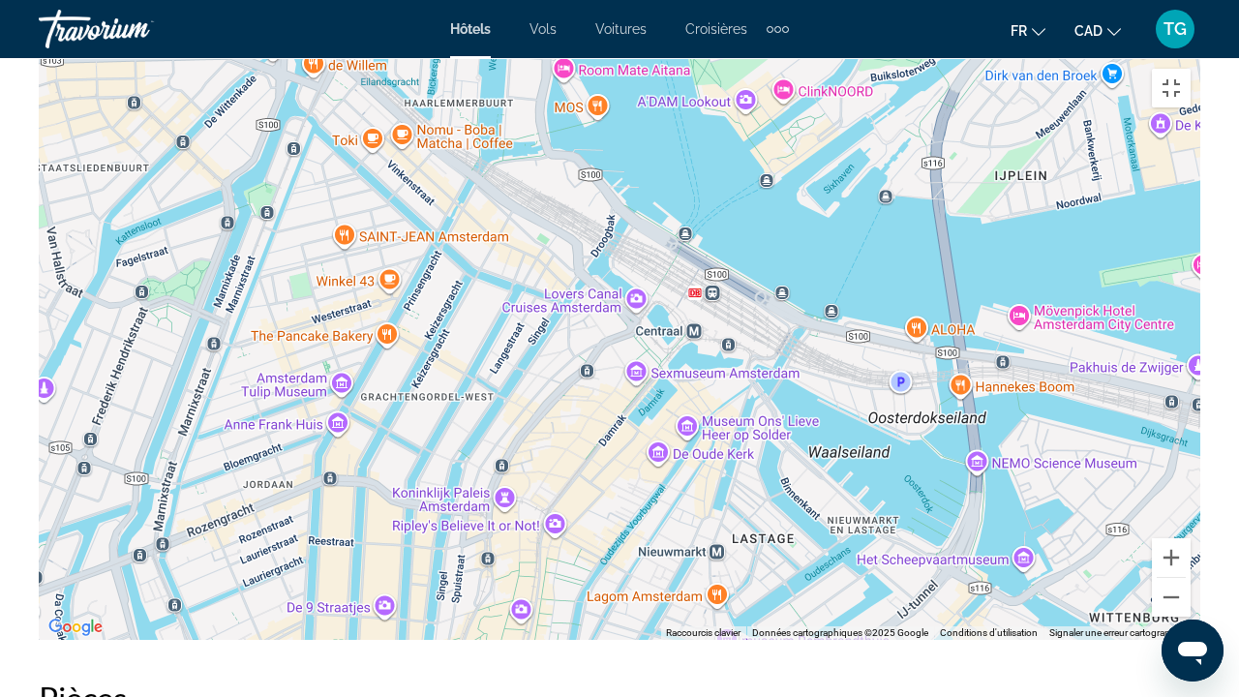
drag, startPoint x: 577, startPoint y: 197, endPoint x: 854, endPoint y: 247, distance: 281.1
click at [854, 247] on div "Main content" at bounding box center [619, 349] width 1161 height 581
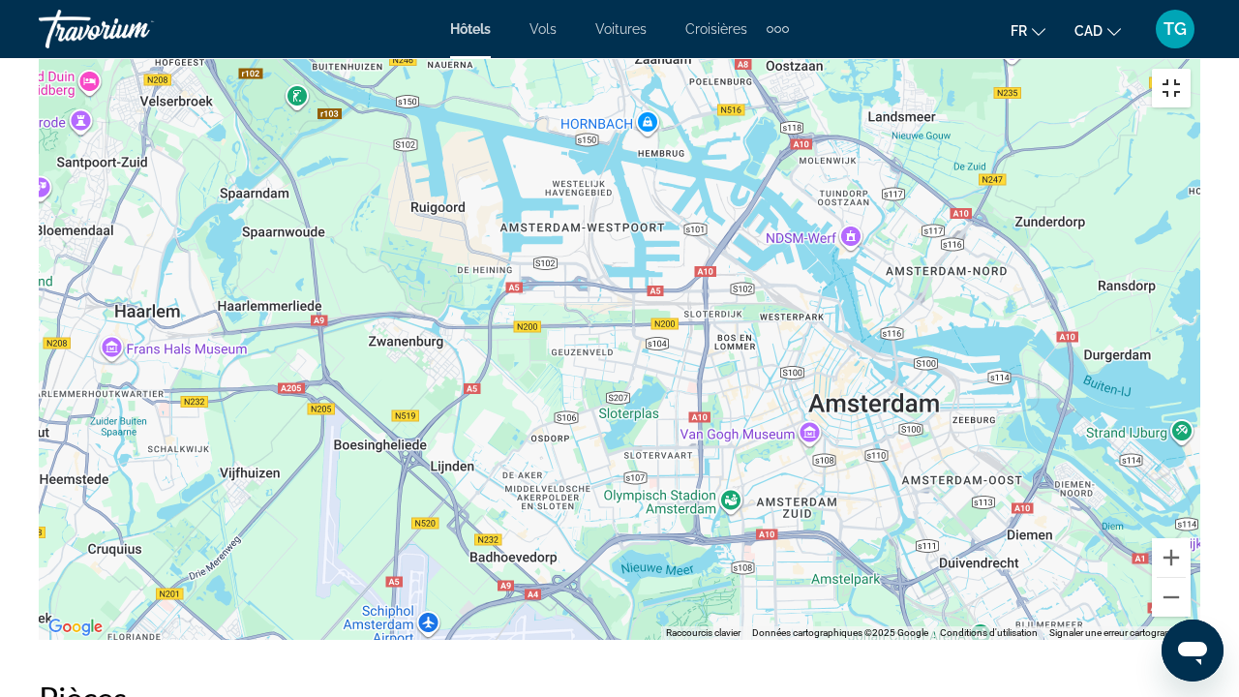
click at [1190, 69] on button "Passer en plein écran" at bounding box center [1171, 88] width 39 height 39
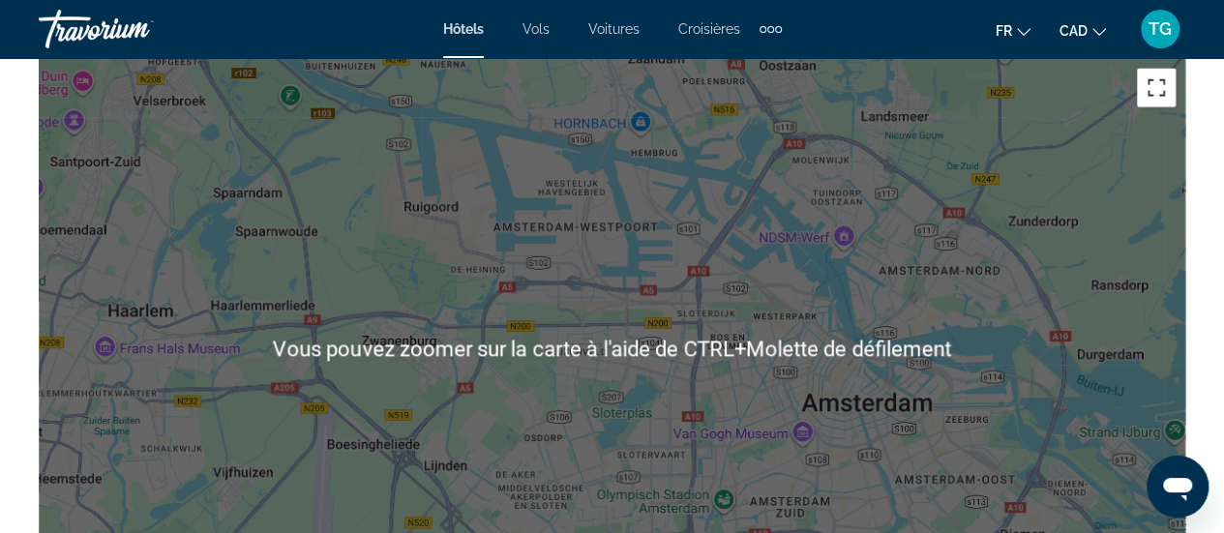
scroll to position [1839, 0]
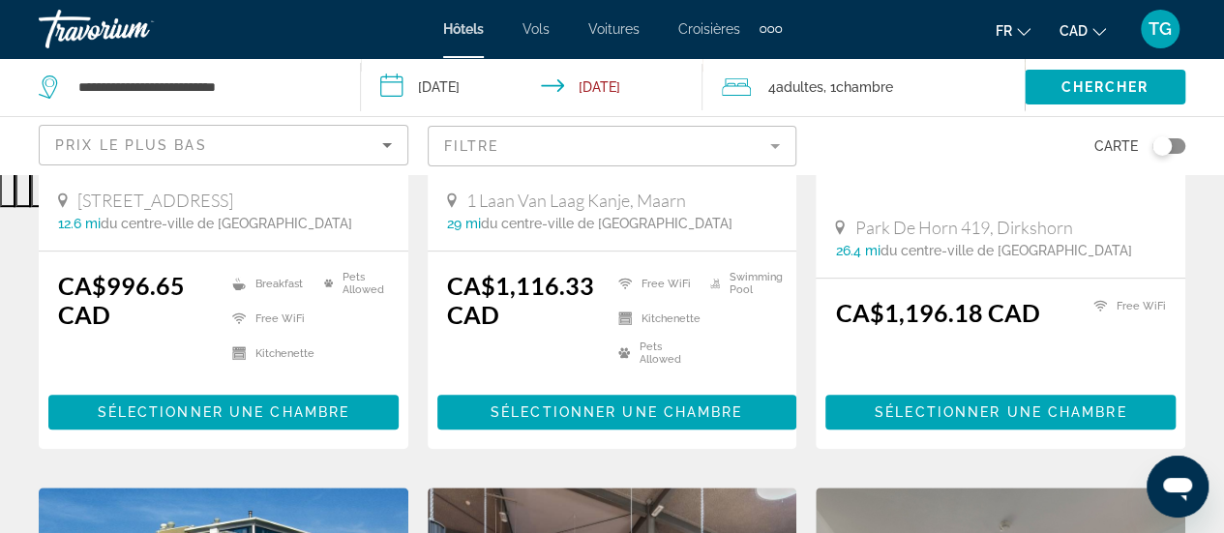
scroll to position [484, 0]
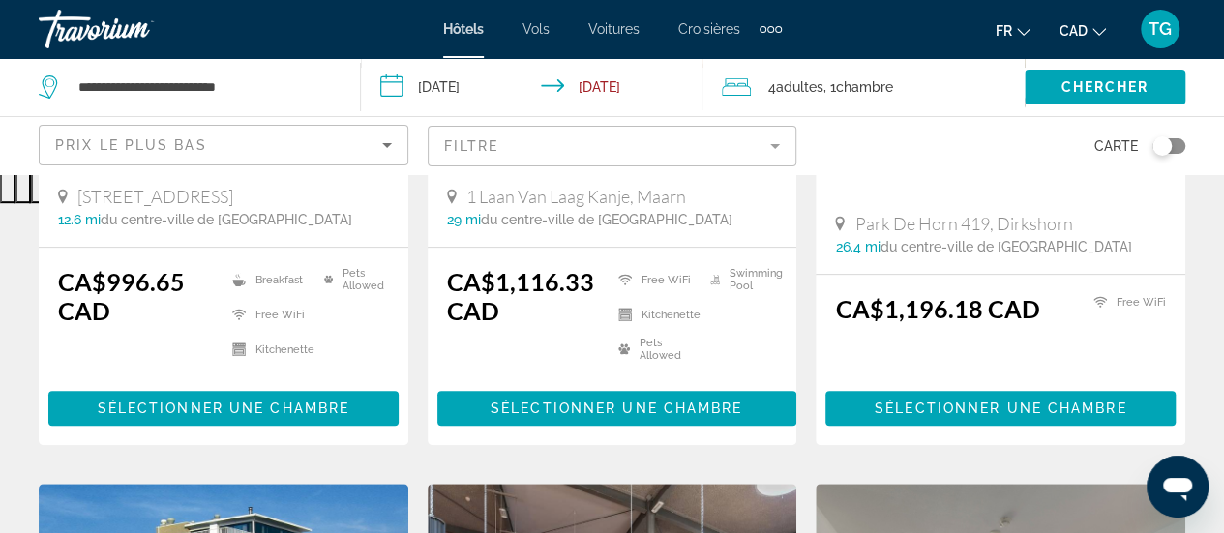
click at [1157, 141] on div "Toggle map" at bounding box center [1162, 145] width 19 height 19
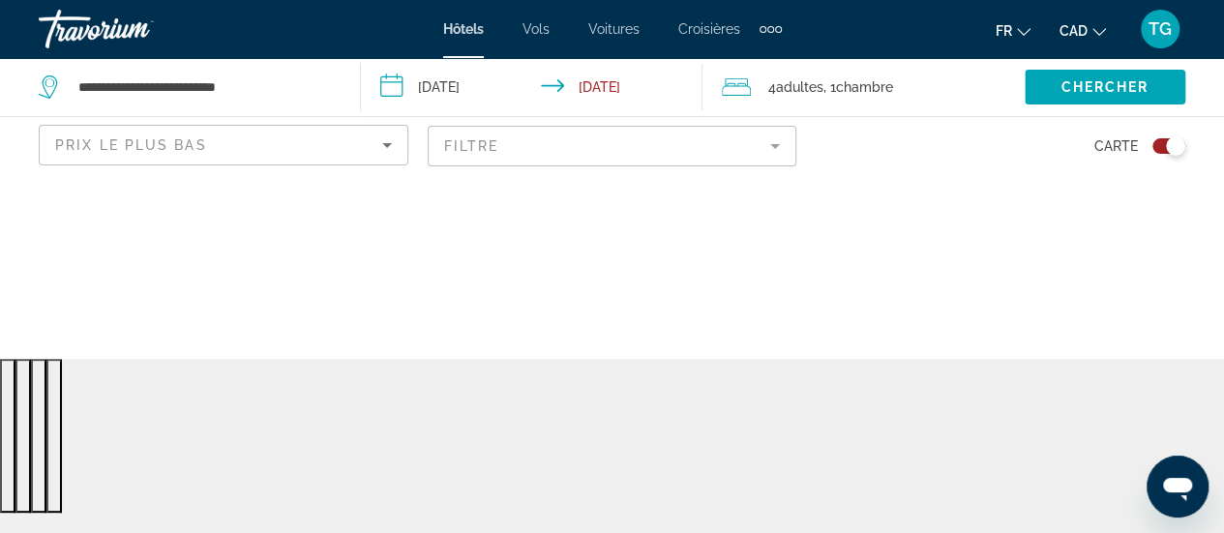
scroll to position [0, 0]
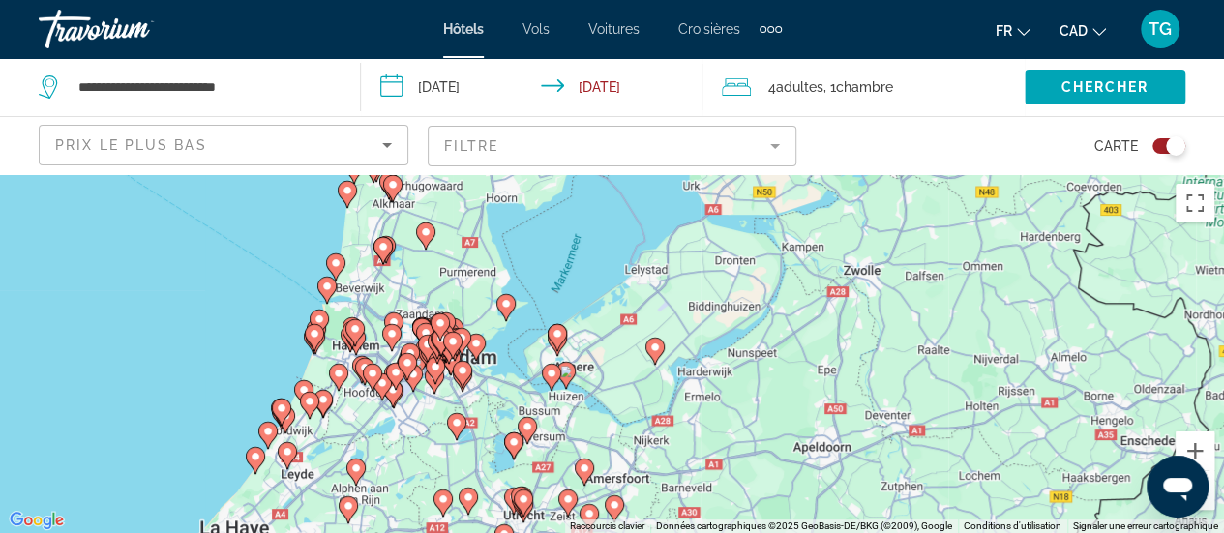
drag, startPoint x: 594, startPoint y: 384, endPoint x: 672, endPoint y: 423, distance: 86.6
click at [672, 423] on div "Pour activer le glissement avec le clavier, appuyez sur Alt+Entrée. Une fois ce…" at bounding box center [612, 353] width 1224 height 359
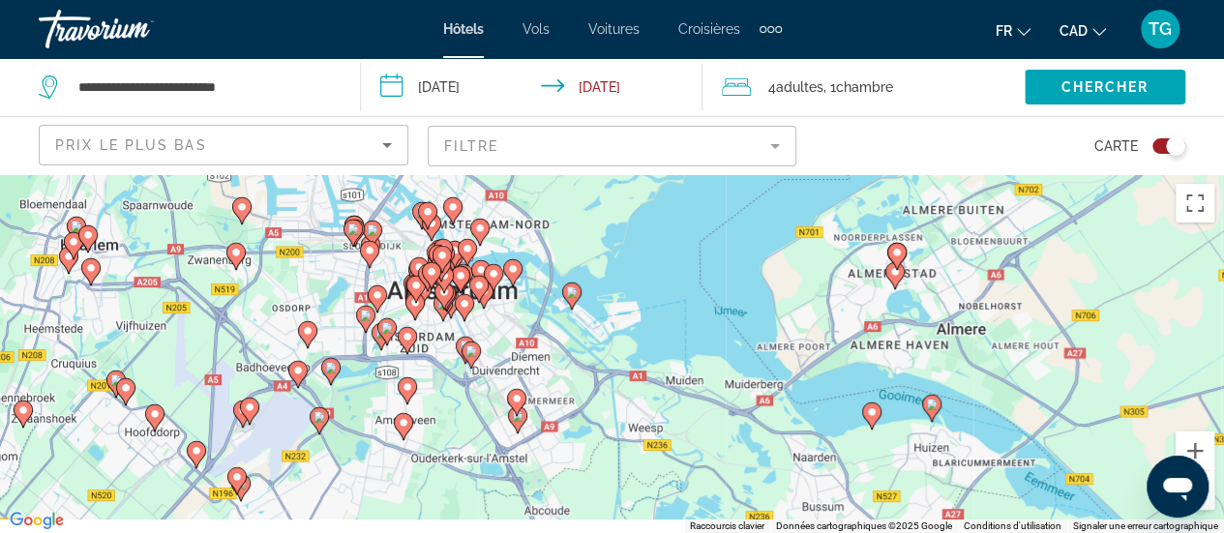
drag, startPoint x: 567, startPoint y: 403, endPoint x: 470, endPoint y: 334, distance: 118.7
click at [600, 328] on div "Pour activer le glissement avec le clavier, appuyez sur Alt+Entrée. Une fois ce…" at bounding box center [612, 353] width 1224 height 359
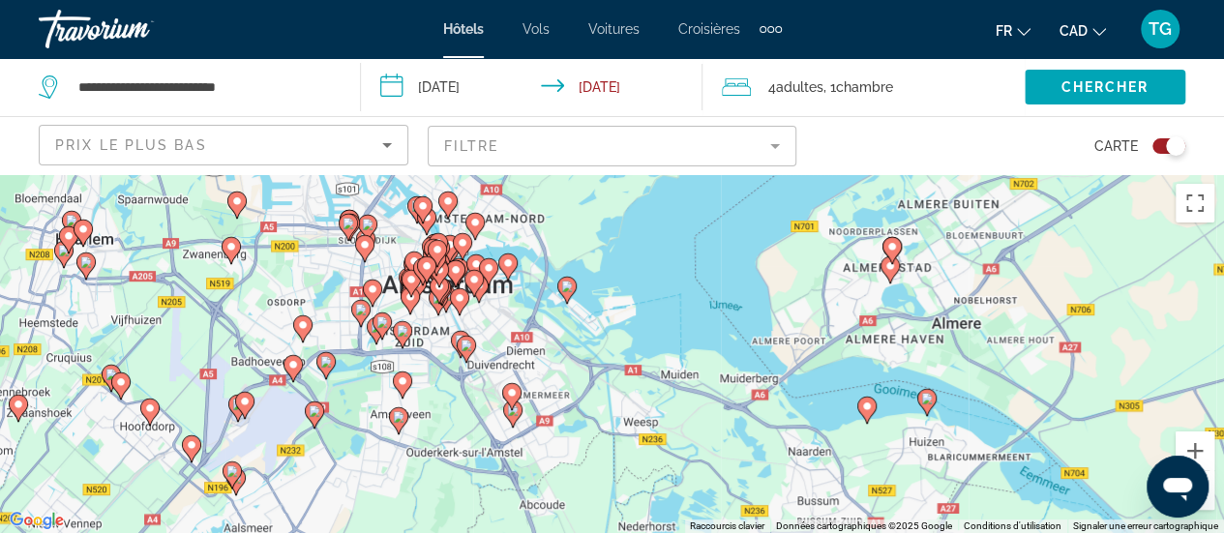
click at [407, 330] on image "Main content" at bounding box center [403, 331] width 12 height 12
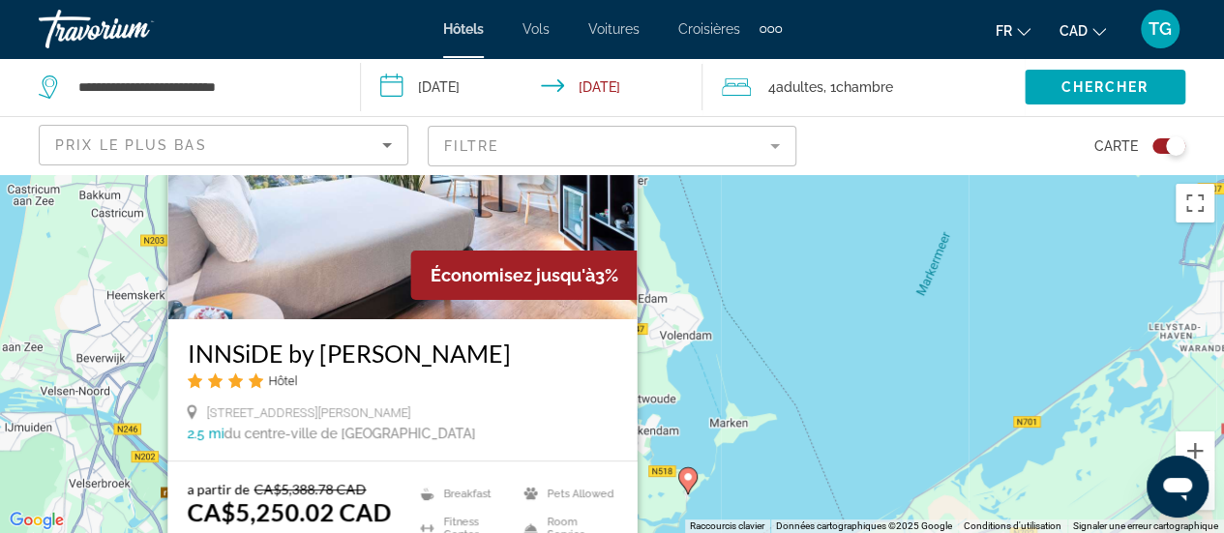
click at [821, 367] on div "Pour activer le glissement avec le clavier, appuyez sur Alt+Entrée. Une fois ce…" at bounding box center [612, 353] width 1224 height 359
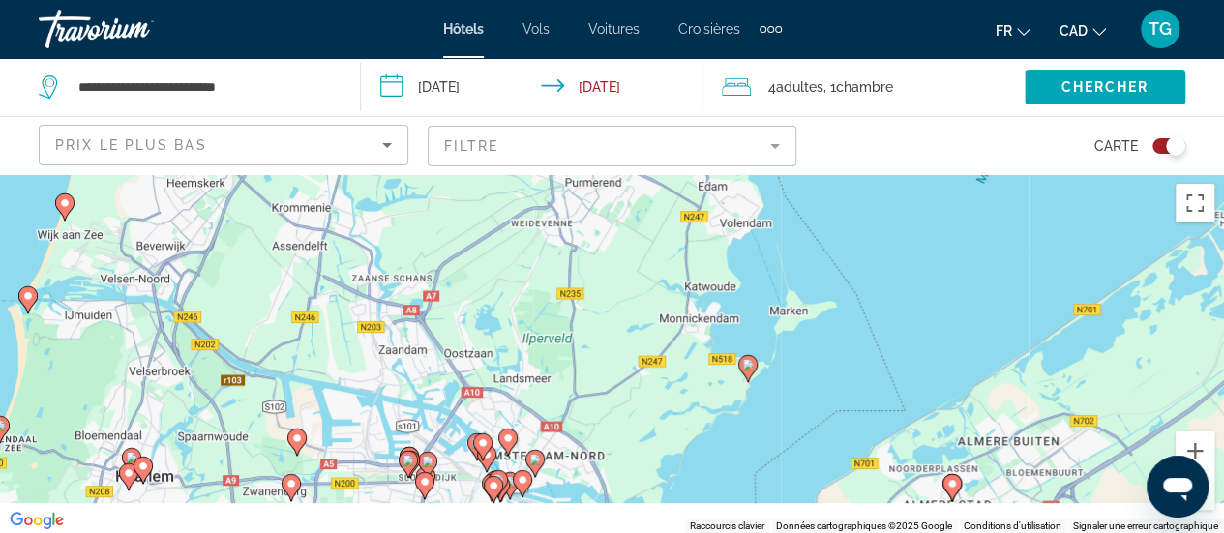
drag, startPoint x: 569, startPoint y: 439, endPoint x: 628, endPoint y: 138, distance: 306.7
click at [628, 174] on div "**********" at bounding box center [612, 440] width 1224 height 533
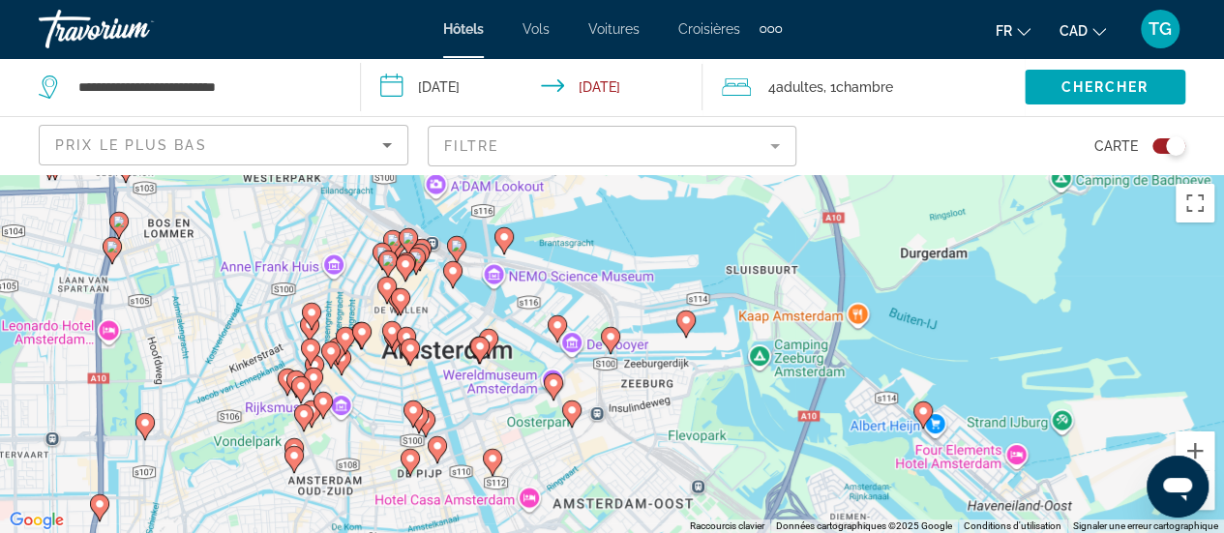
drag, startPoint x: 424, startPoint y: 343, endPoint x: 585, endPoint y: 448, distance: 192.2
click at [585, 448] on div "Pour activer le glissement avec le clavier, appuyez sur Alt+Entrée. Une fois ce…" at bounding box center [612, 353] width 1224 height 359
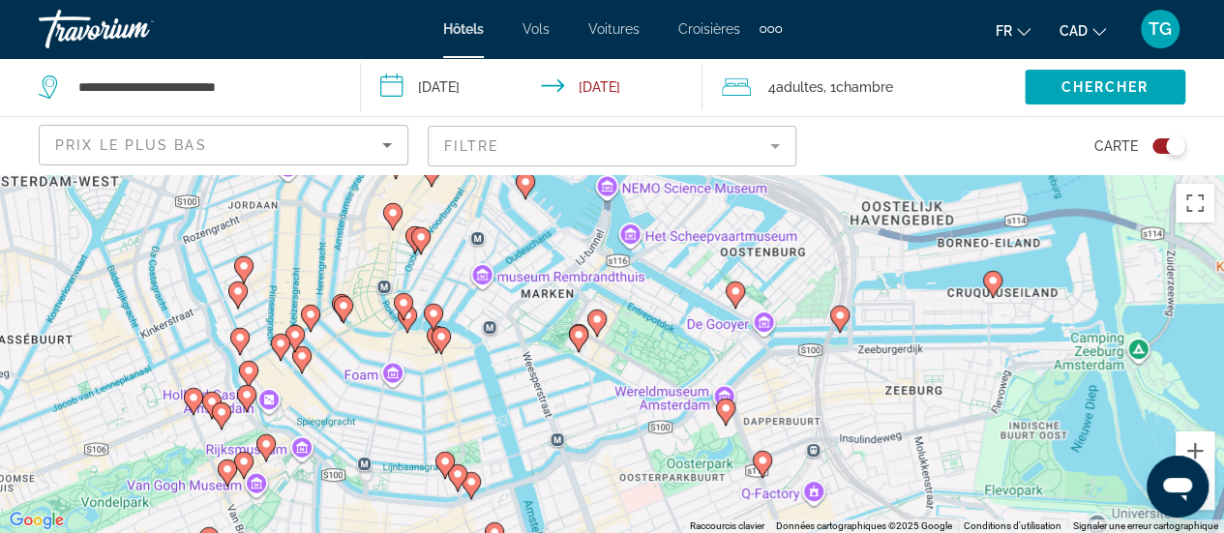
click at [238, 347] on icon "Main content" at bounding box center [238, 340] width 17 height 25
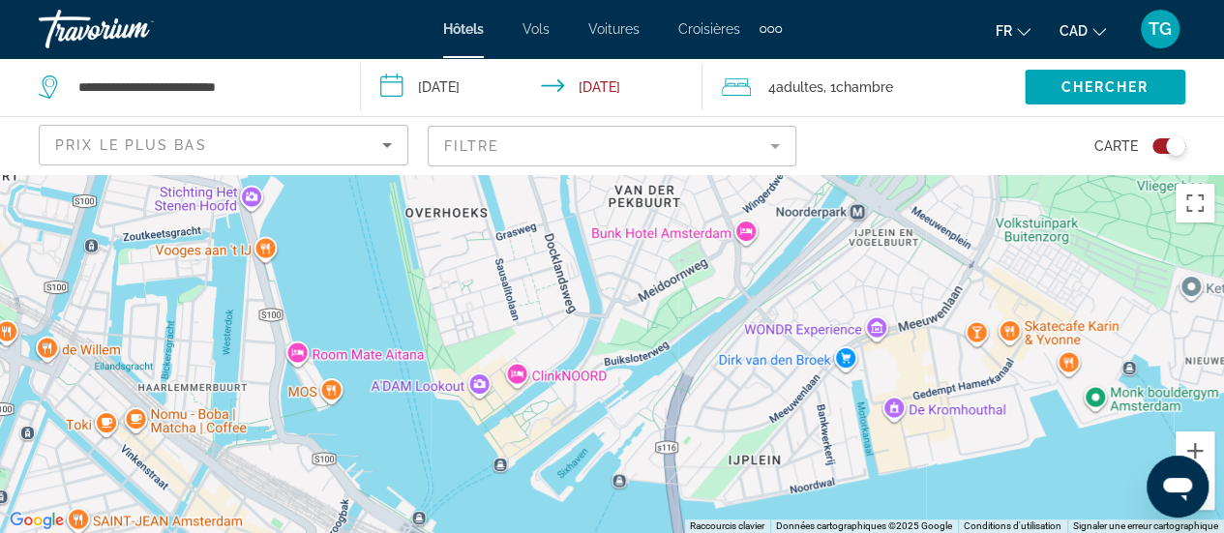
click at [507, 150] on mat-form-field "Filtre" at bounding box center [613, 146] width 370 height 41
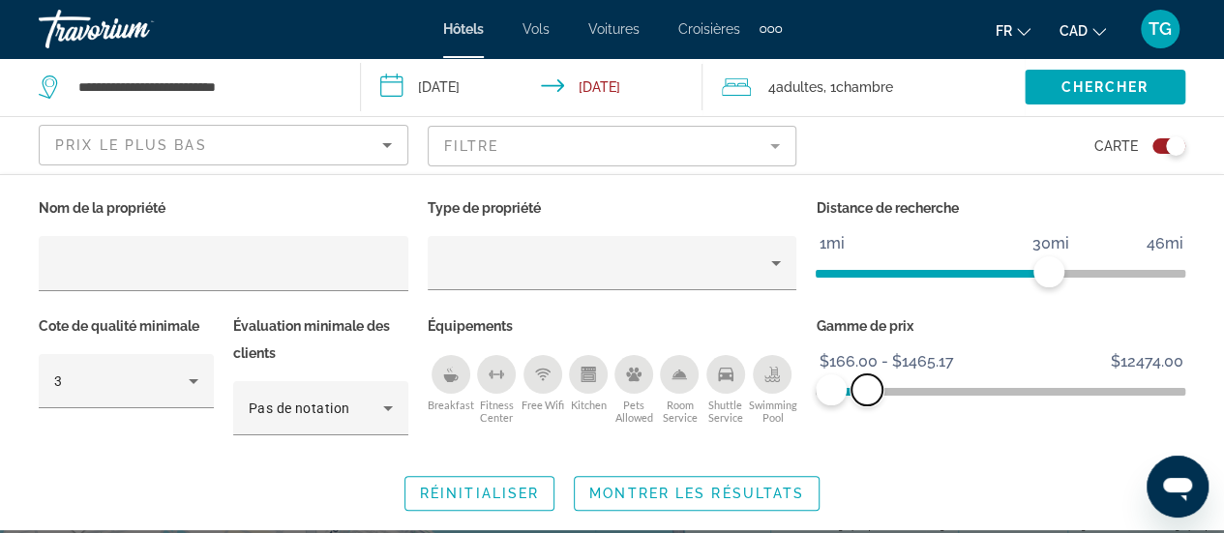
drag, startPoint x: 1172, startPoint y: 388, endPoint x: 867, endPoint y: 388, distance: 304.8
click at [867, 388] on span "ngx-slider-max" at bounding box center [867, 390] width 31 height 31
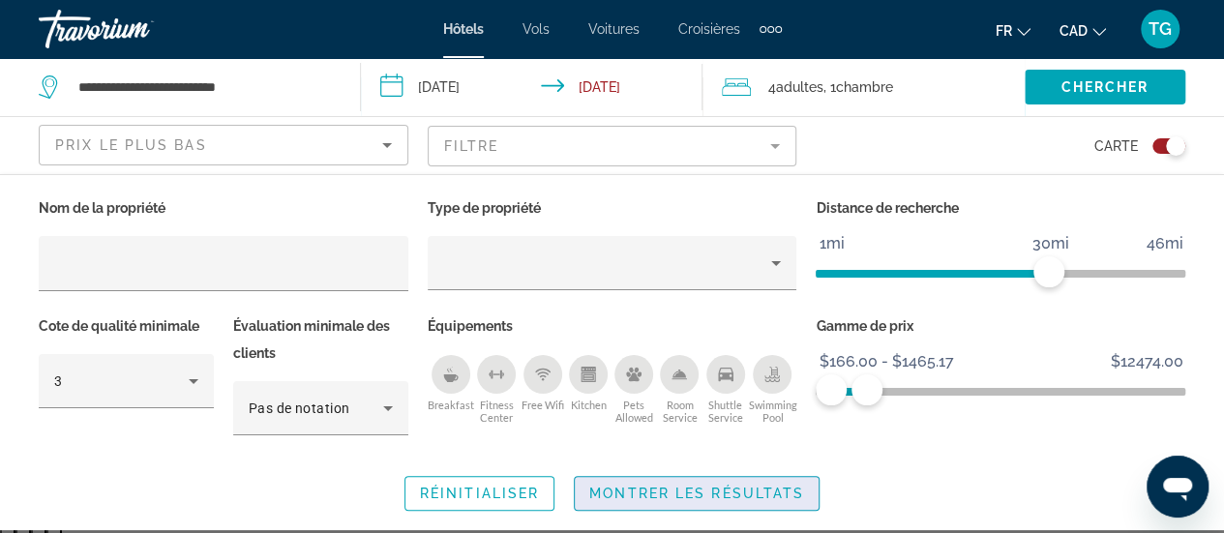
click at [714, 496] on span "Montrer les résultats" at bounding box center [696, 493] width 215 height 15
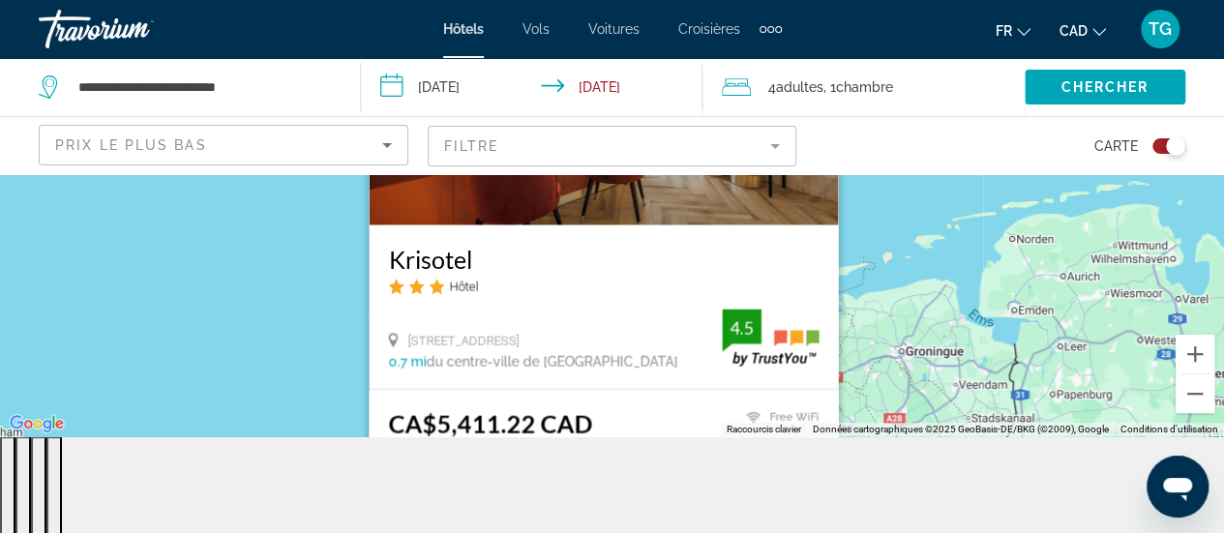
click at [931, 229] on div "Pour activer le glissement avec le clavier, appuyez sur Alt+Entrée. Une fois ce…" at bounding box center [612, 256] width 1224 height 359
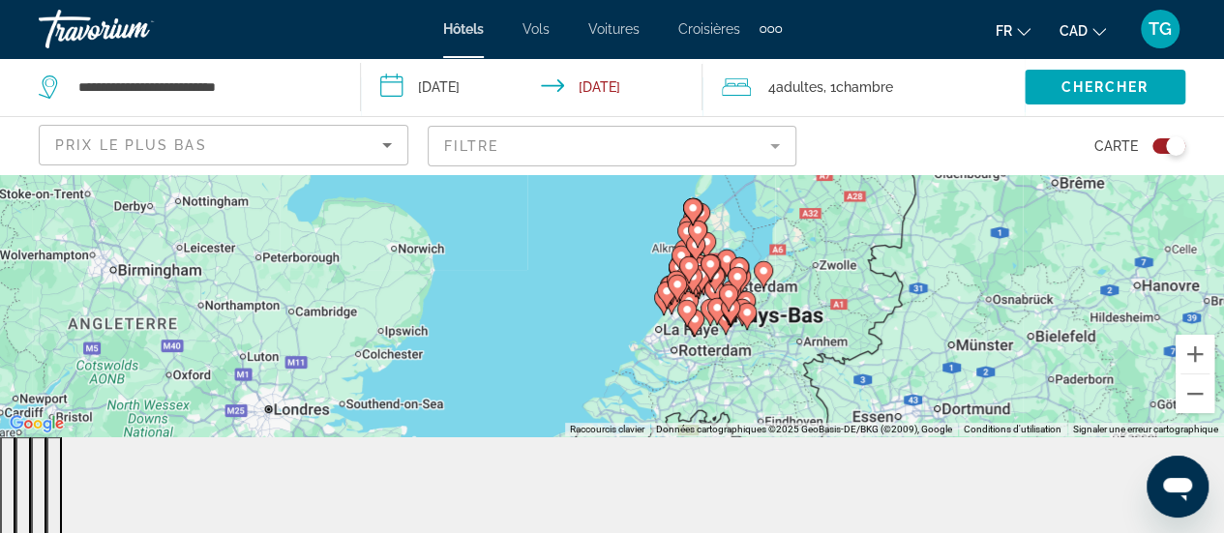
drag, startPoint x: 905, startPoint y: 367, endPoint x: 883, endPoint y: 221, distance: 147.8
click at [883, 221] on div "Pour activer le glissement avec le clavier, appuyez sur Alt+Entrée. Une fois ce…" at bounding box center [612, 256] width 1224 height 359
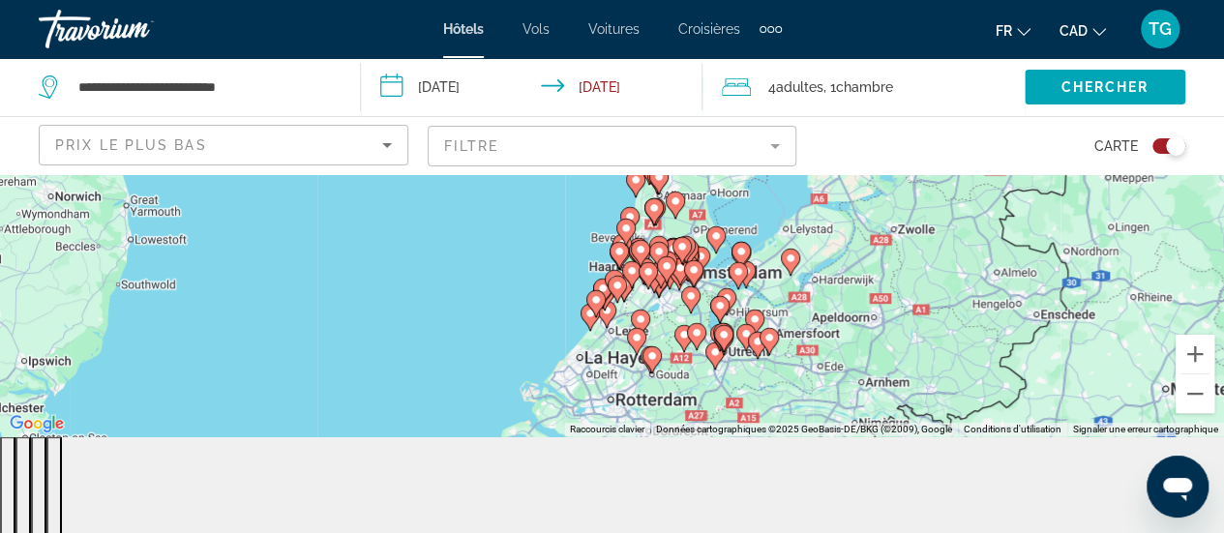
click at [758, 158] on mat-form-field "Filtre" at bounding box center [613, 146] width 370 height 41
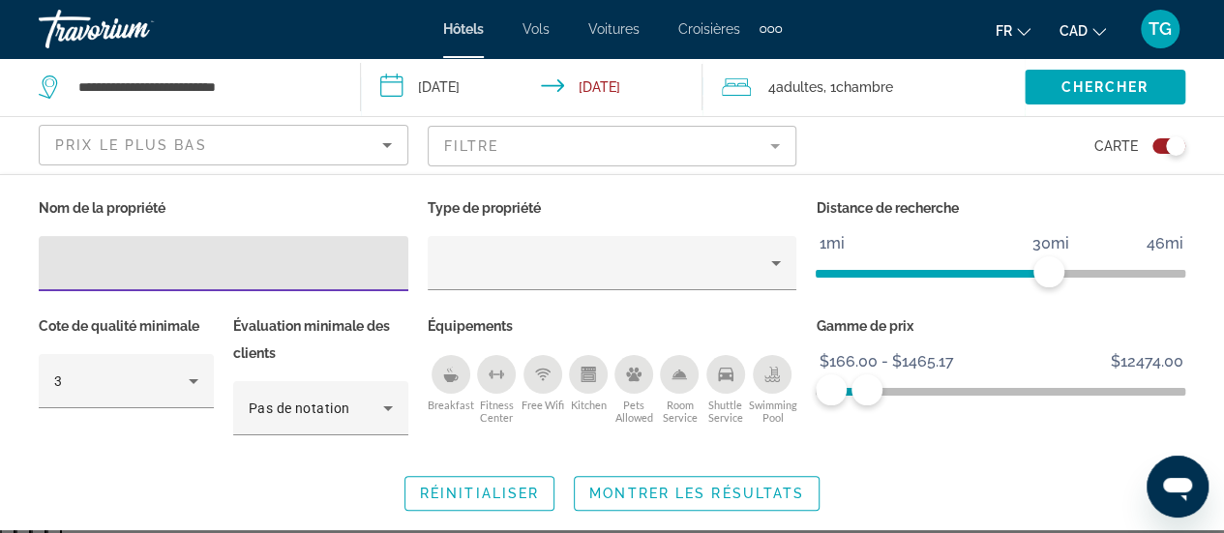
click at [945, 144] on div "Carte" at bounding box center [1001, 145] width 370 height 57
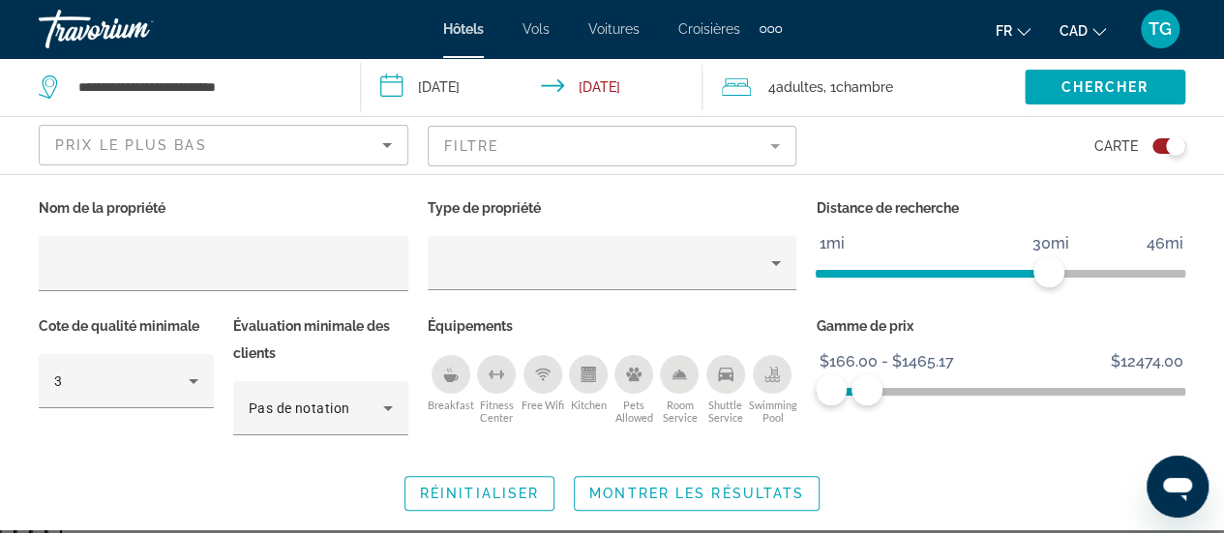
click at [937, 486] on div "Réinitialiser Montrer les résultats" at bounding box center [612, 493] width 1147 height 35
click at [599, 143] on mat-form-field "Filtre" at bounding box center [613, 146] width 370 height 41
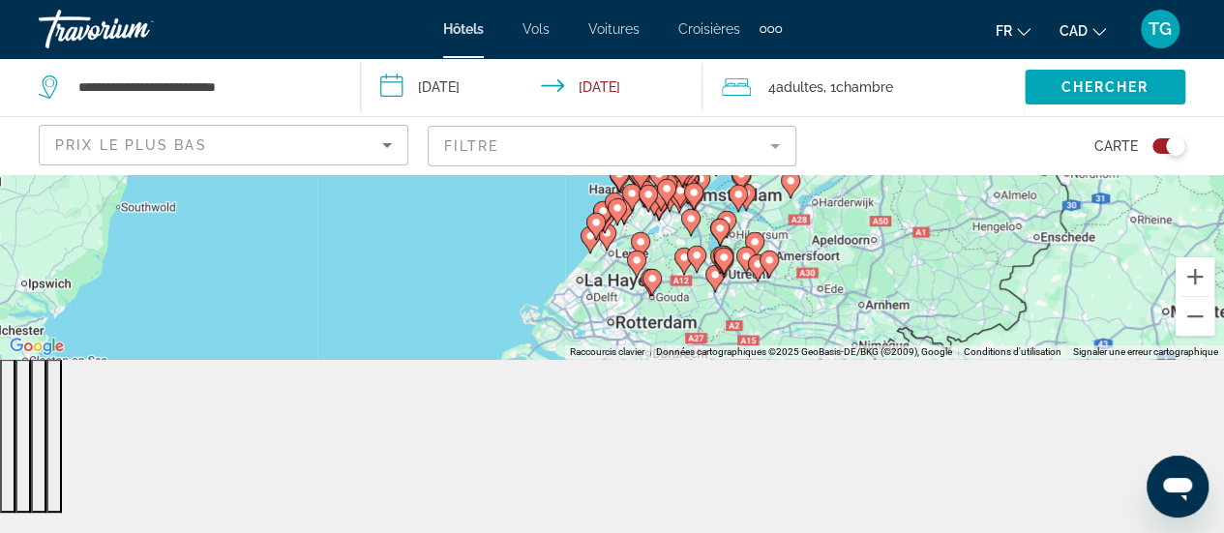
click at [672, 140] on mat-form-field "Filtre" at bounding box center [613, 146] width 370 height 41
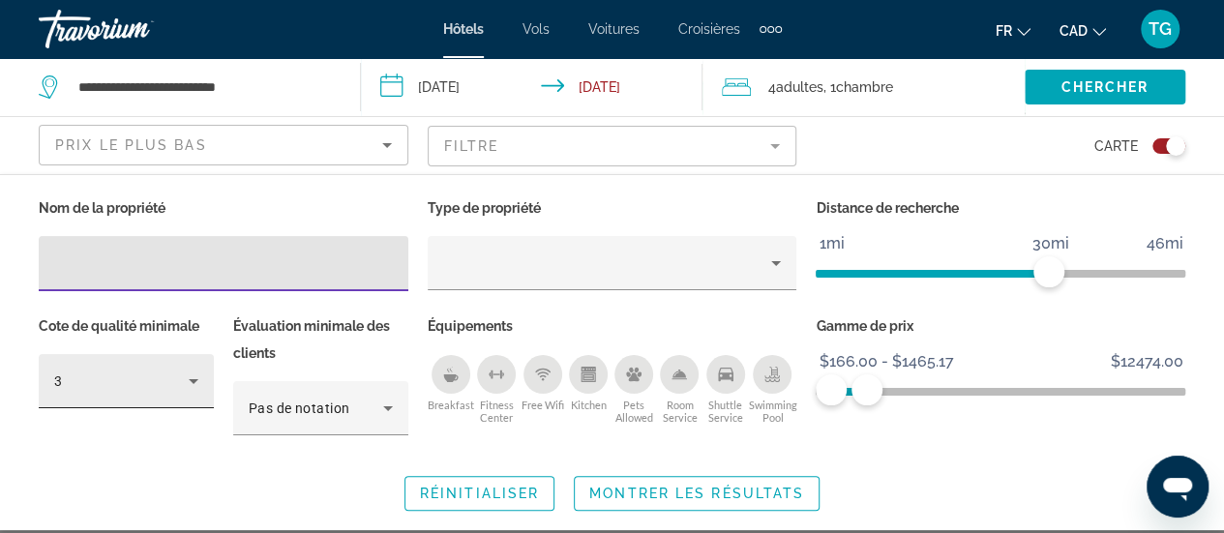
click at [195, 380] on icon "Hotel Filters" at bounding box center [193, 381] width 23 height 23
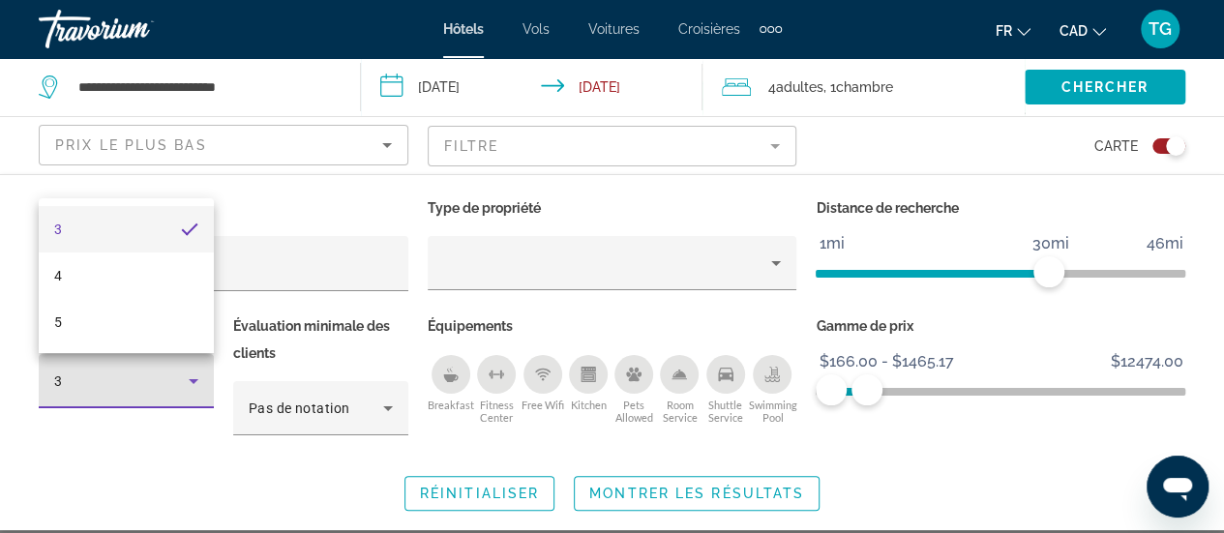
drag, startPoint x: 188, startPoint y: 283, endPoint x: 262, endPoint y: 280, distance: 74.6
click at [262, 280] on div "3 4 5" at bounding box center [612, 266] width 1224 height 533
click at [275, 301] on div at bounding box center [612, 266] width 1224 height 533
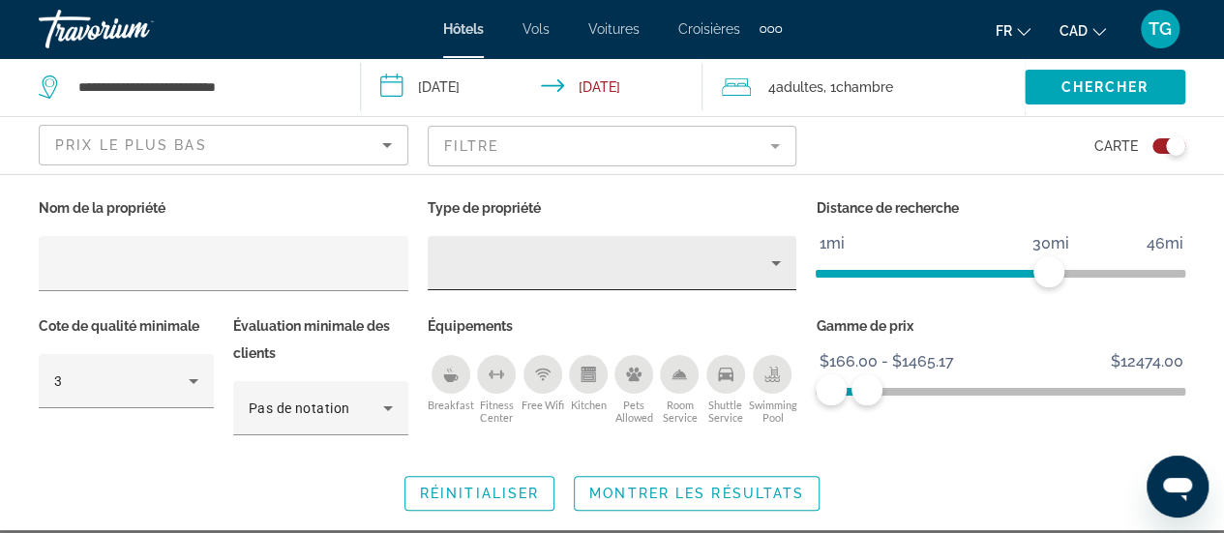
click at [778, 269] on icon "Property type" at bounding box center [776, 263] width 23 height 23
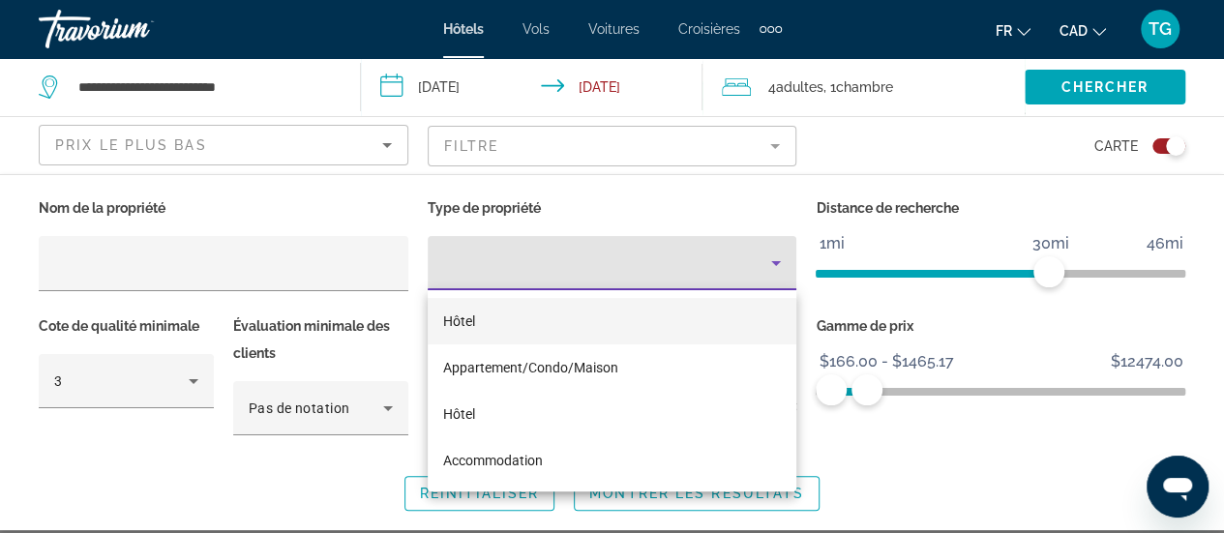
click at [792, 195] on div at bounding box center [612, 266] width 1224 height 533
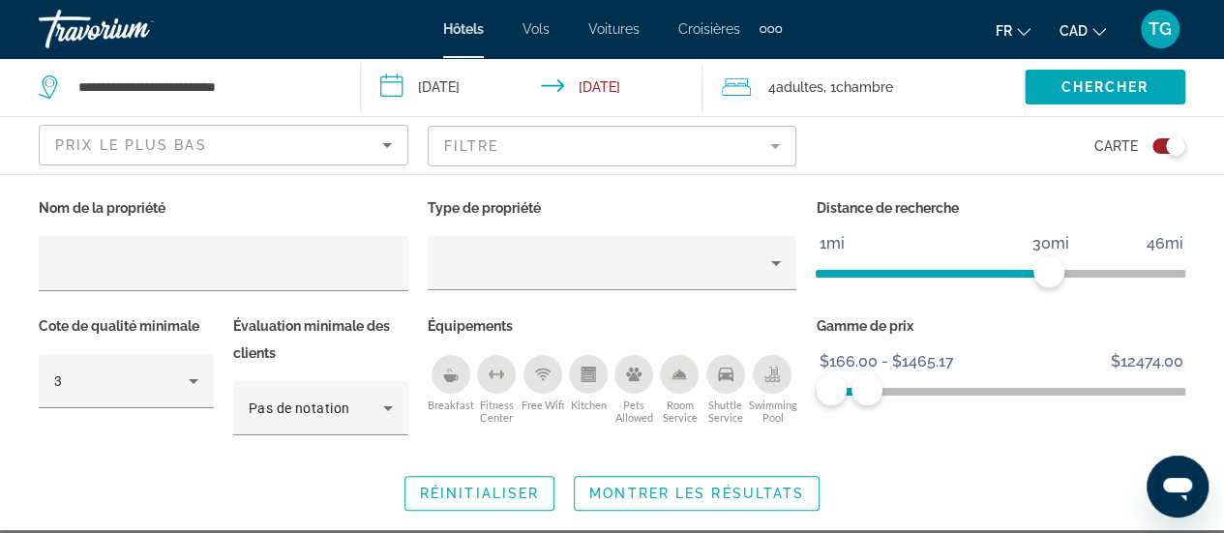
click at [959, 164] on div "Carte" at bounding box center [1001, 145] width 370 height 57
click at [639, 132] on mat-form-field "Filtre" at bounding box center [613, 146] width 370 height 41
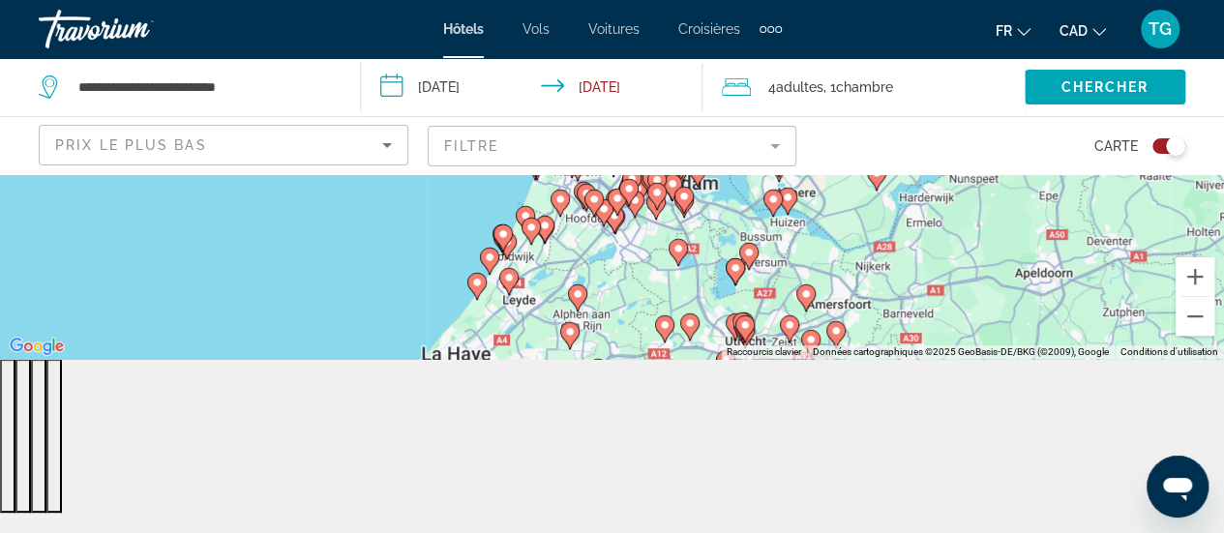
drag, startPoint x: 730, startPoint y: 245, endPoint x: 699, endPoint y: 363, distance: 122.1
click at [701, 363] on div "**********" at bounding box center [612, 266] width 1224 height 533
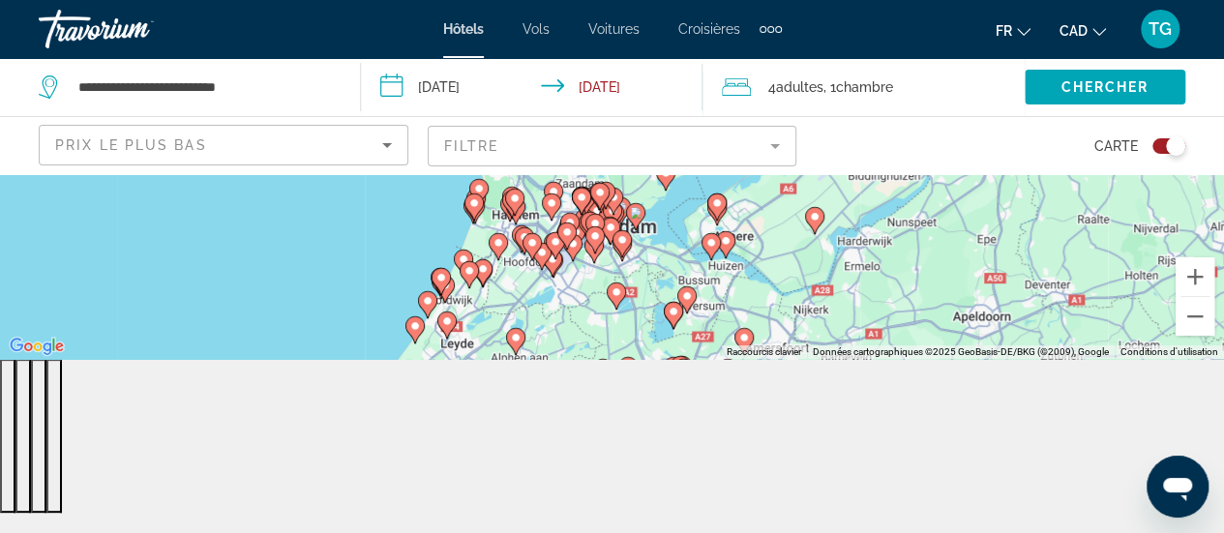
click at [555, 269] on icon "Main content" at bounding box center [551, 262] width 17 height 25
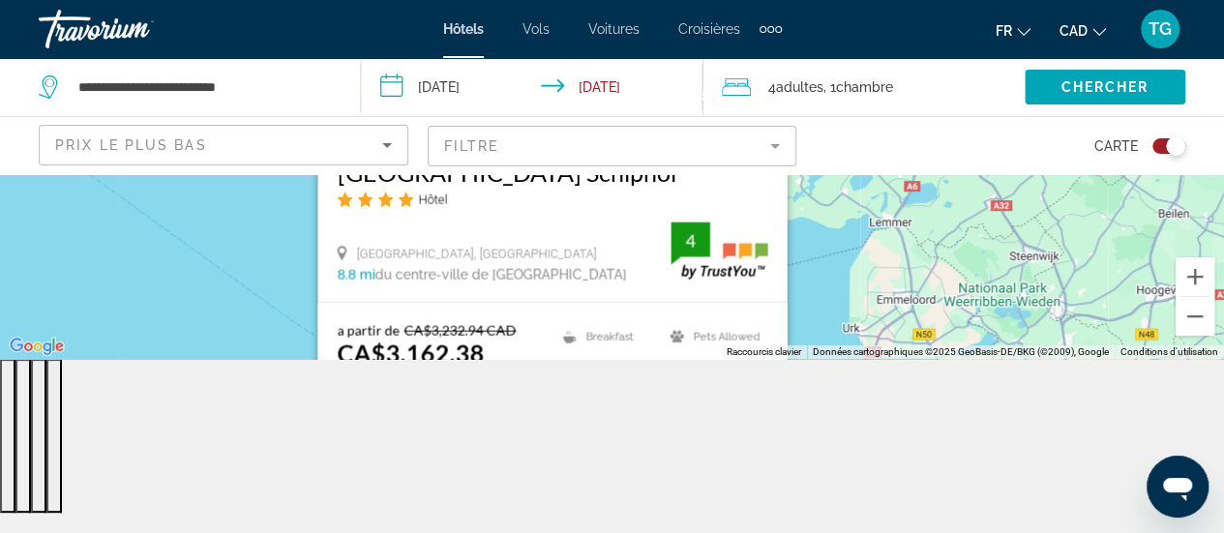
click at [829, 273] on div "Pour activer le glissement avec le clavier, appuyez sur Alt+Entrée. Une fois ce…" at bounding box center [612, 179] width 1224 height 359
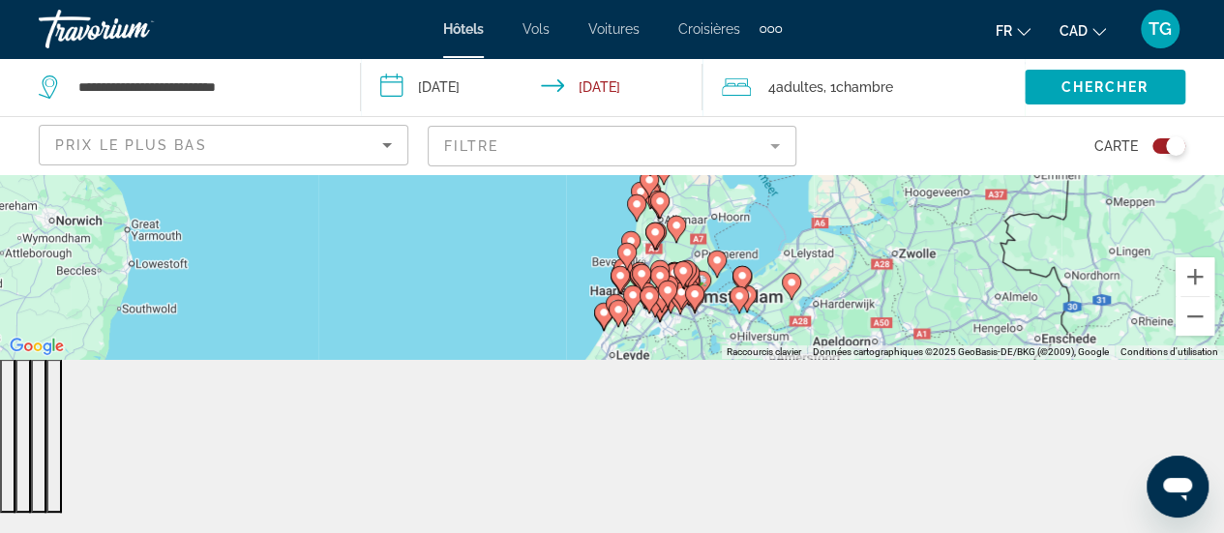
drag, startPoint x: 747, startPoint y: 303, endPoint x: 731, endPoint y: 195, distance: 109.6
click at [731, 195] on div "Pour activer le glissement avec le clavier, appuyez sur Alt+Entrée. Une fois ce…" at bounding box center [612, 179] width 1224 height 359
click at [796, 291] on gmp-advanced-marker "Main content" at bounding box center [791, 285] width 19 height 29
click at [790, 285] on image "Main content" at bounding box center [791, 282] width 12 height 12
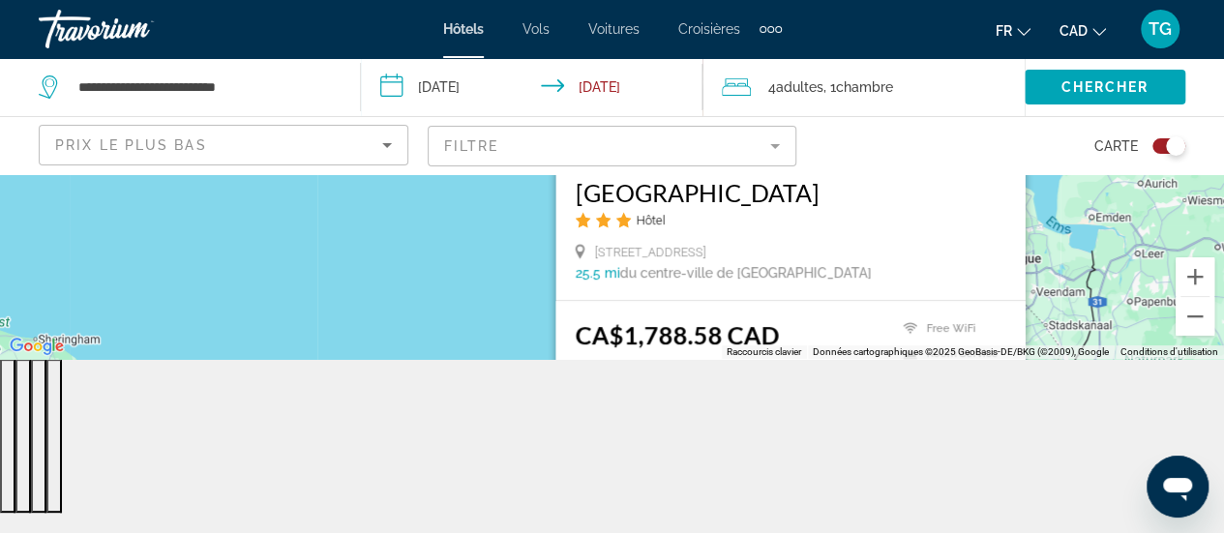
click at [490, 239] on div "Pour activer le glissement avec le clavier, appuyez sur Alt+Entrée. Une fois ce…" at bounding box center [612, 179] width 1224 height 359
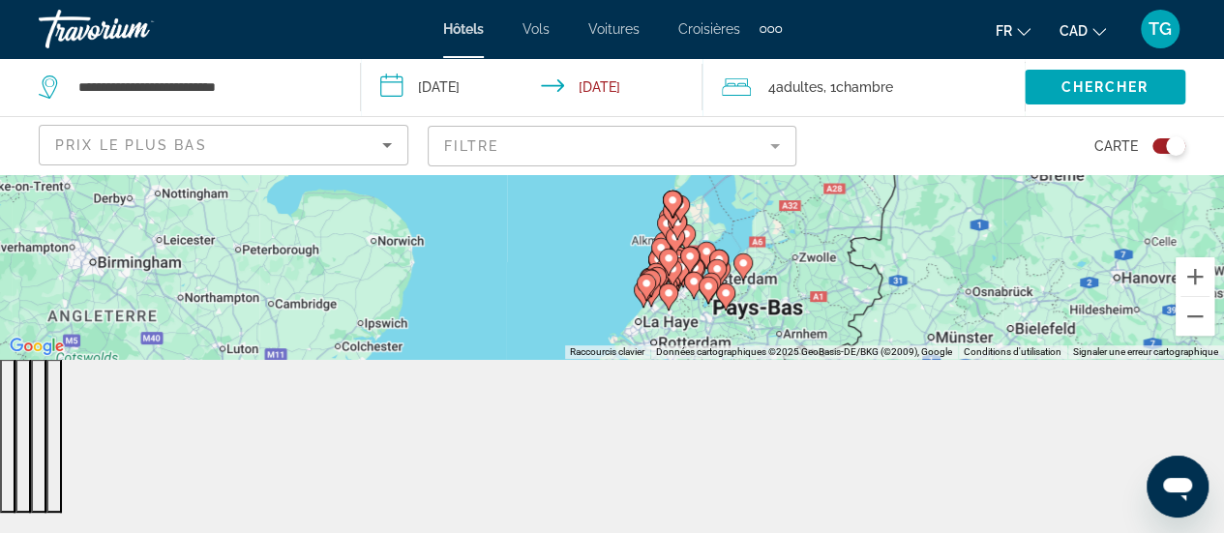
drag, startPoint x: 763, startPoint y: 319, endPoint x: 761, endPoint y: 184, distance: 135.5
click at [761, 184] on div "Pour activer le glissement avec le clavier, appuyez sur Alt+Entrée. Une fois ce…" at bounding box center [612, 179] width 1224 height 359
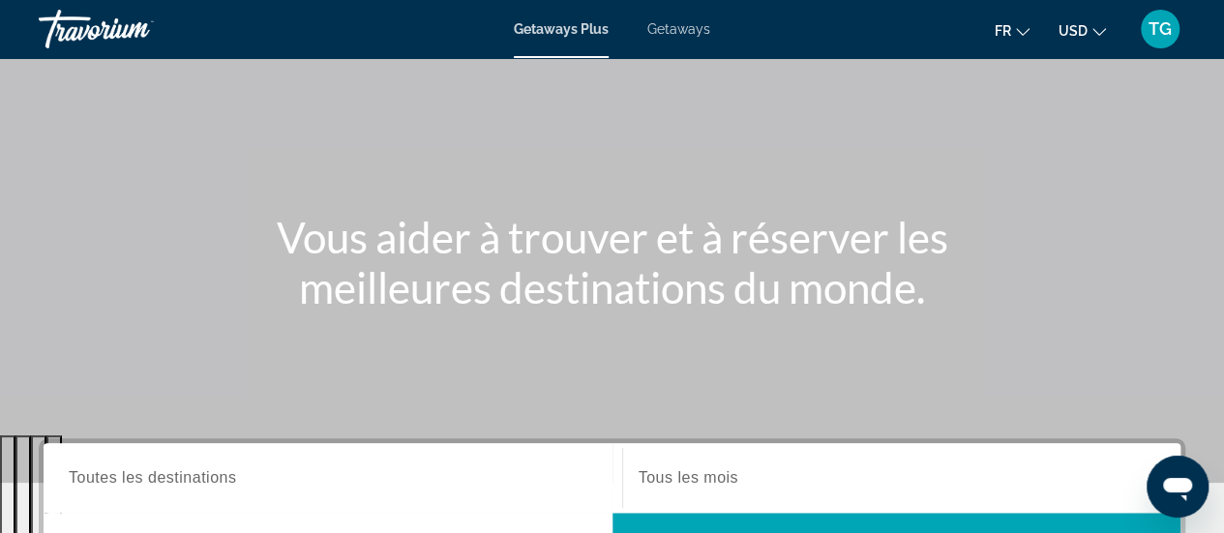
scroll to position [97, 0]
